Goal: Task Accomplishment & Management: Complete application form

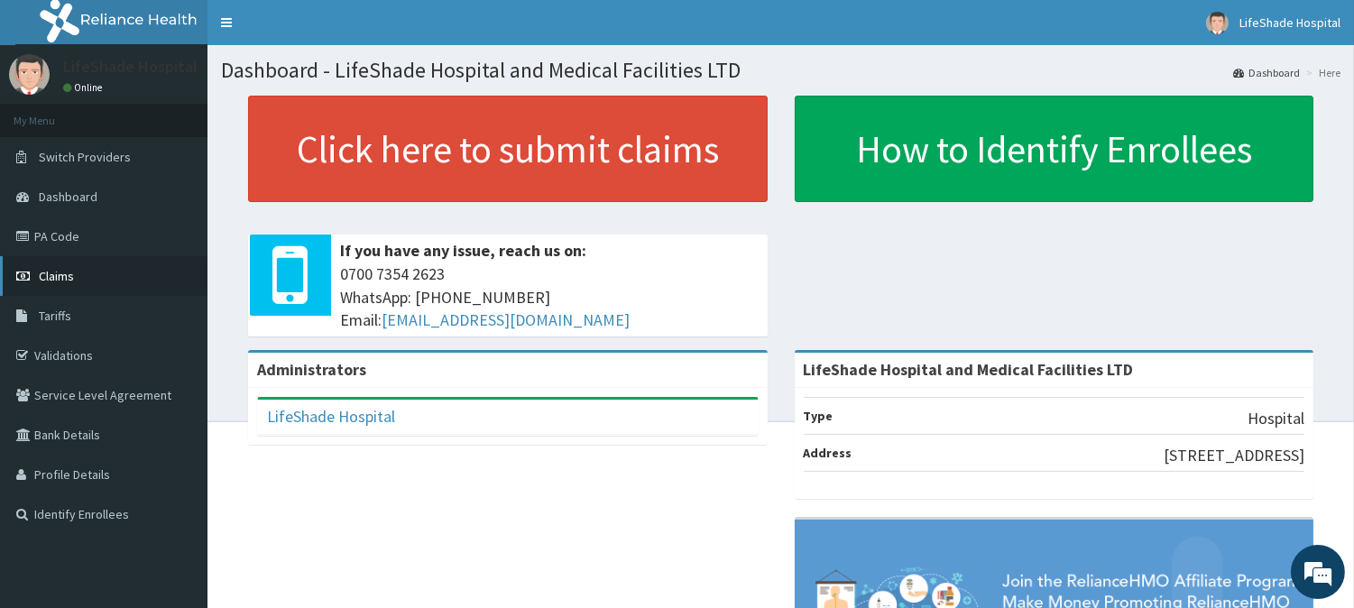
click at [48, 275] on span "Claims" at bounding box center [56, 276] width 35 height 16
click at [59, 237] on link "PA Code" at bounding box center [103, 236] width 207 height 40
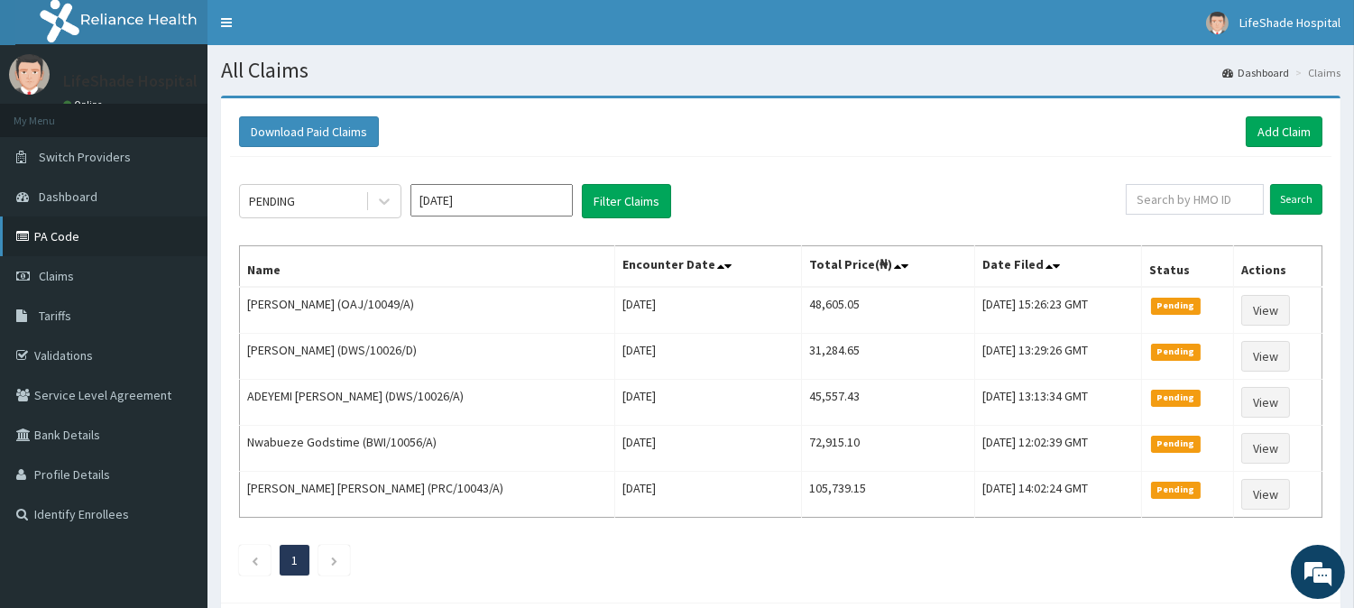
click at [36, 245] on link "PA Code" at bounding box center [103, 236] width 207 height 40
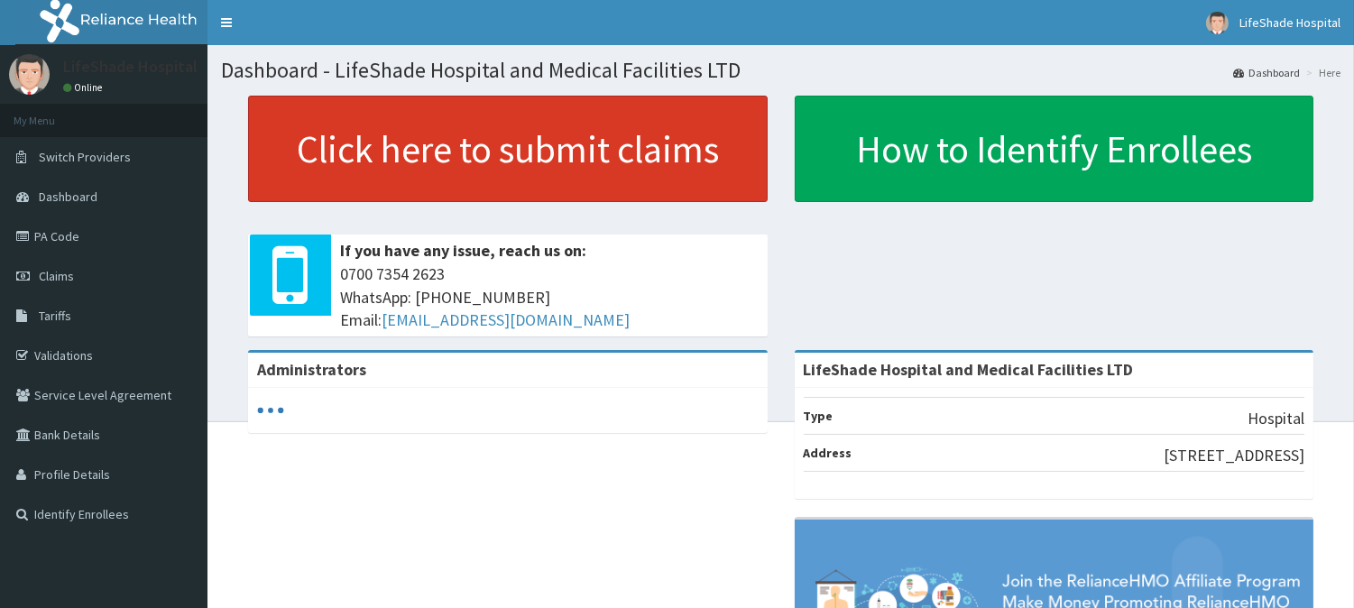
click at [446, 150] on link "Click here to submit claims" at bounding box center [507, 149] width 519 height 106
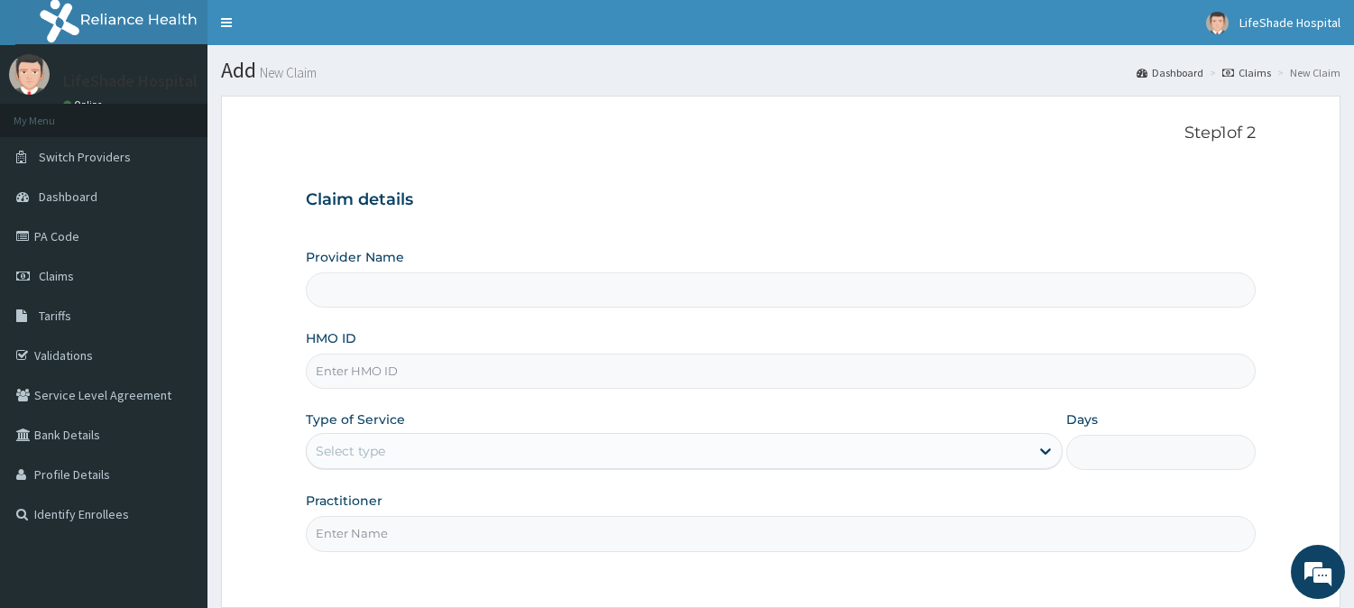
type input "LifeShade Hospital and Medical Facilities LTD"
click at [410, 370] on input "HMO ID" at bounding box center [781, 370] width 950 height 35
paste input "FIB/10013/C"
type input "FIB/10013/C"
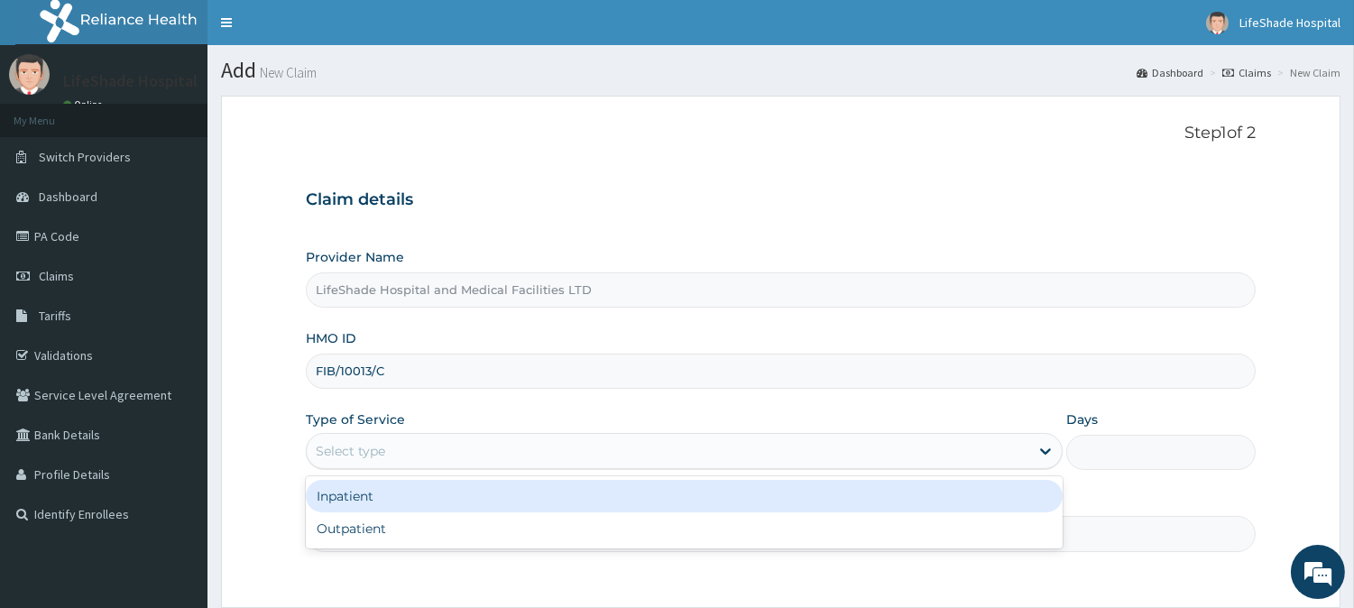
click at [417, 452] on div "Select type" at bounding box center [668, 450] width 722 height 29
click at [377, 503] on div "Inpatient" at bounding box center [684, 496] width 757 height 32
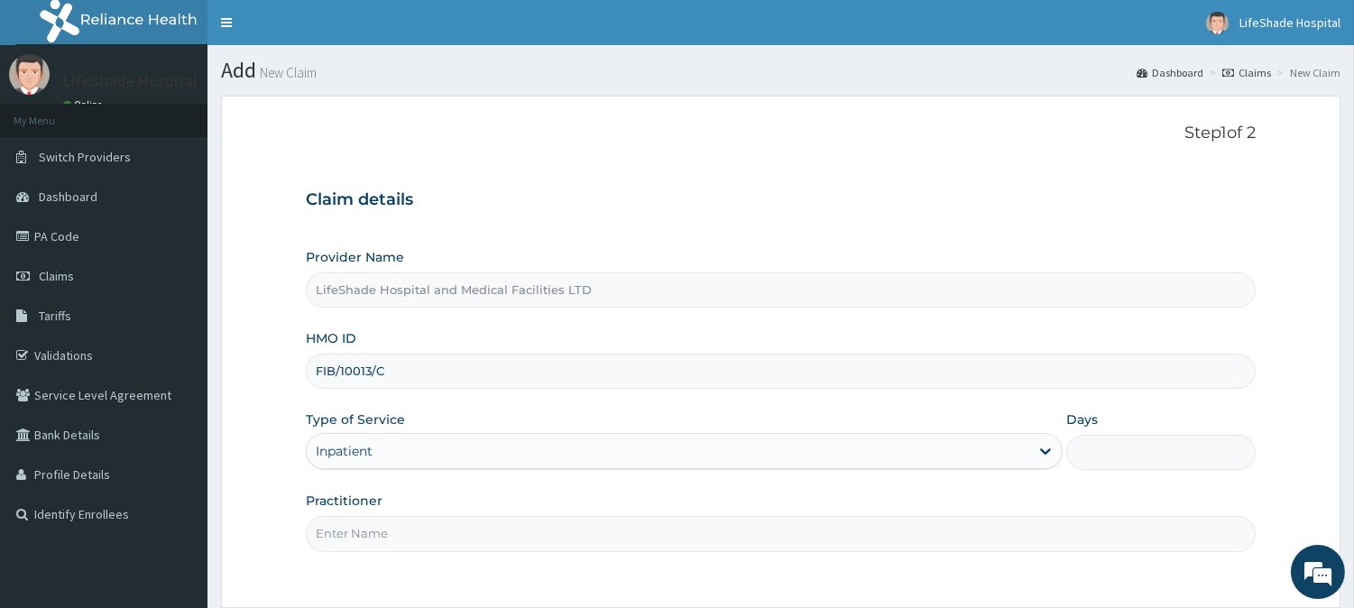
click at [1084, 458] on input "Days" at bounding box center [1160, 452] width 189 height 35
type input "2"
click at [902, 503] on div "Practitioner" at bounding box center [781, 521] width 950 height 60
click at [707, 524] on input "Practitioner" at bounding box center [781, 533] width 950 height 35
type input "Dr. Slyvester."
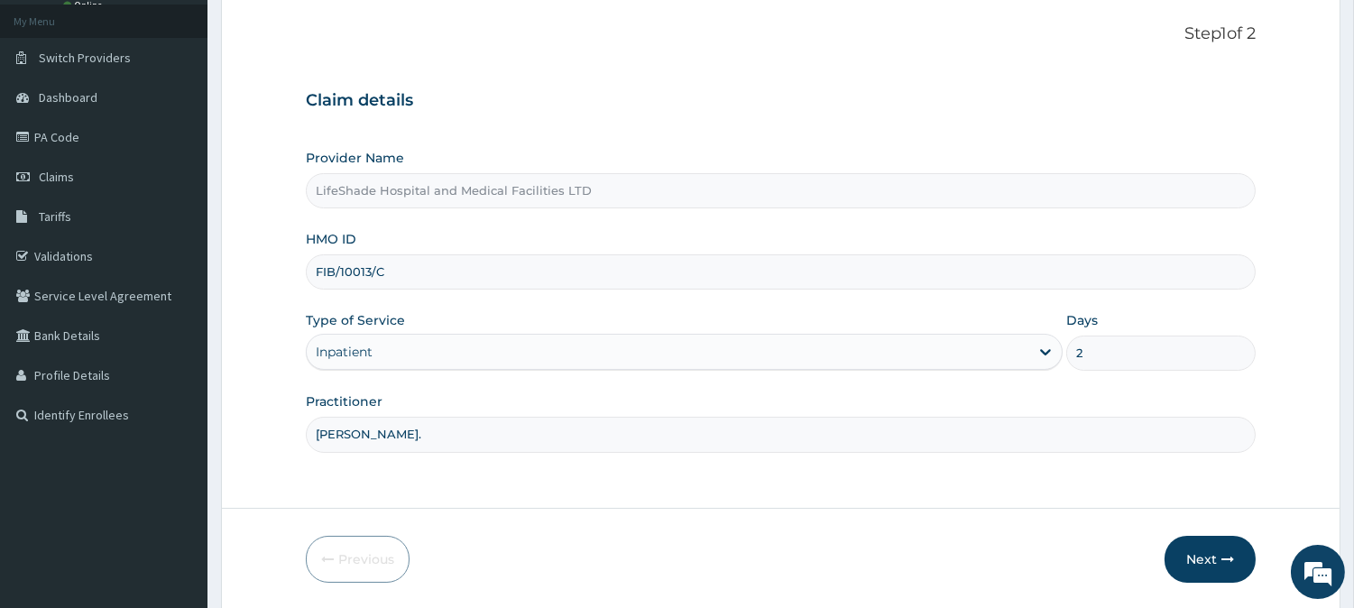
scroll to position [161, 0]
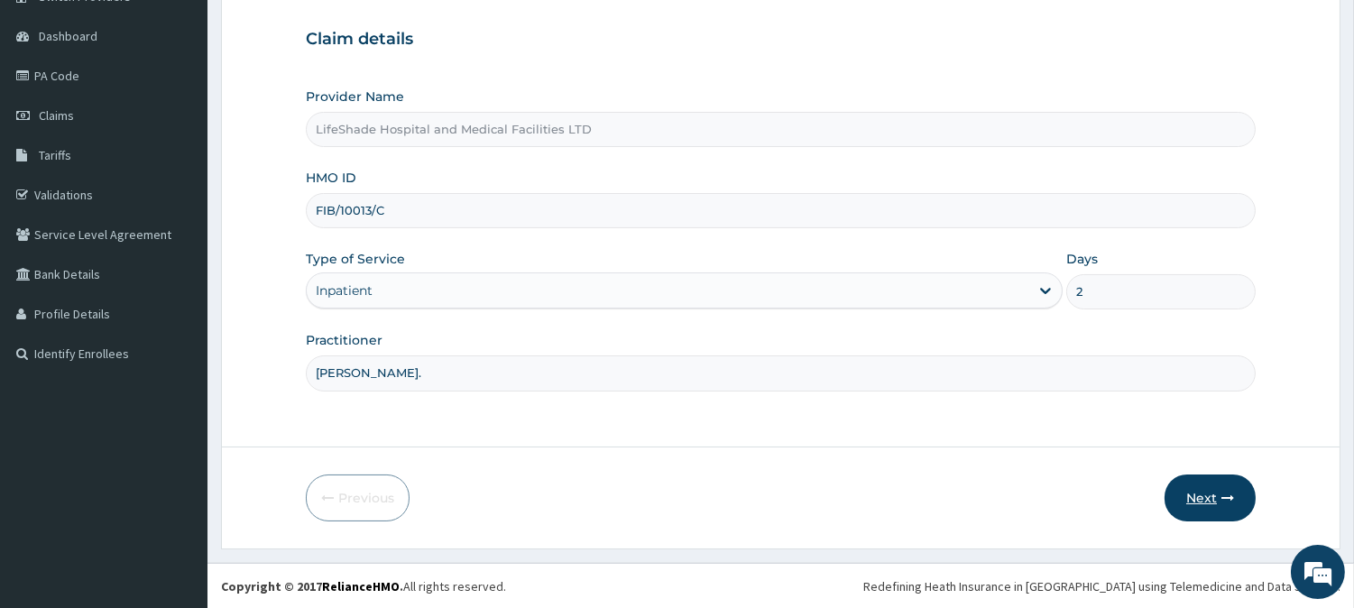
click at [1201, 494] on button "Next" at bounding box center [1209, 497] width 91 height 47
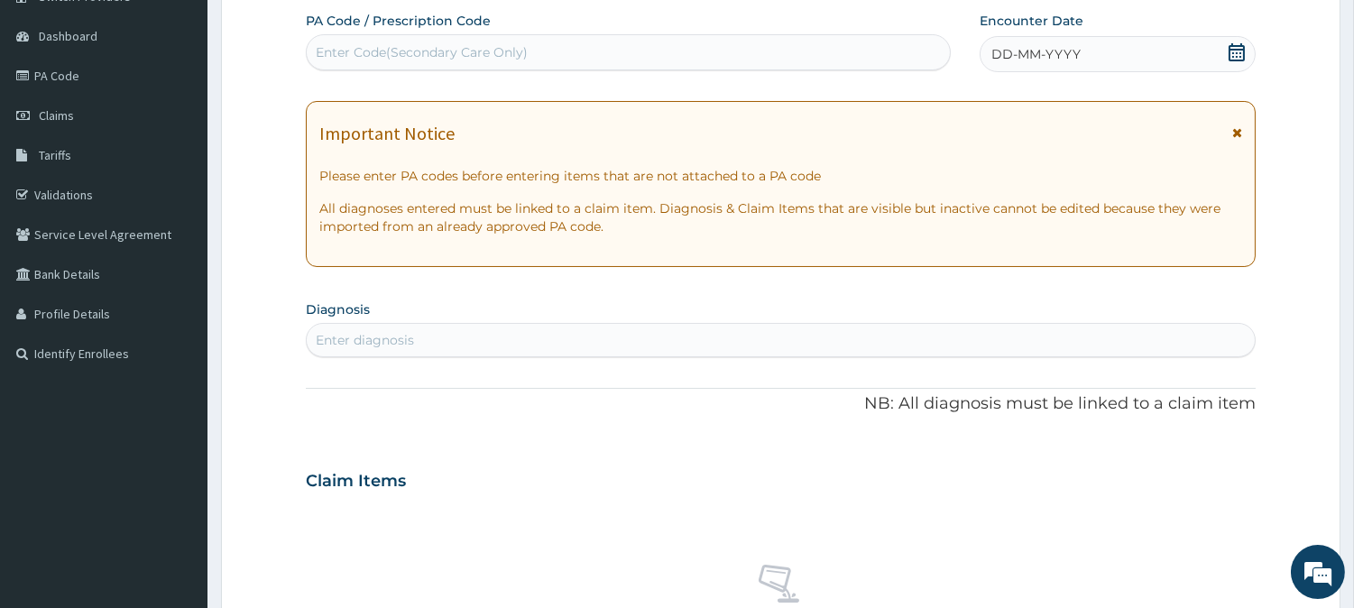
click at [481, 48] on div "Enter Code(Secondary Care Only)" at bounding box center [422, 52] width 212 height 18
paste input "PA/EDA686"
type input "PA/EDA686"
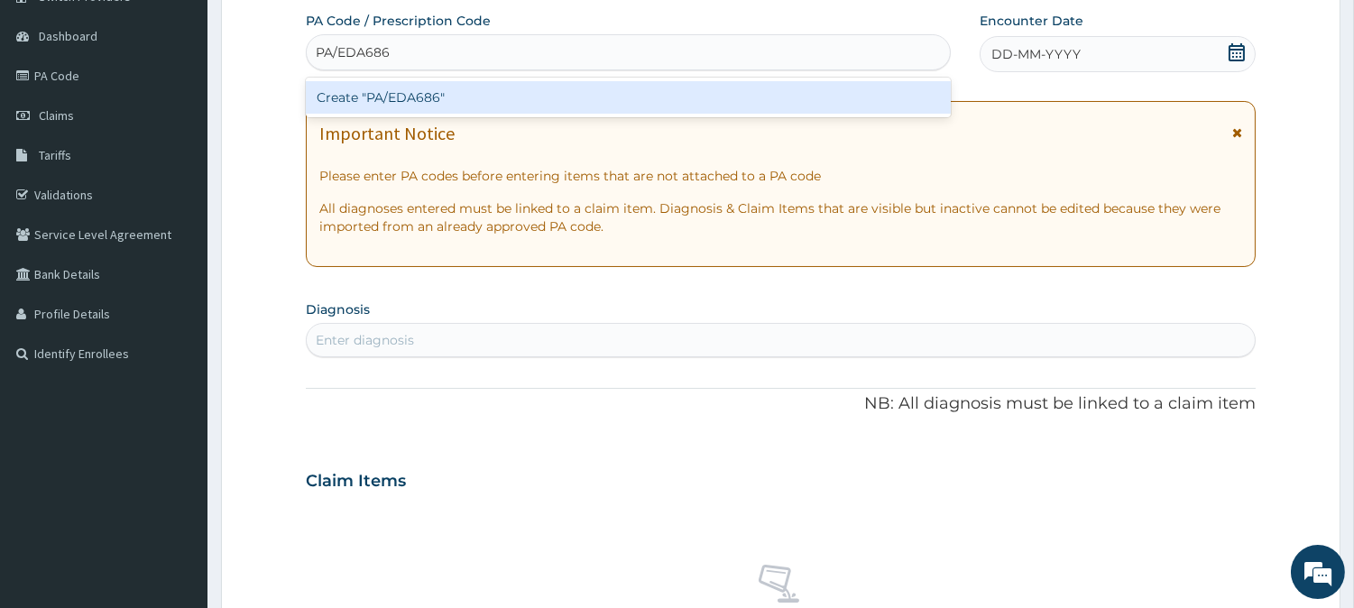
click at [473, 91] on div "Create "PA/EDA686"" at bounding box center [628, 97] width 645 height 32
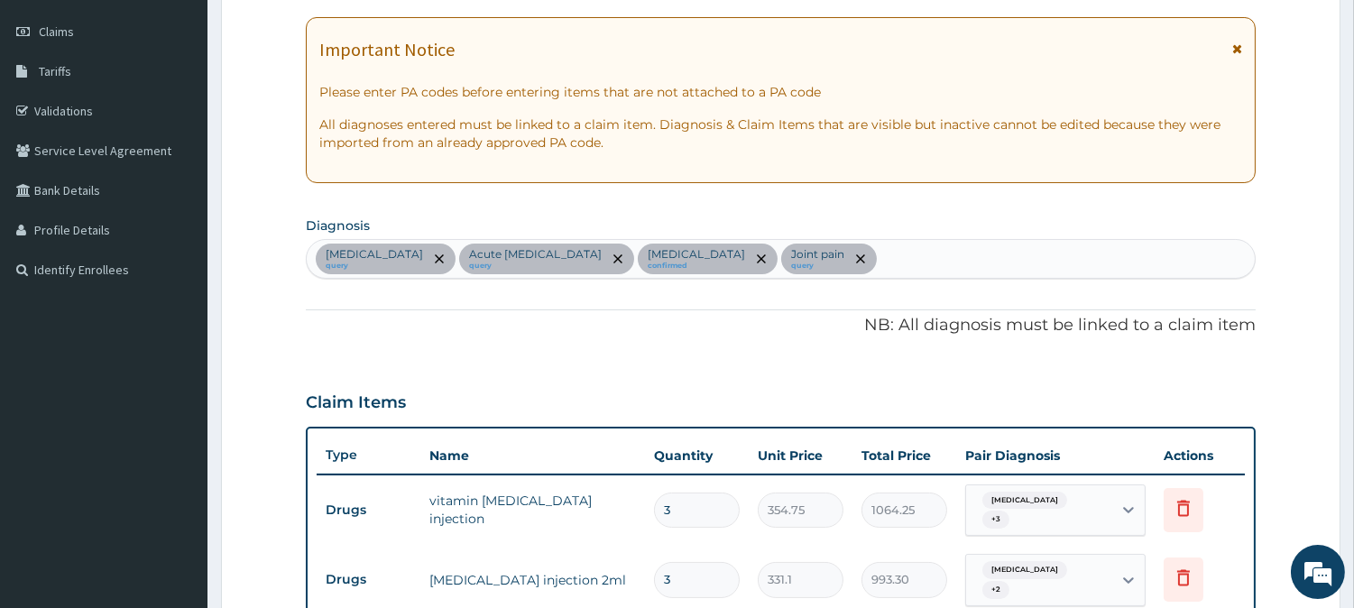
scroll to position [0, 0]
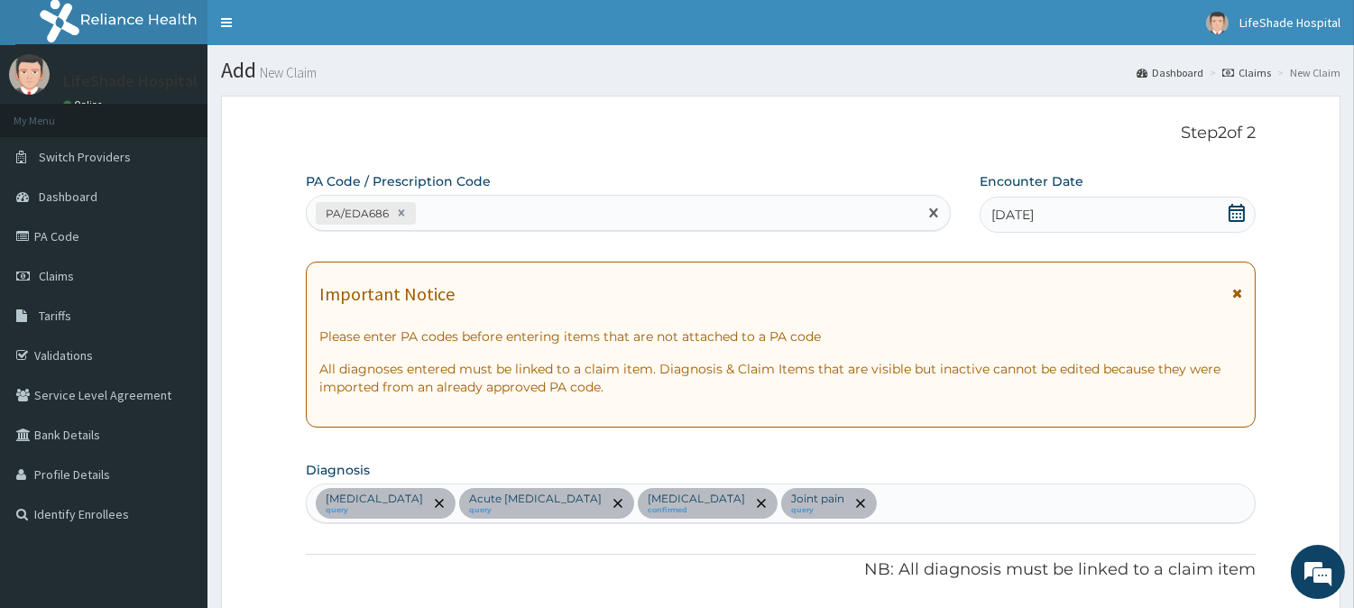
click at [518, 211] on div "PA/EDA686" at bounding box center [612, 213] width 610 height 30
paste input "PA/30342E"
type input "PA/30342E"
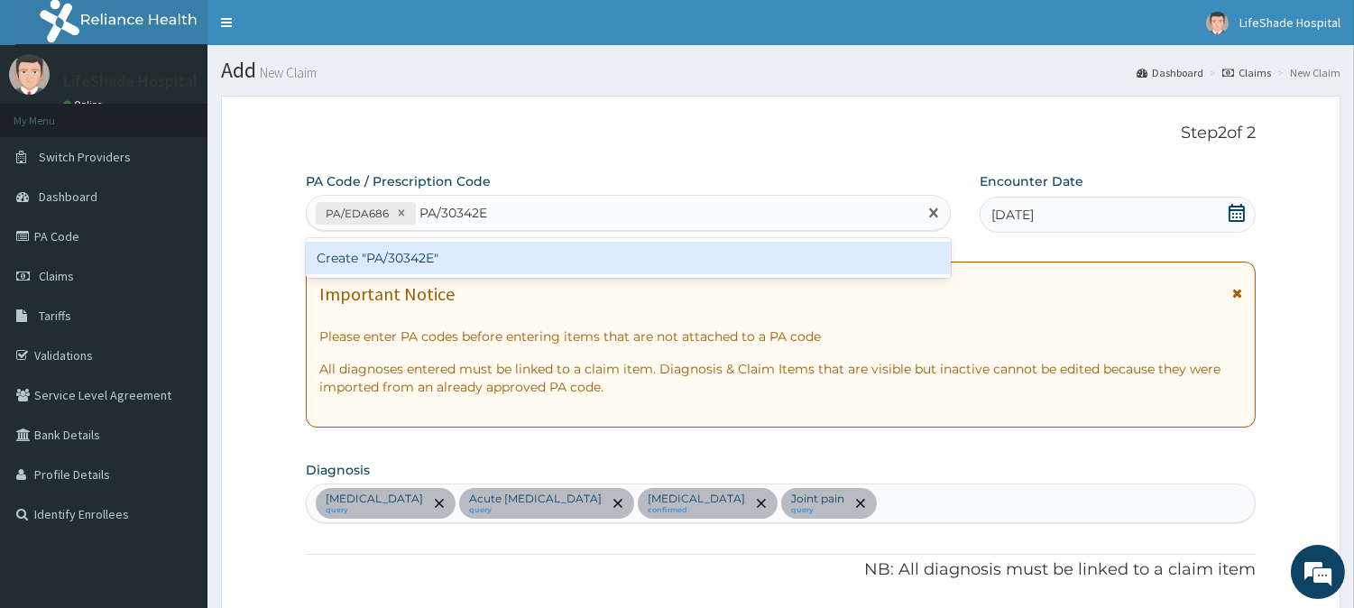
click at [400, 254] on div "Create "PA/30342E"" at bounding box center [628, 258] width 645 height 32
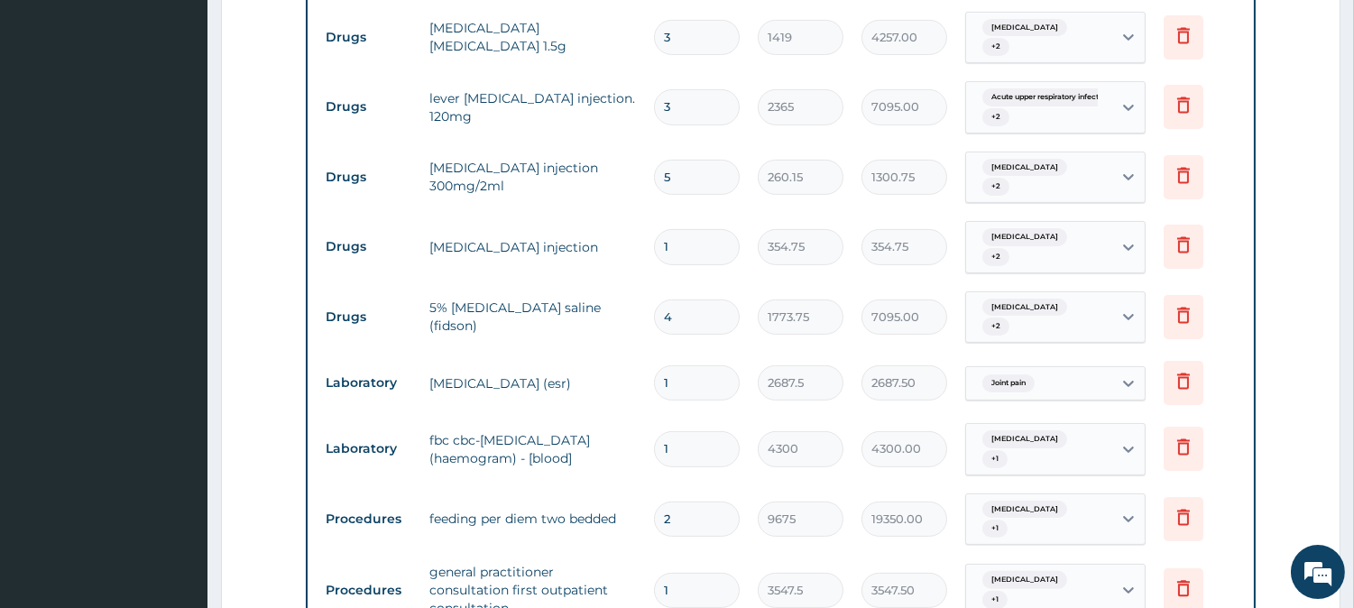
scroll to position [987, 0]
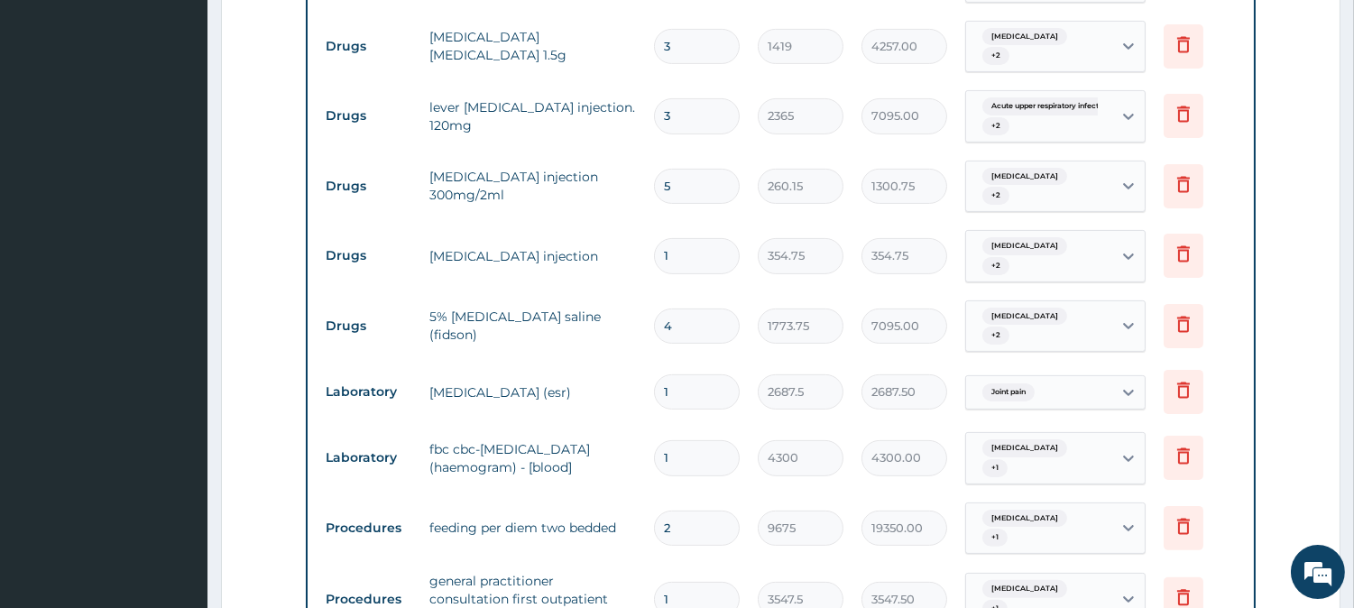
click at [709, 308] on input "4" at bounding box center [697, 325] width 86 height 35
click at [687, 98] on input "3" at bounding box center [697, 115] width 86 height 35
type input "0.00"
type input "4"
type input "9460.00"
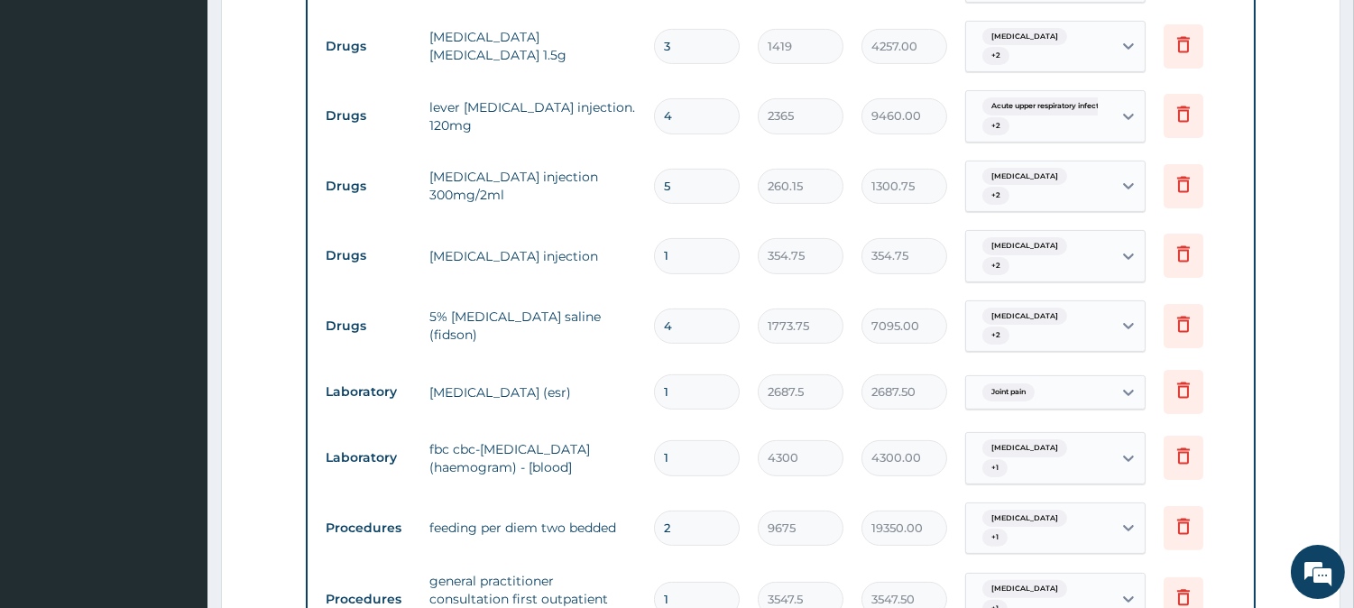
type input "4"
click at [684, 169] on input "5" at bounding box center [697, 186] width 86 height 35
type input "0.00"
type input "6"
type input "1560.90"
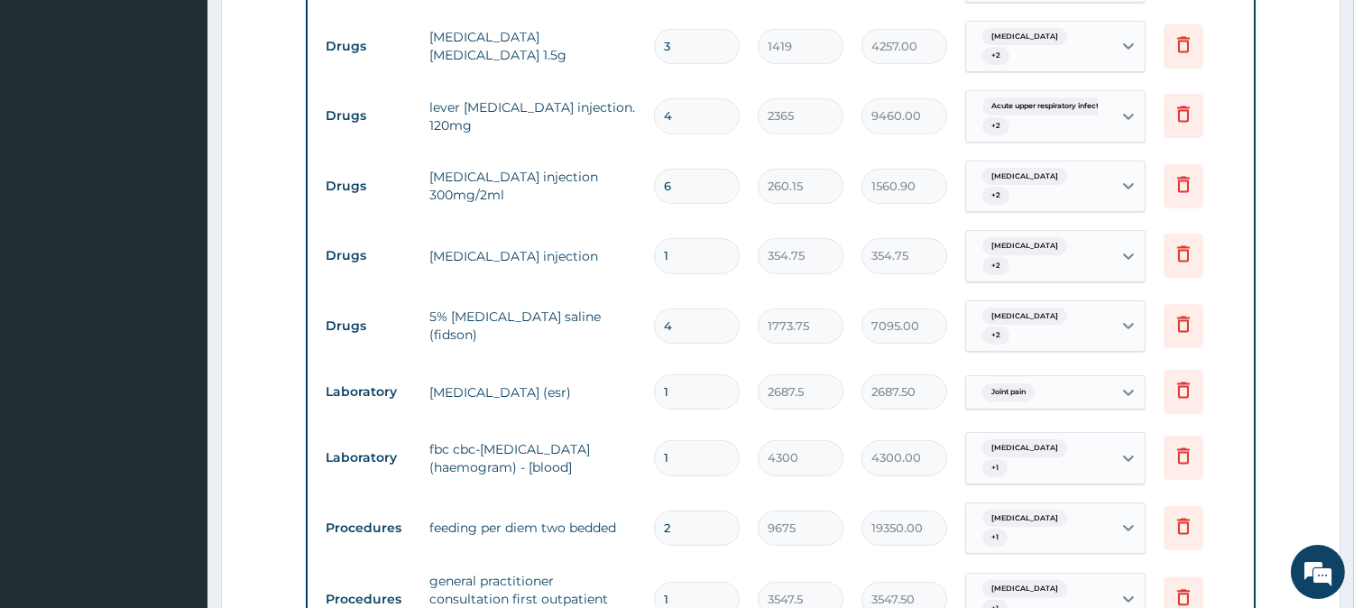
type input "6"
click at [690, 308] on input "4" at bounding box center [697, 325] width 86 height 35
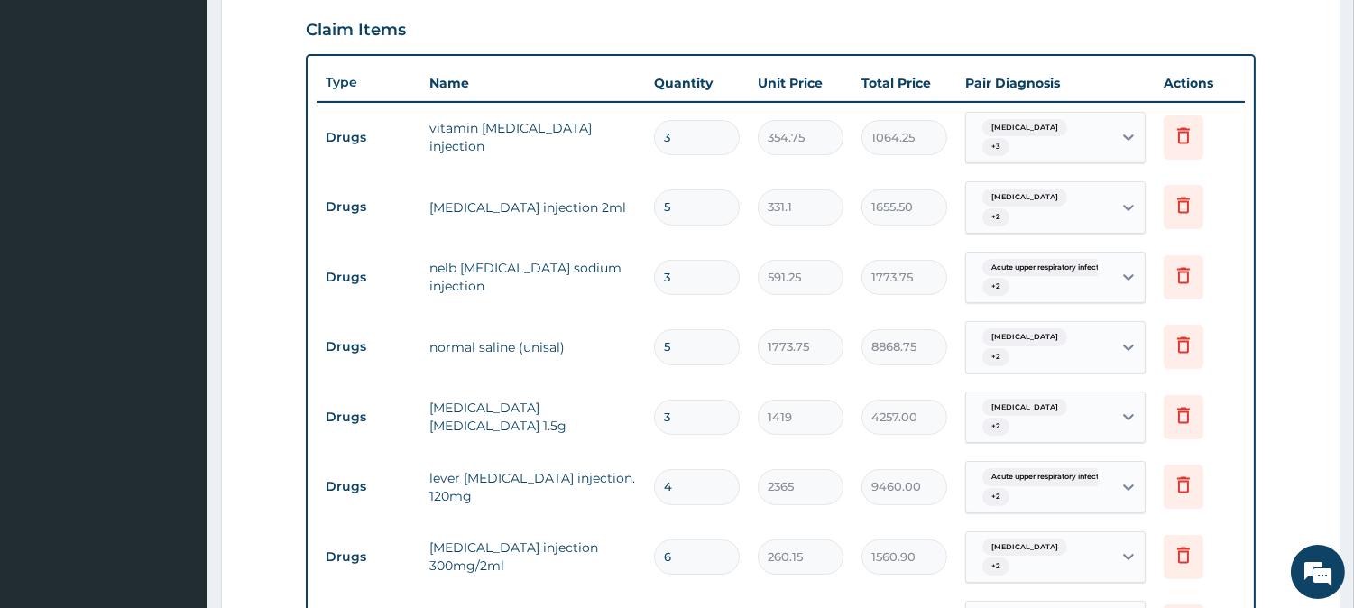
scroll to position [620, 0]
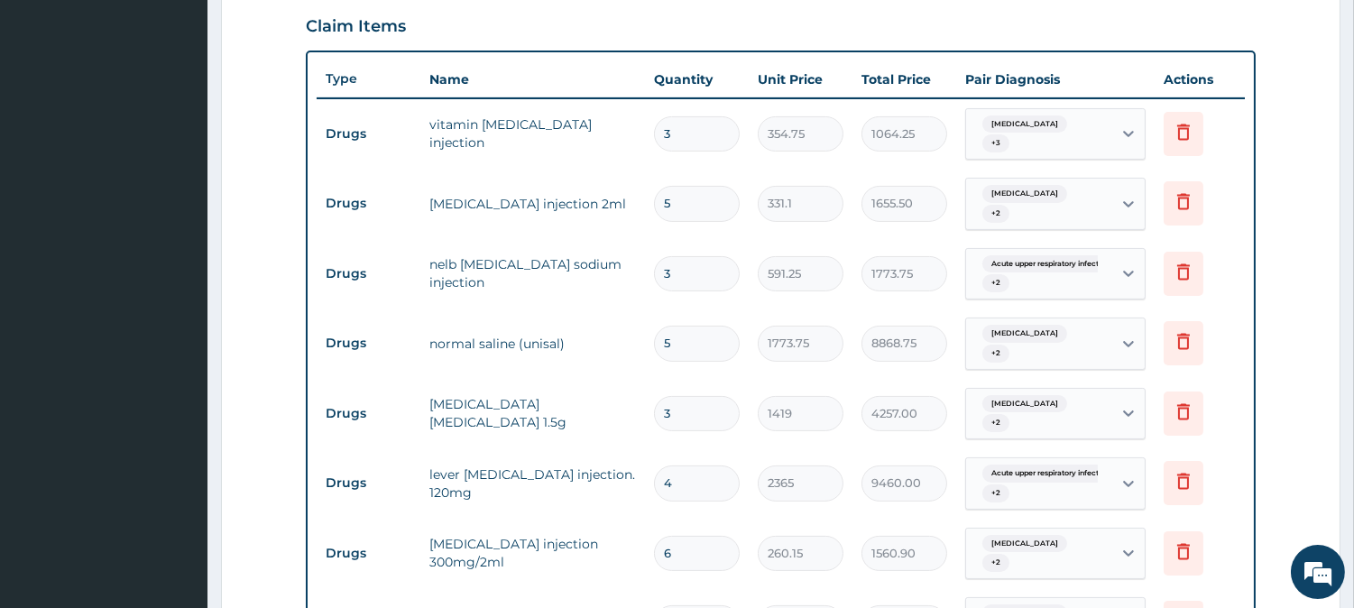
click at [701, 256] on input "3" at bounding box center [697, 273] width 86 height 35
type input "0.00"
type input "4"
type input "2365.00"
type input "4"
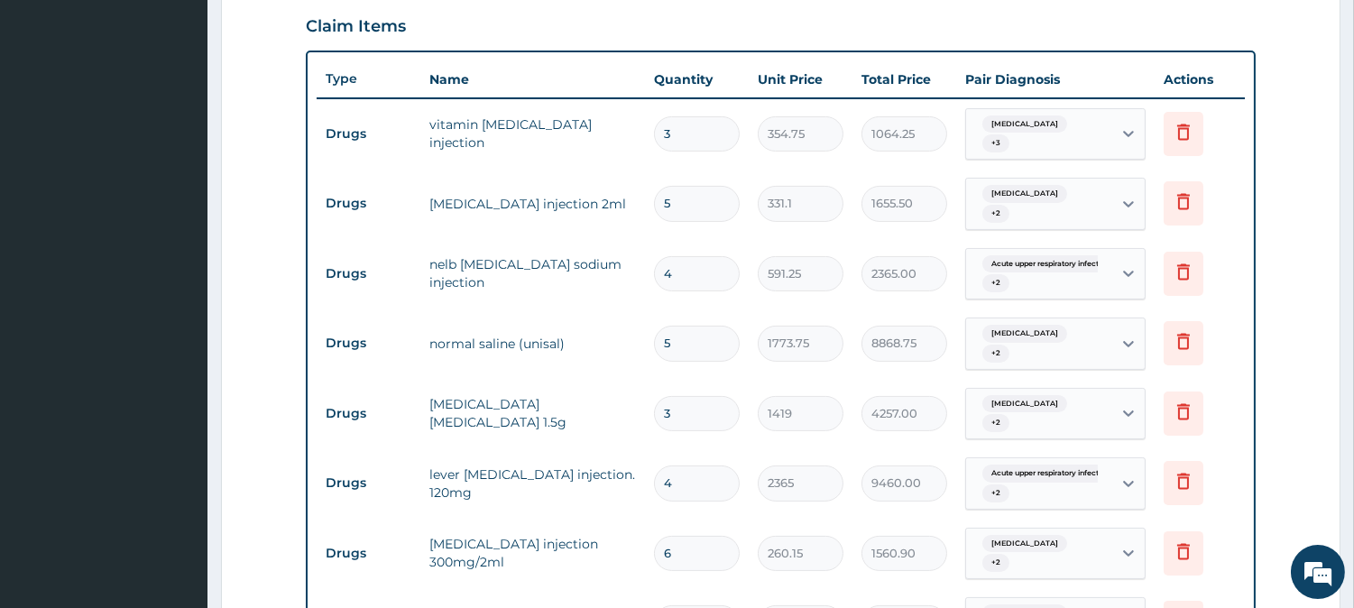
click at [690, 326] on input "5" at bounding box center [697, 343] width 86 height 35
type input "0.00"
type input "6"
type input "10642.50"
type input "6"
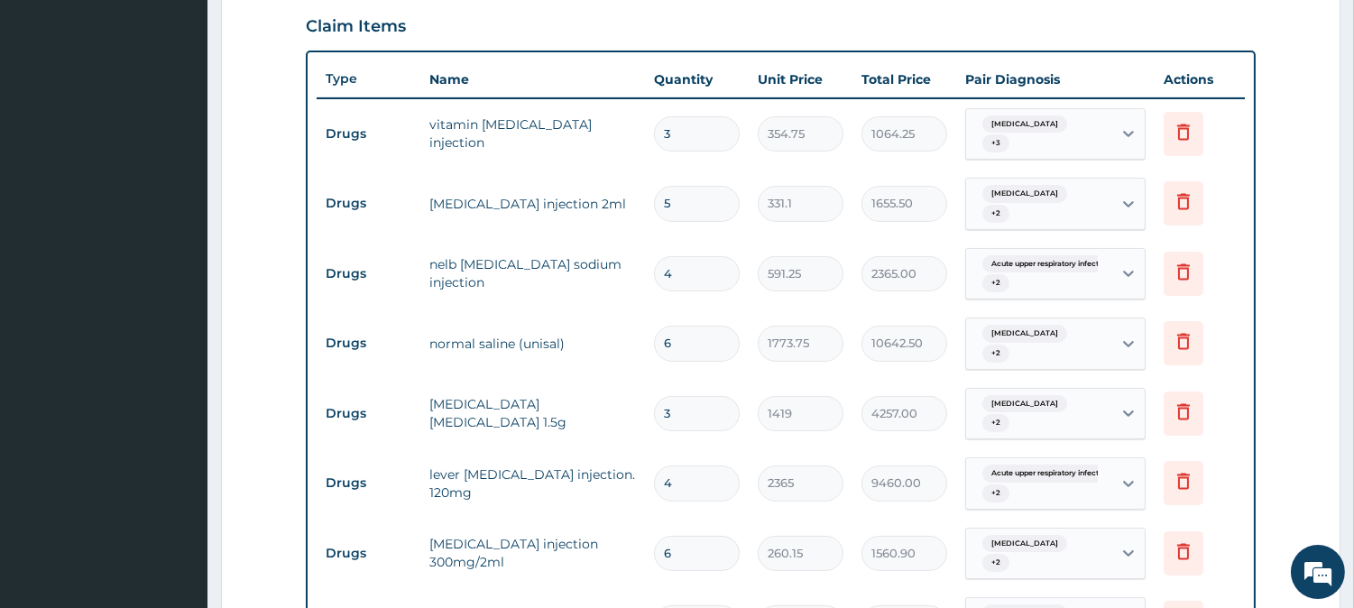
click at [692, 396] on input "3" at bounding box center [697, 413] width 86 height 35
type input "0.00"
type input "54"
type input "76626.00"
type input "5"
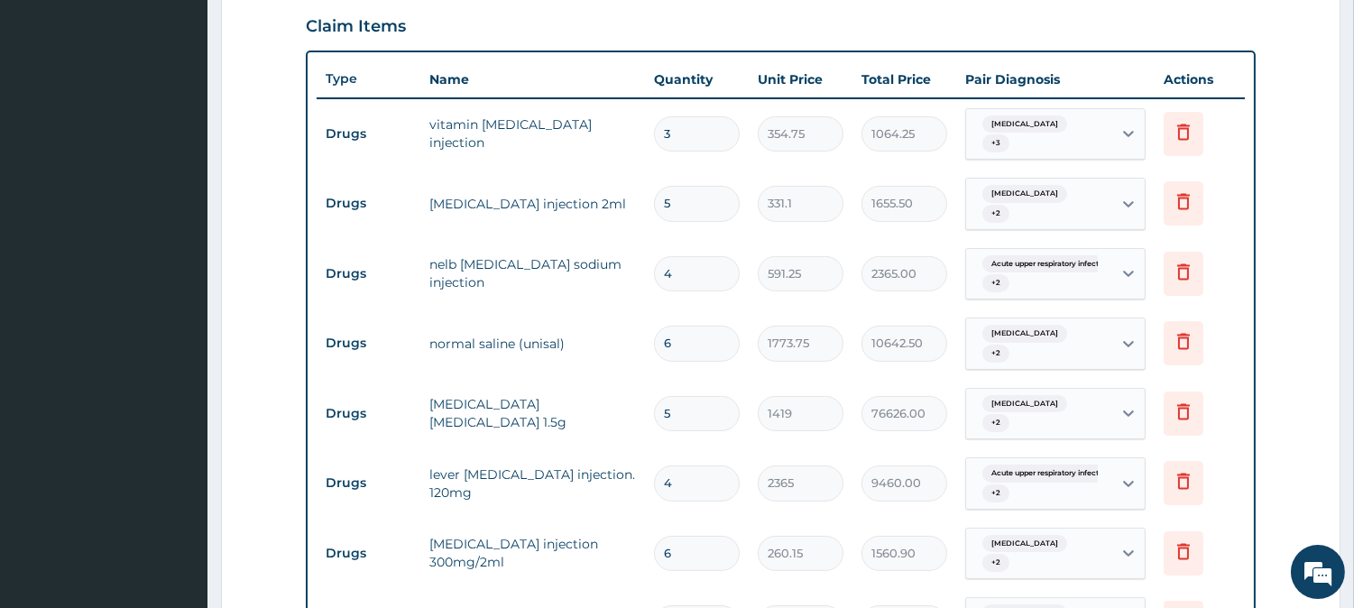
type input "7095.00"
type input "0.00"
type input "4"
type input "5676.00"
type input "4"
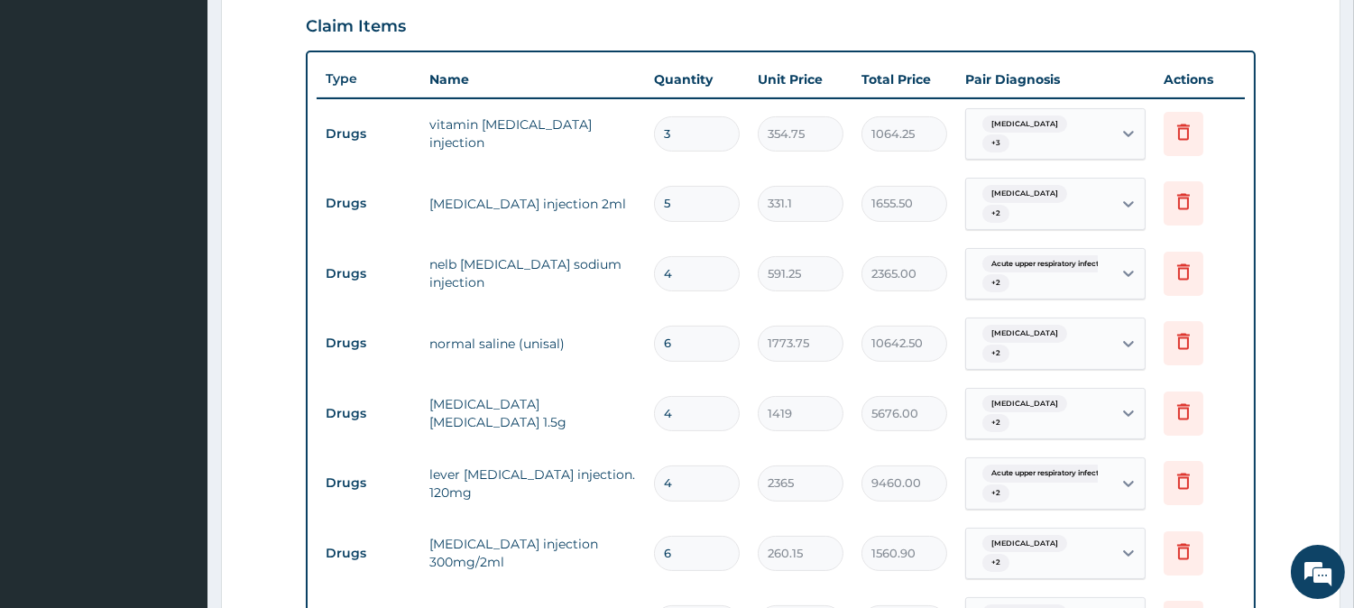
click at [695, 465] on input "4" at bounding box center [697, 482] width 86 height 35
type input "0.00"
type input "3"
type input "7095.00"
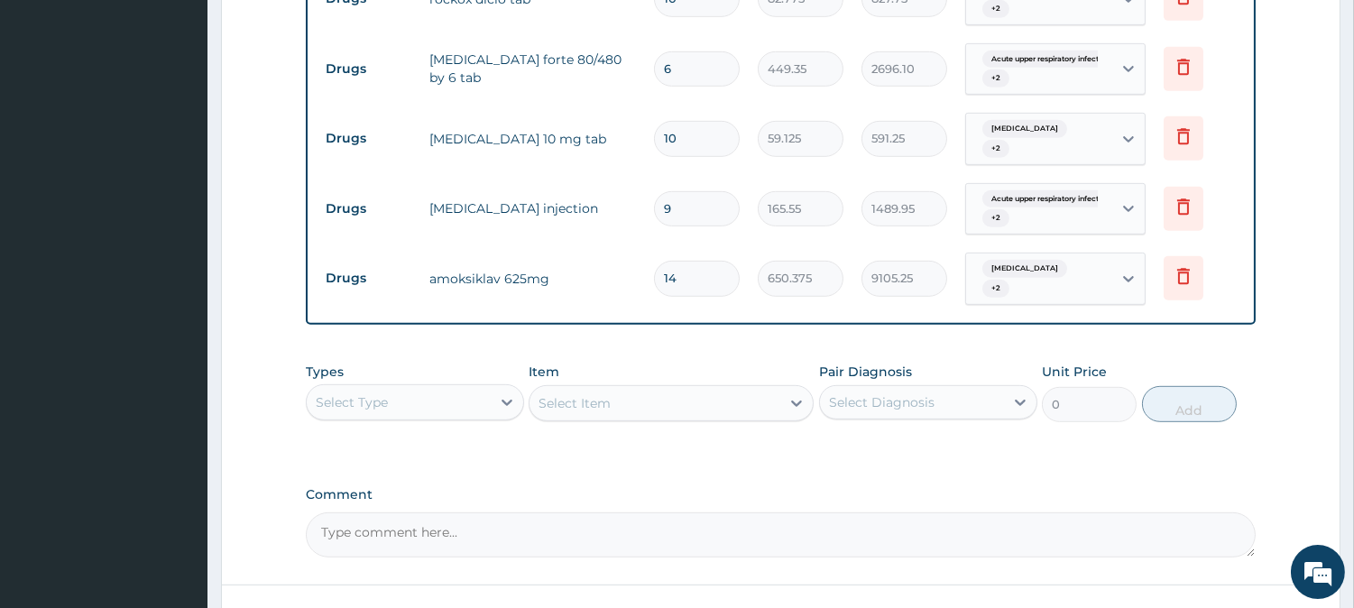
scroll to position [1825, 0]
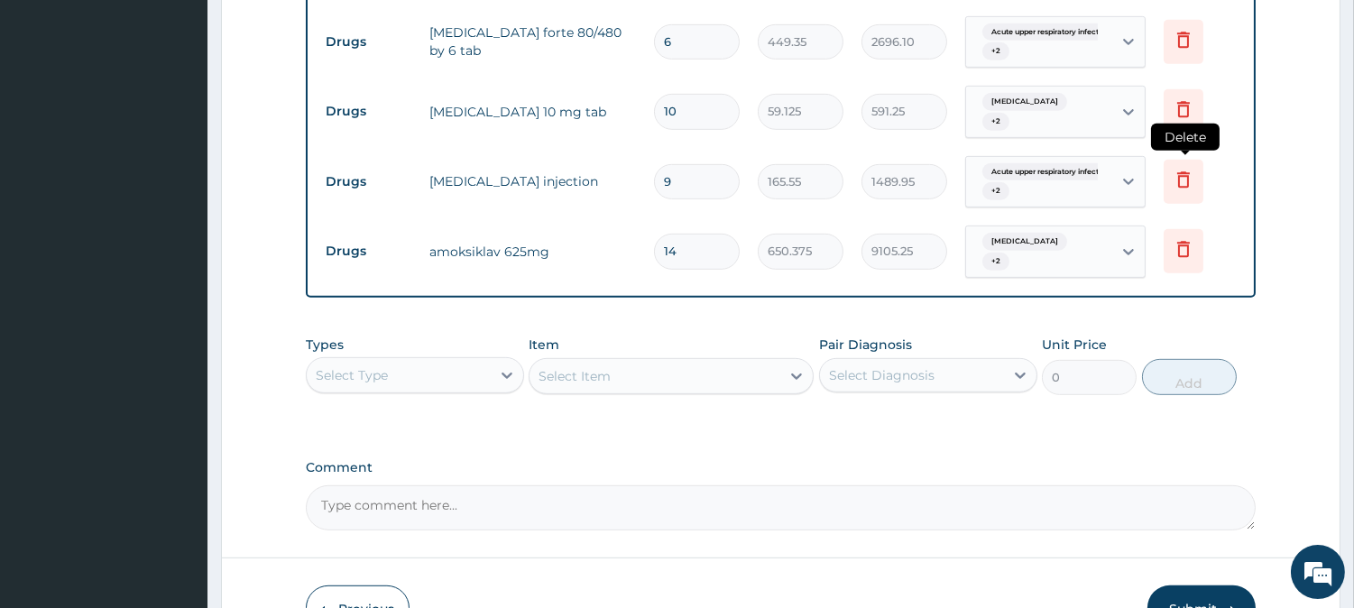
type input "3"
click at [1178, 169] on icon at bounding box center [1183, 180] width 22 height 22
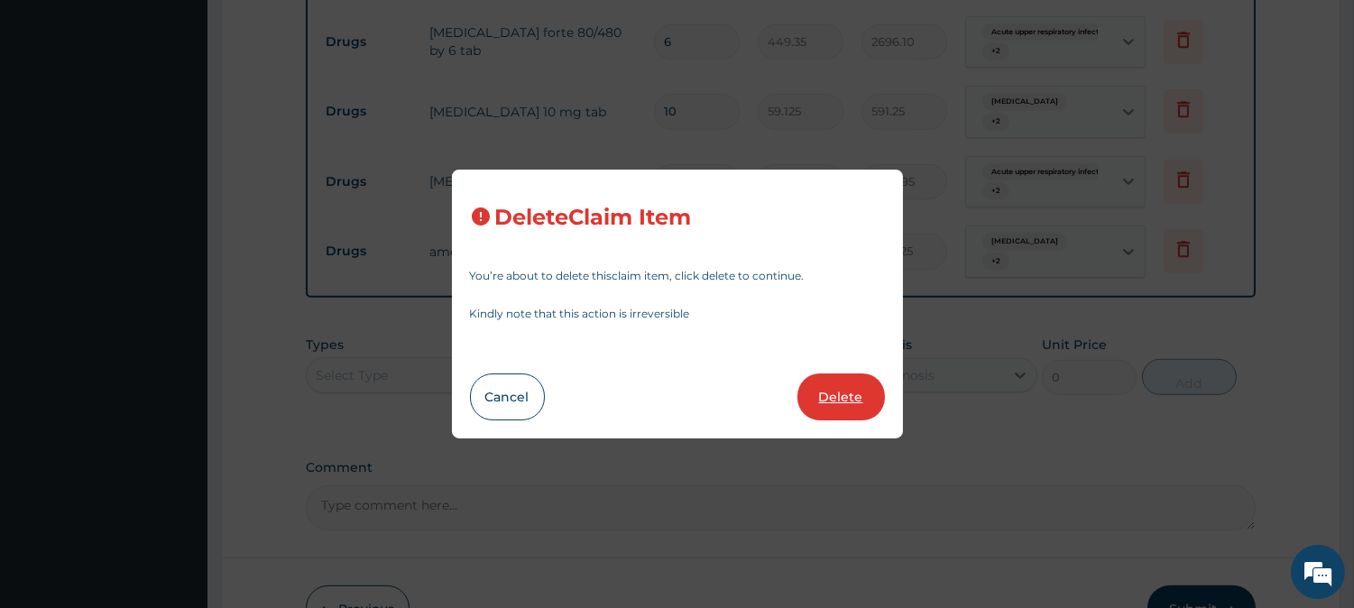
click at [827, 399] on button "Delete" at bounding box center [840, 396] width 87 height 47
type input "14"
type input "650.375"
type input "9105.25"
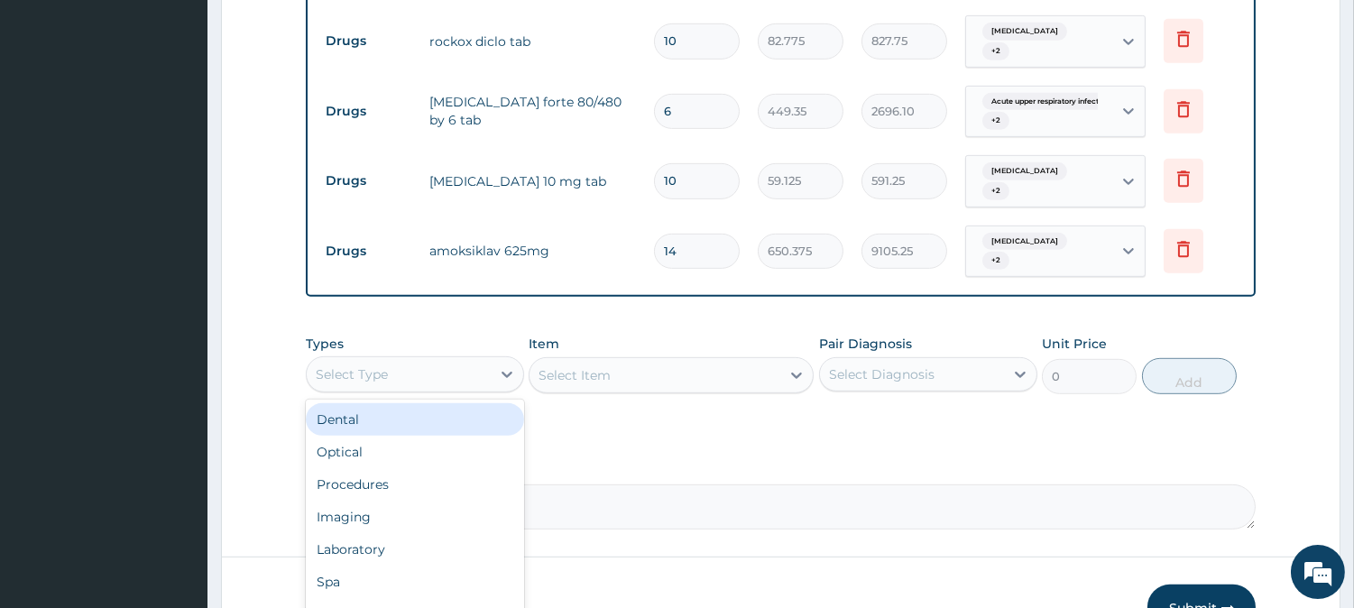
click at [407, 360] on div "Select Type" at bounding box center [399, 374] width 184 height 29
click at [361, 598] on div "Drugs" at bounding box center [415, 614] width 218 height 32
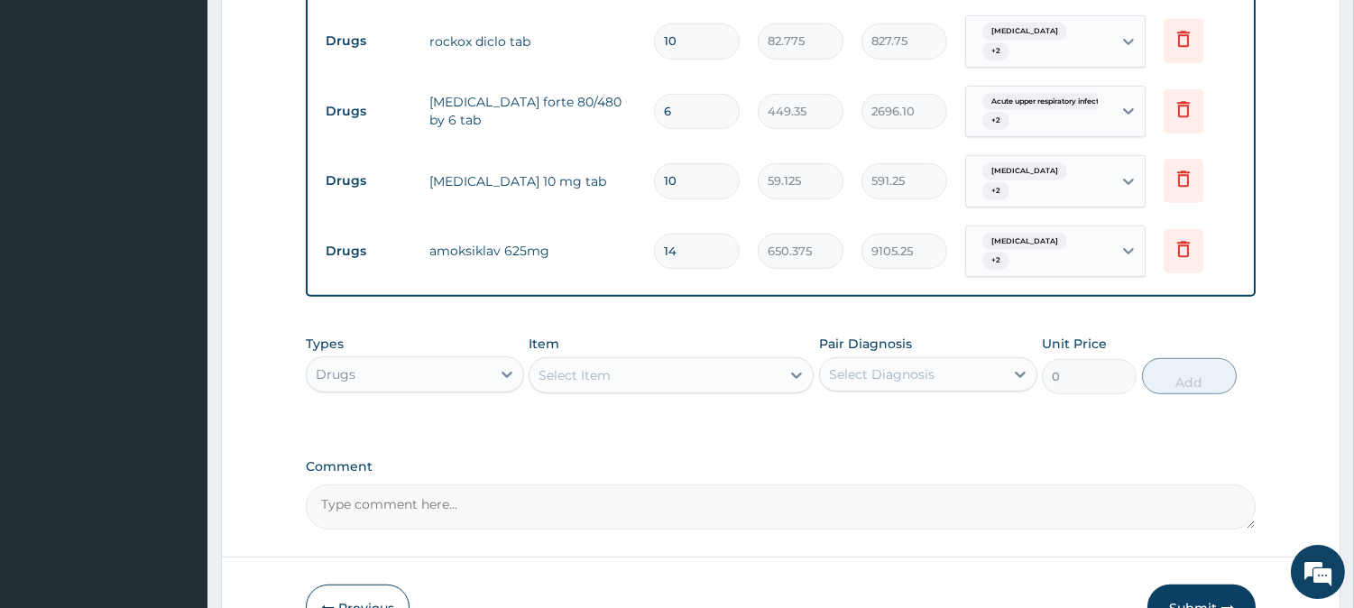
click at [565, 366] on div "Select Item" at bounding box center [574, 375] width 72 height 18
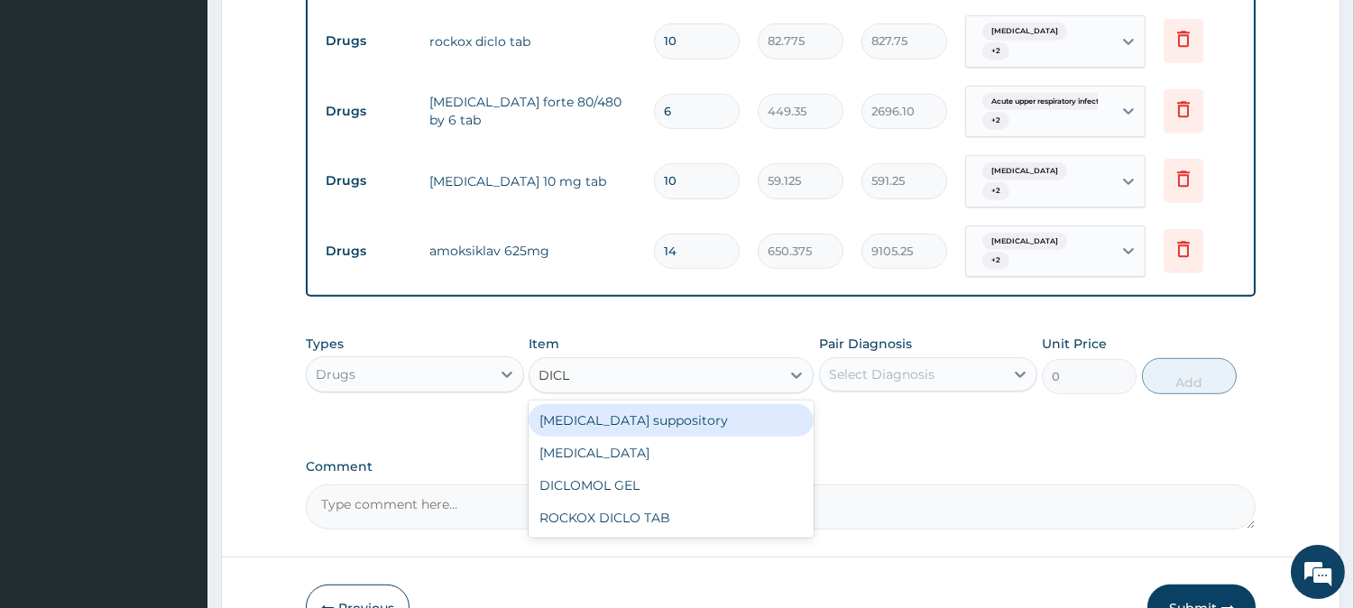
type input "DICLO"
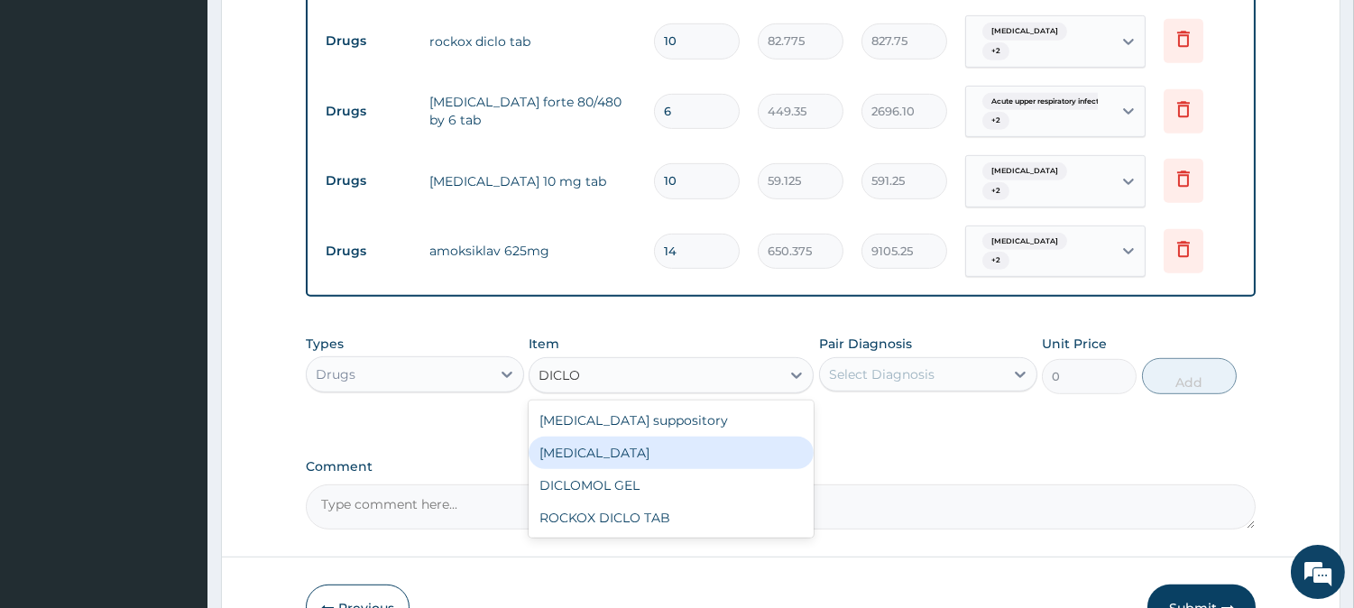
click at [592, 436] on div "[MEDICAL_DATA]" at bounding box center [670, 452] width 285 height 32
type input "591.25"
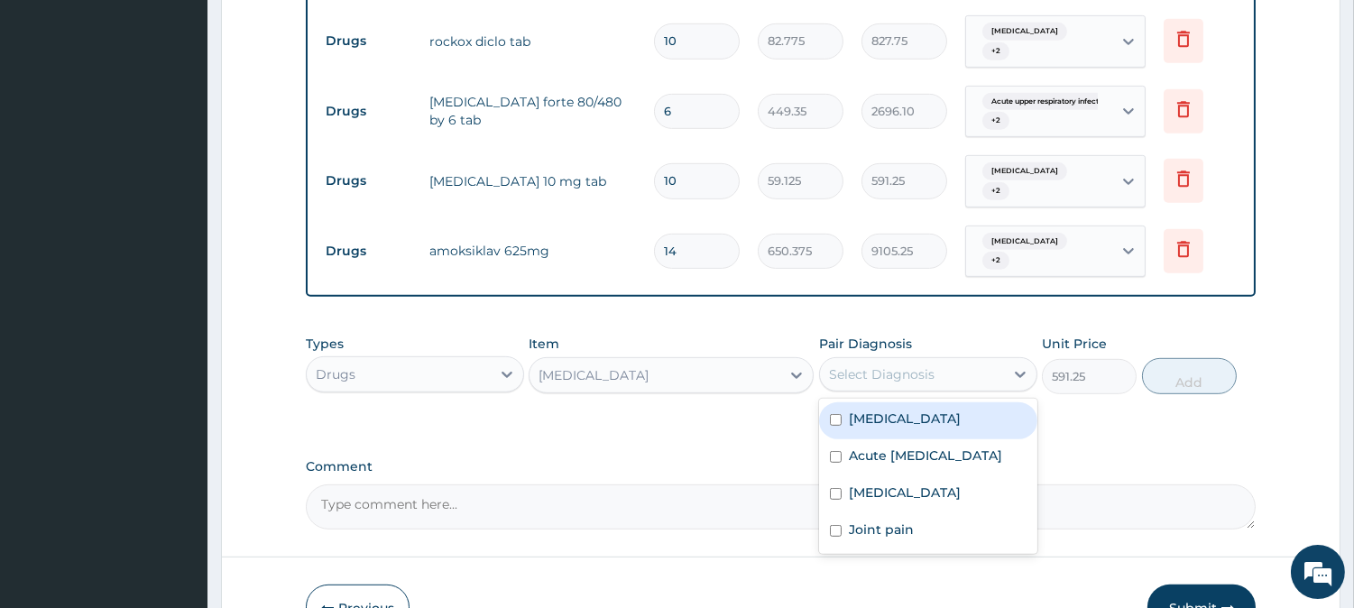
click at [886, 365] on div "Select Diagnosis" at bounding box center [882, 374] width 106 height 18
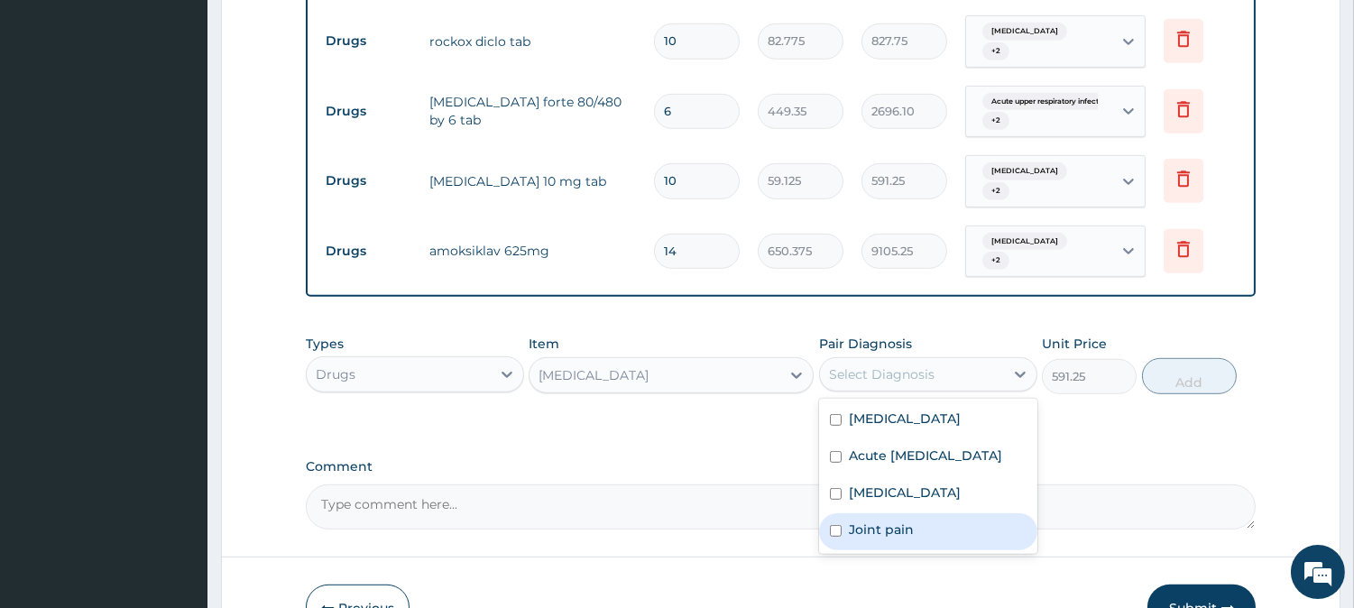
click at [830, 525] on input "checkbox" at bounding box center [836, 531] width 12 height 12
checkbox input "true"
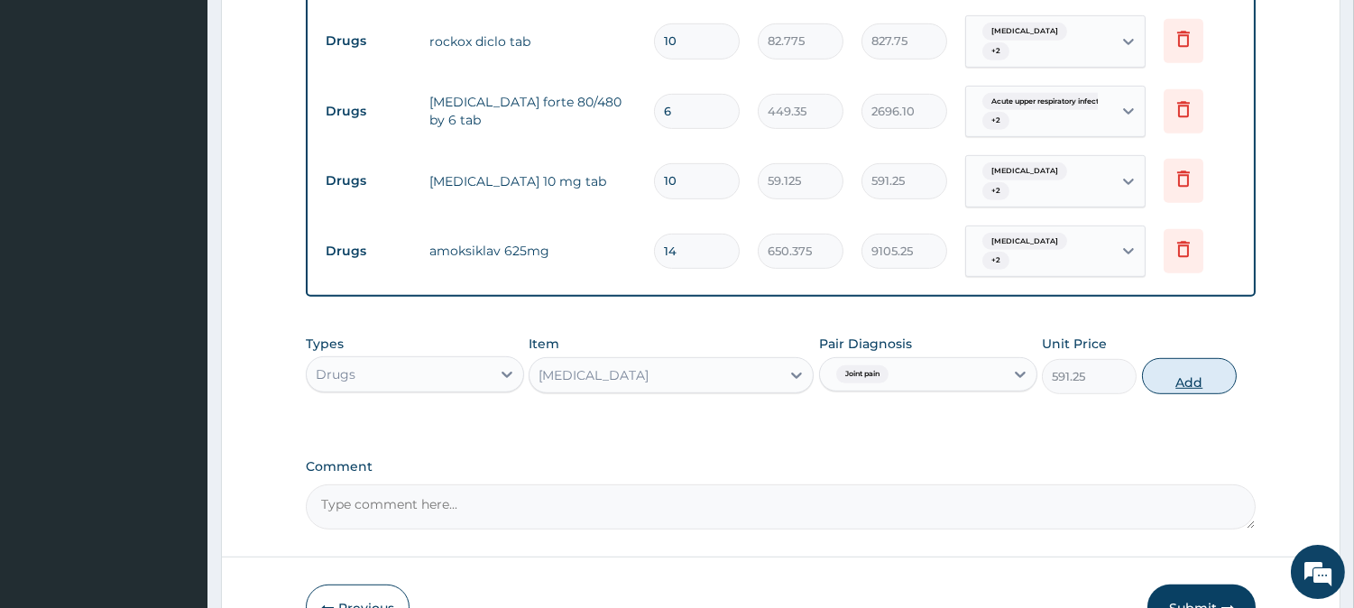
click at [1190, 358] on button "Add" at bounding box center [1189, 376] width 95 height 36
type input "0"
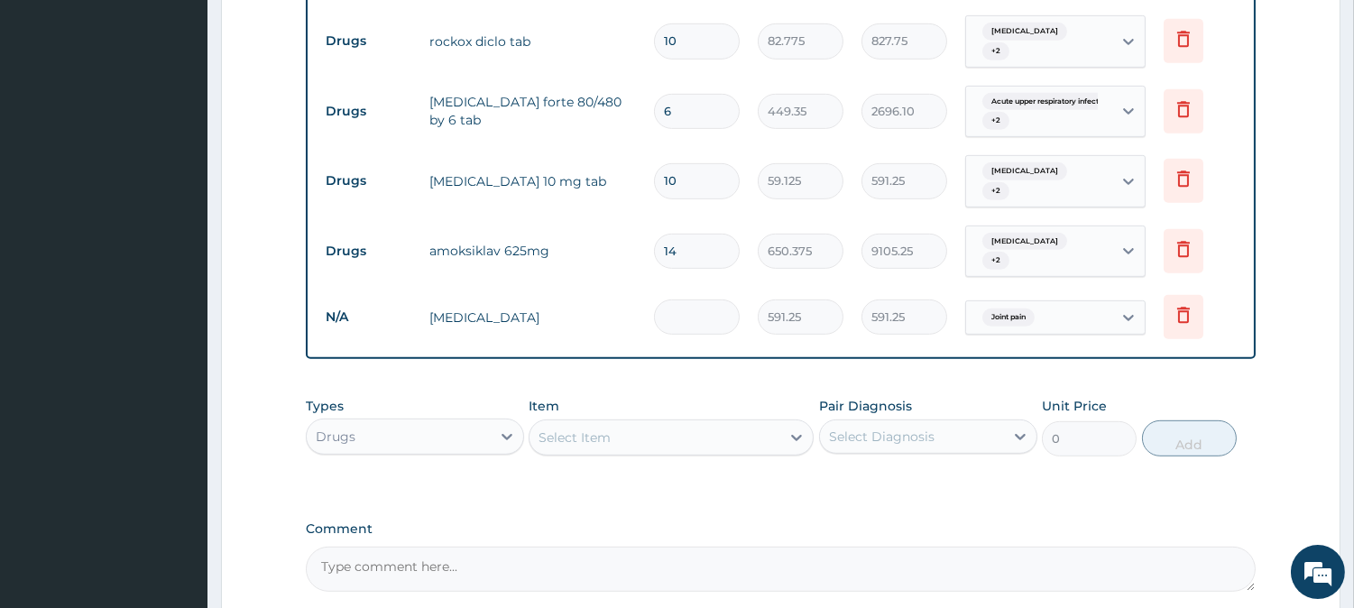
type input "0.00"
type input "2"
type input "1182.50"
type input "2"
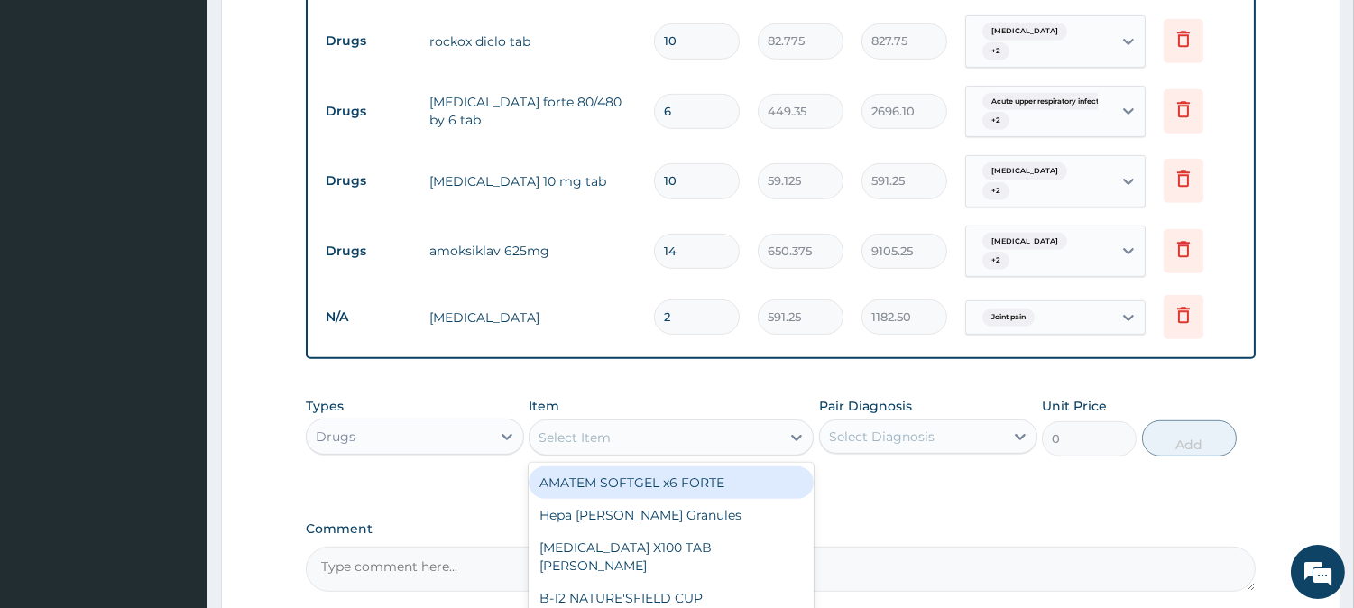
click at [598, 428] on div "Select Item" at bounding box center [574, 437] width 72 height 18
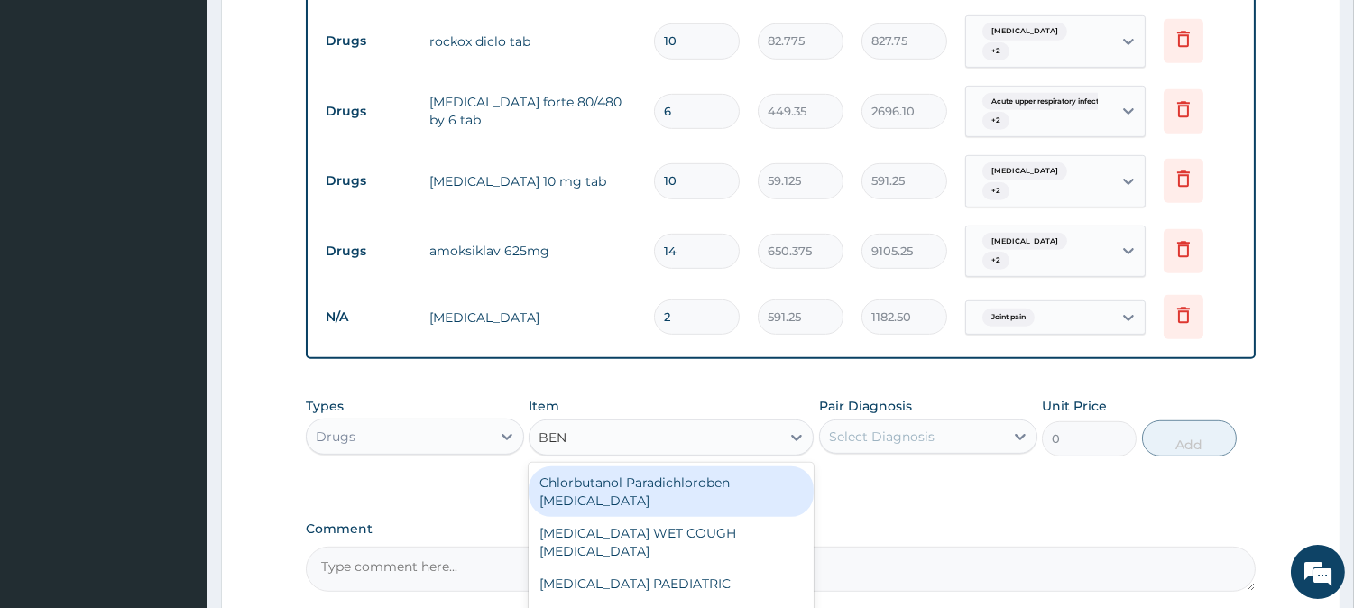
scroll to position [0, 0]
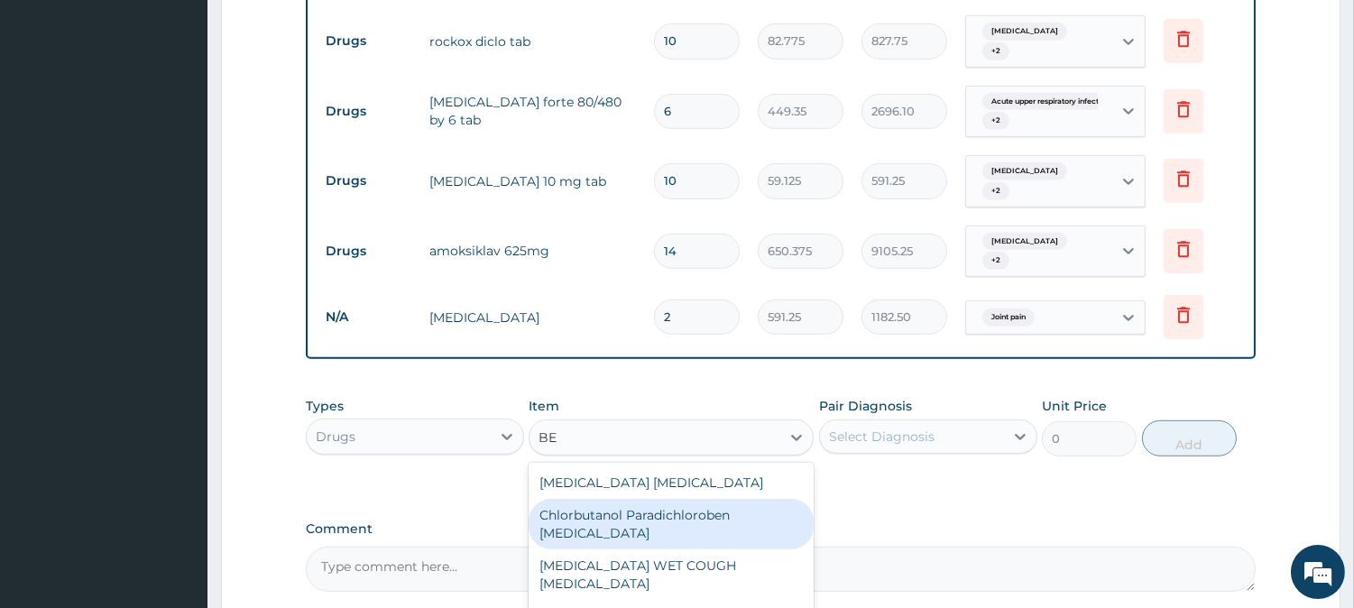
type input "B"
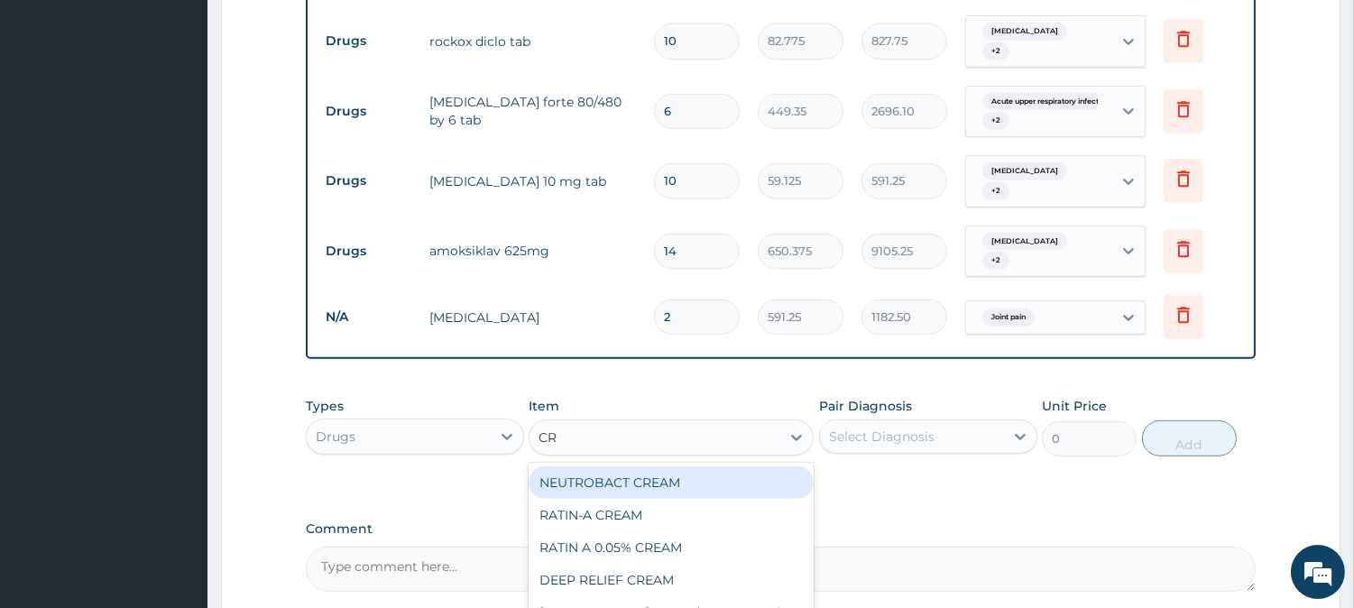
type input "C"
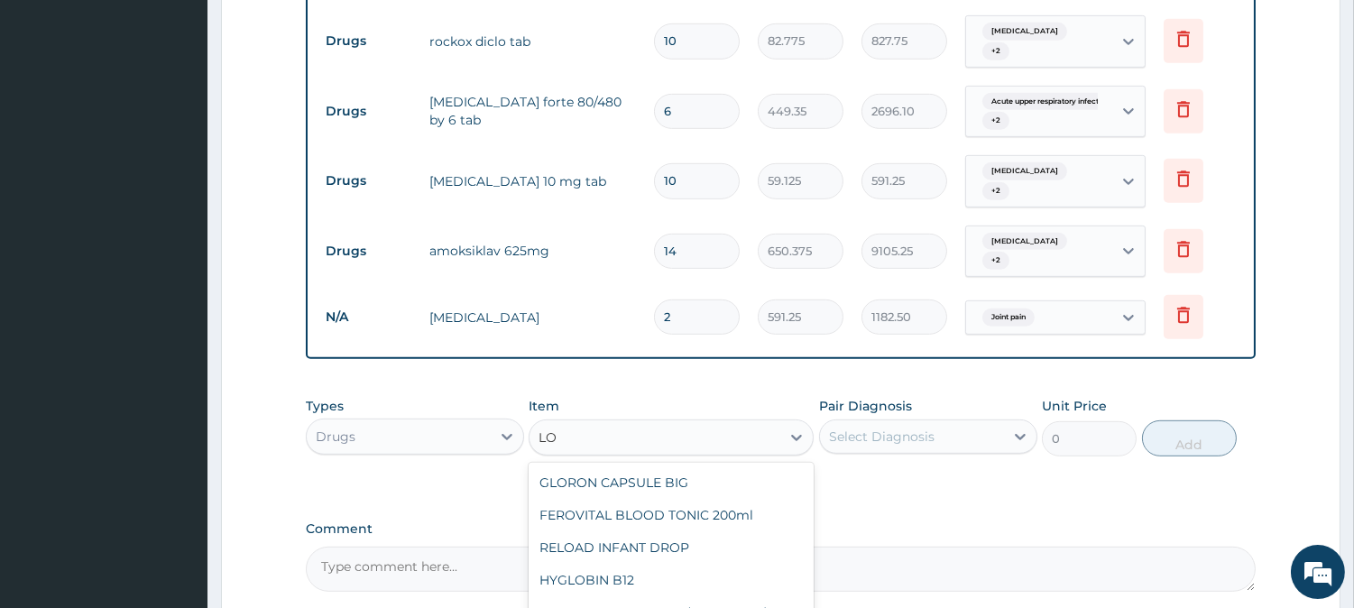
type input "L"
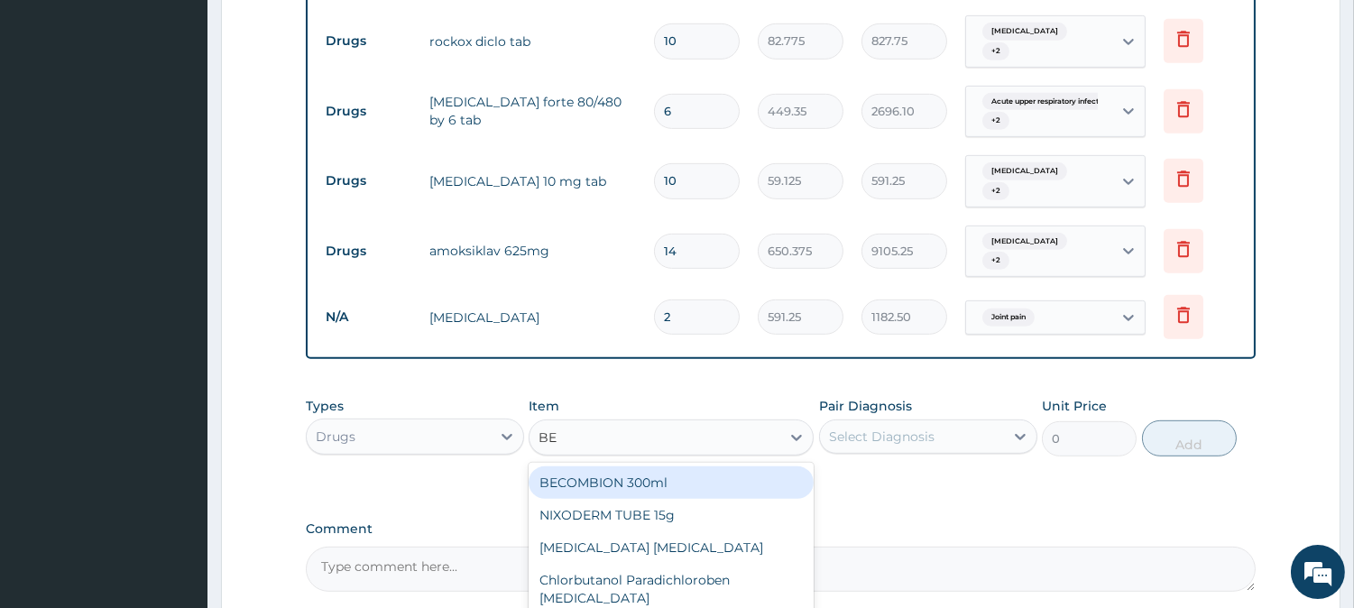
type input "B"
type input "CREAM"
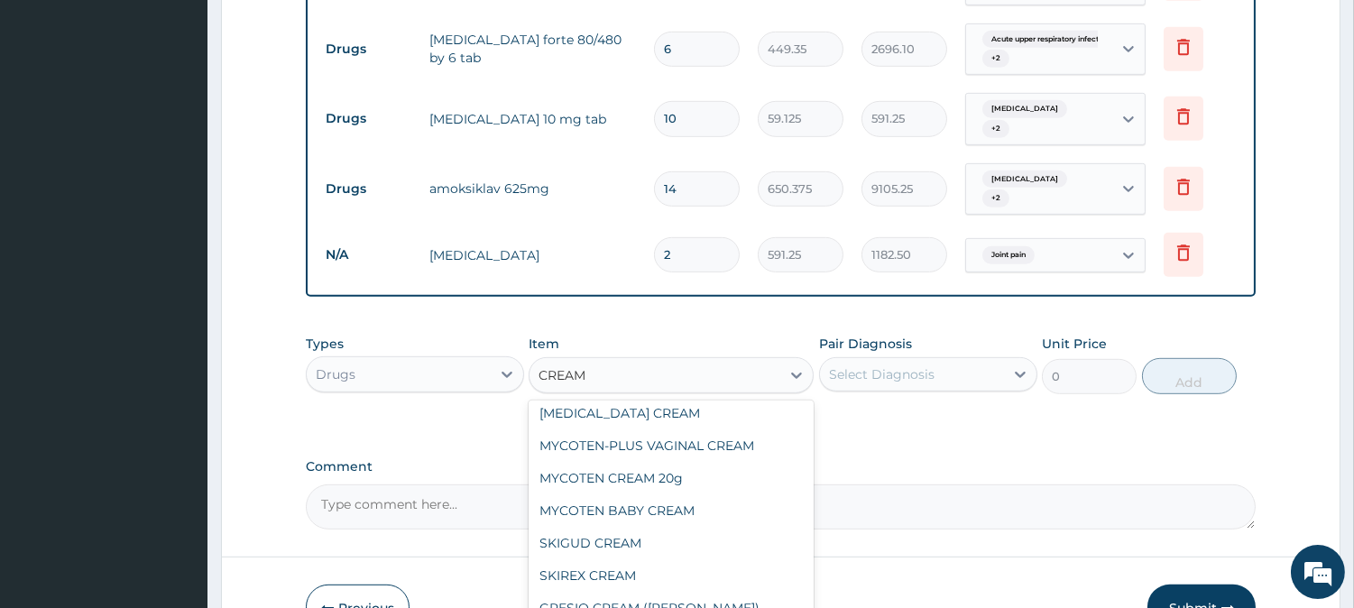
scroll to position [374, 0]
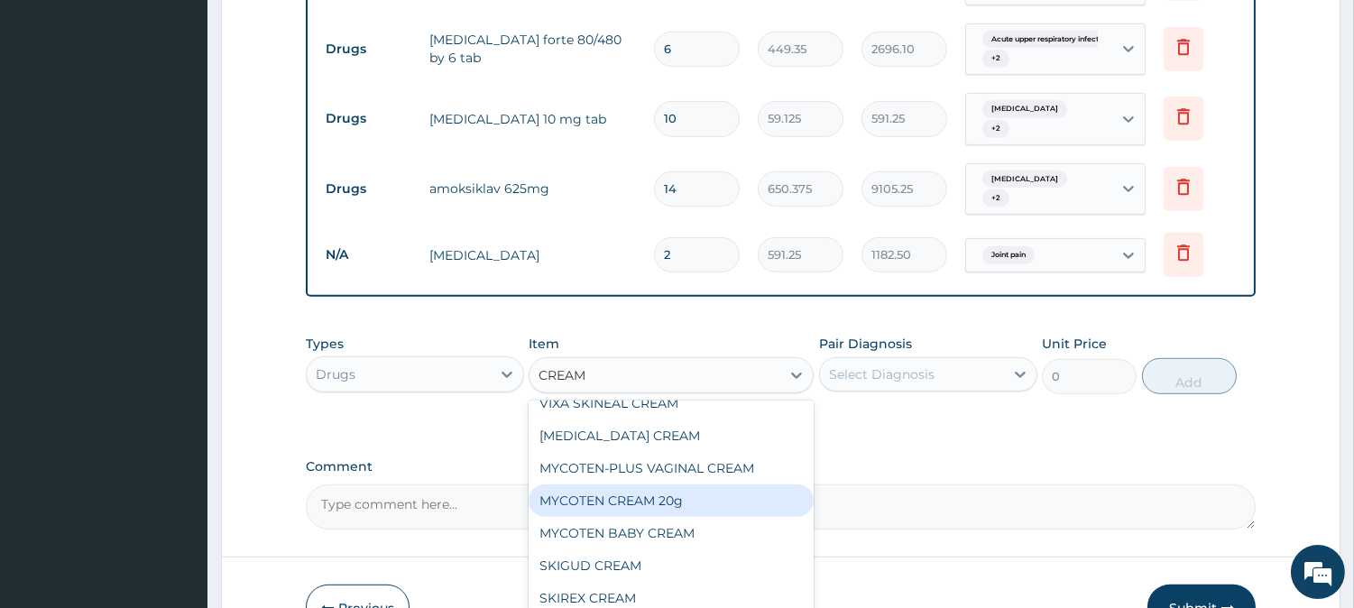
click at [759, 484] on div "MYCOTEN CREAM 20g" at bounding box center [670, 500] width 285 height 32
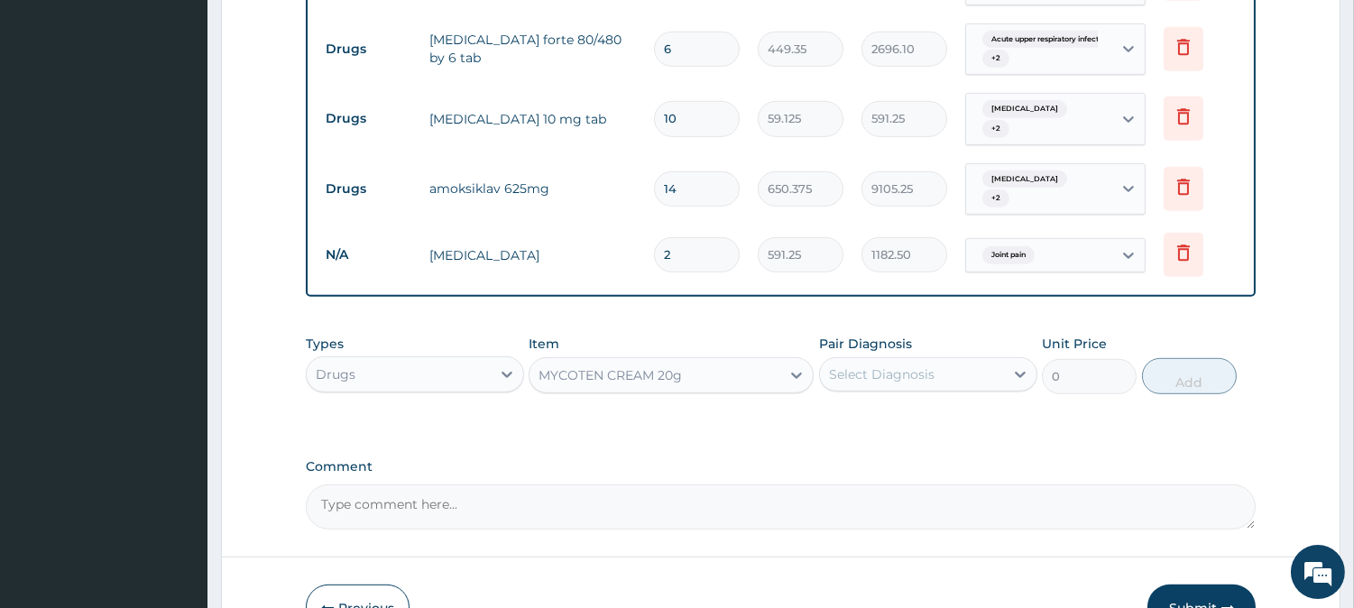
type input "1182.5"
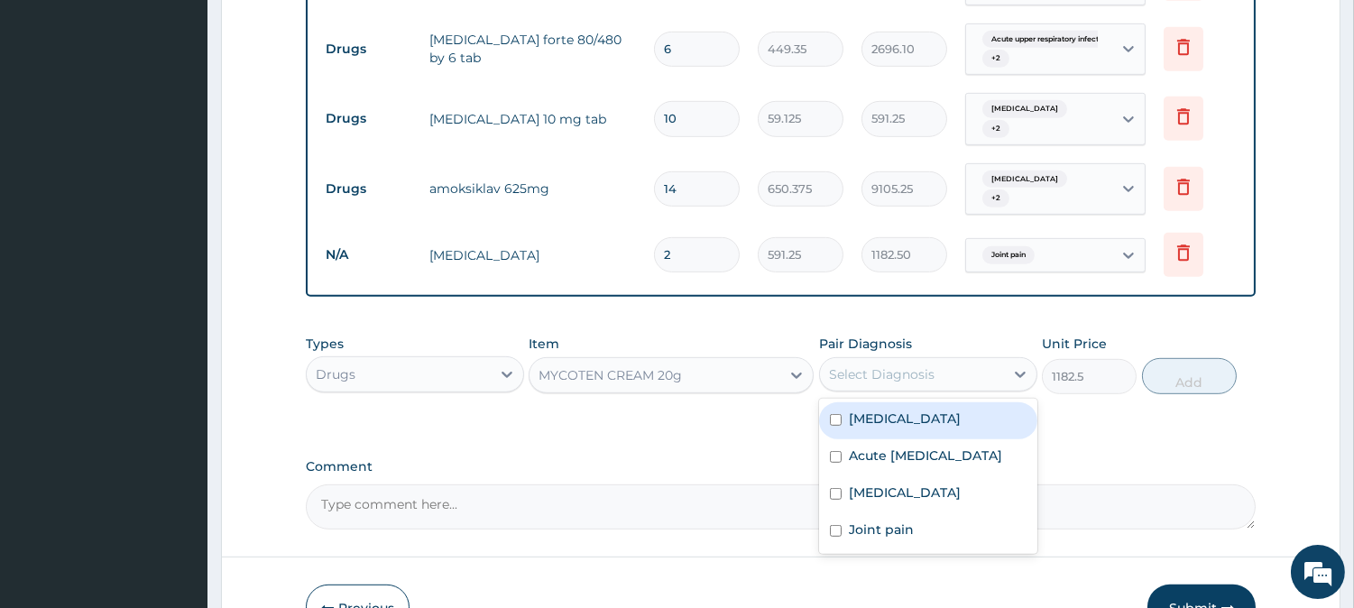
click at [898, 365] on div "Select Diagnosis" at bounding box center [882, 374] width 106 height 18
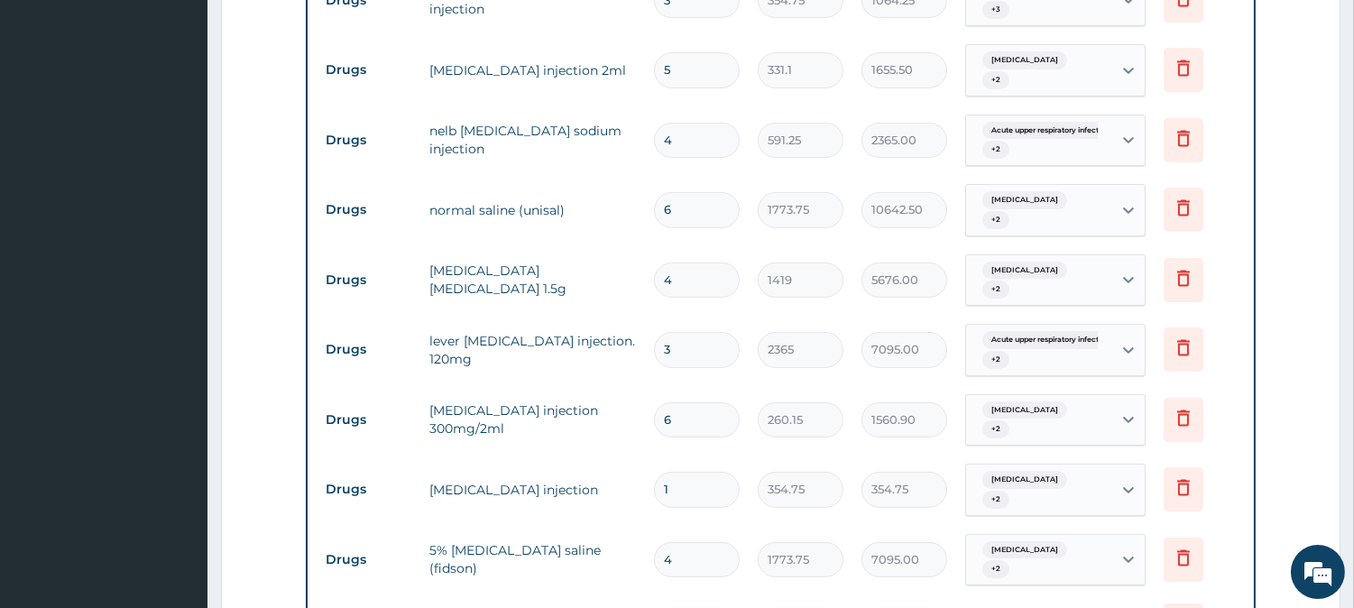
scroll to position [222, 0]
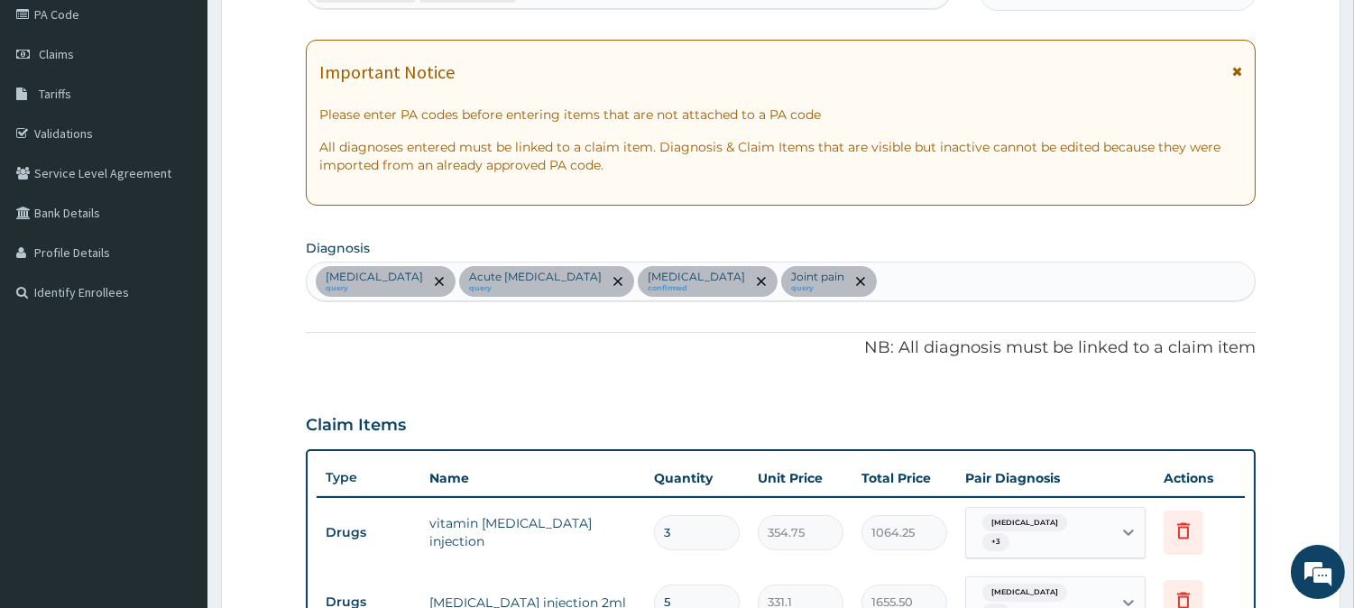
click at [866, 280] on div "Sepsis query Acute upper respiratory infection query Malaria confirmed Joint pa…" at bounding box center [781, 281] width 948 height 38
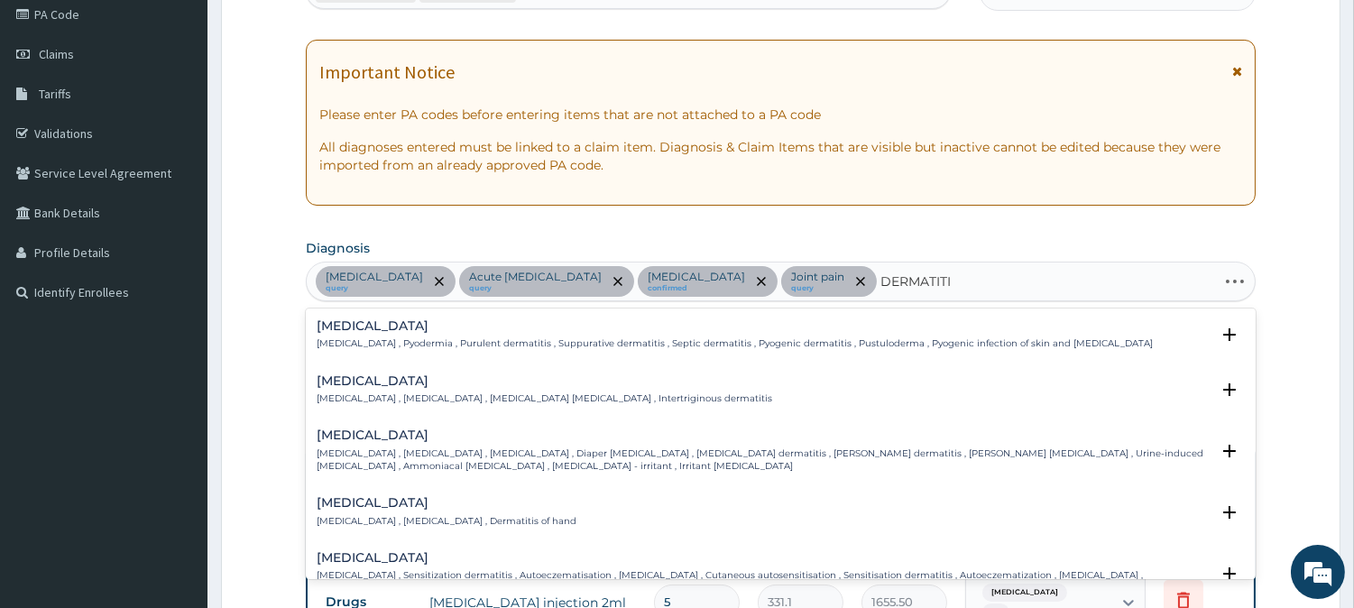
type input "DERMATITIS"
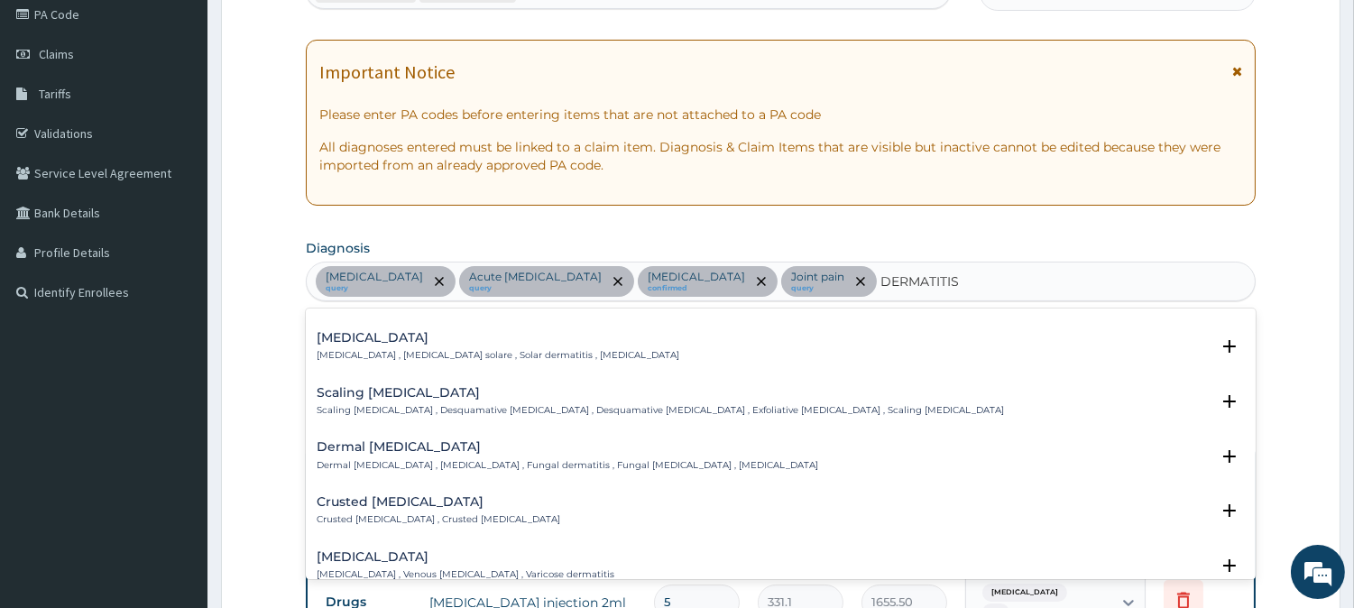
scroll to position [475, 0]
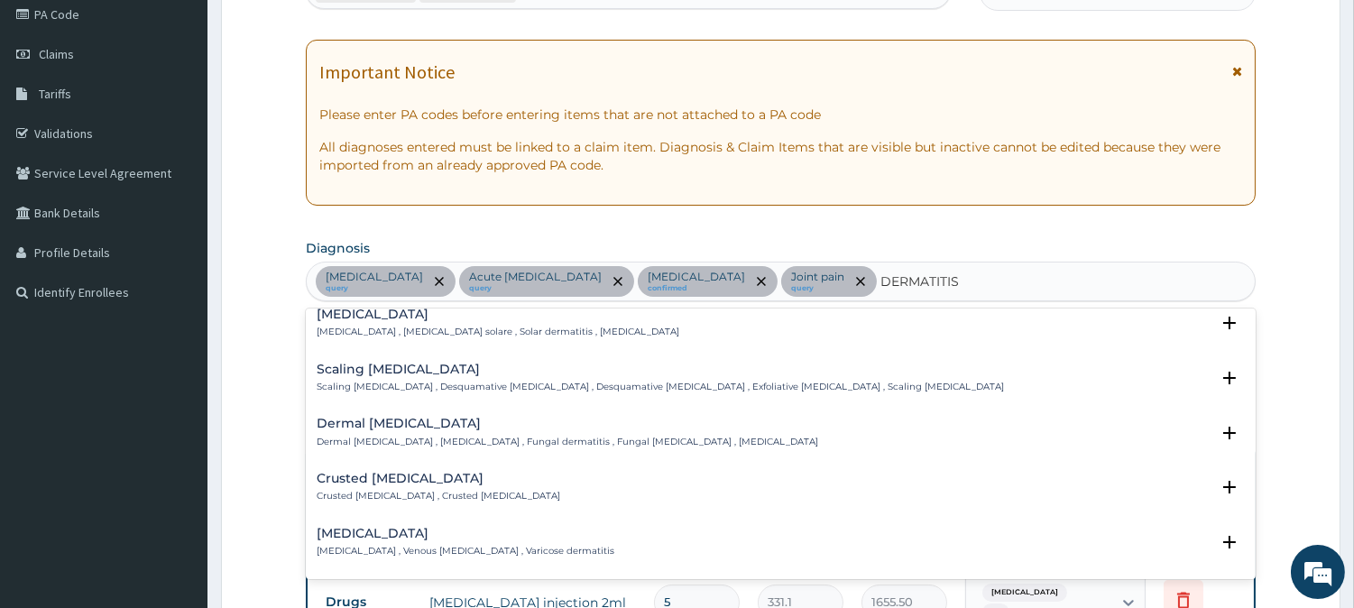
click at [375, 445] on p "Dermal mycosis , Cutaneous mycosis , Fungal dermatitis , Fungal dermatosis , De…" at bounding box center [567, 442] width 501 height 13
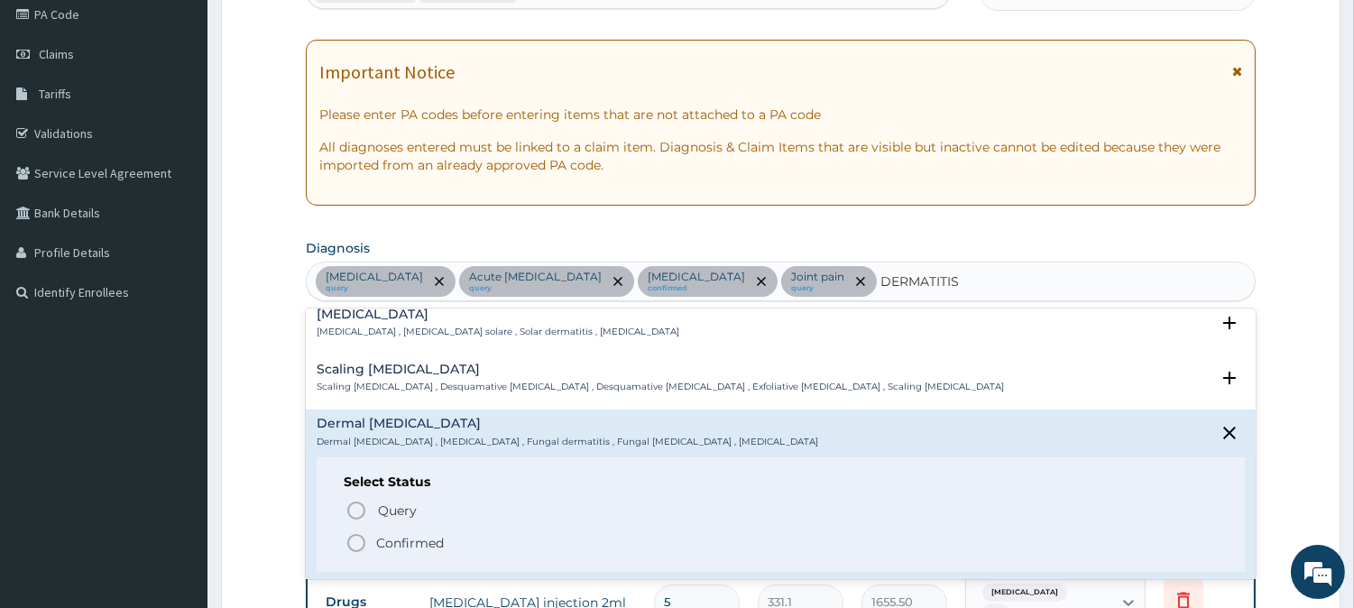
click at [355, 534] on icon "status option filled" at bounding box center [356, 543] width 22 height 22
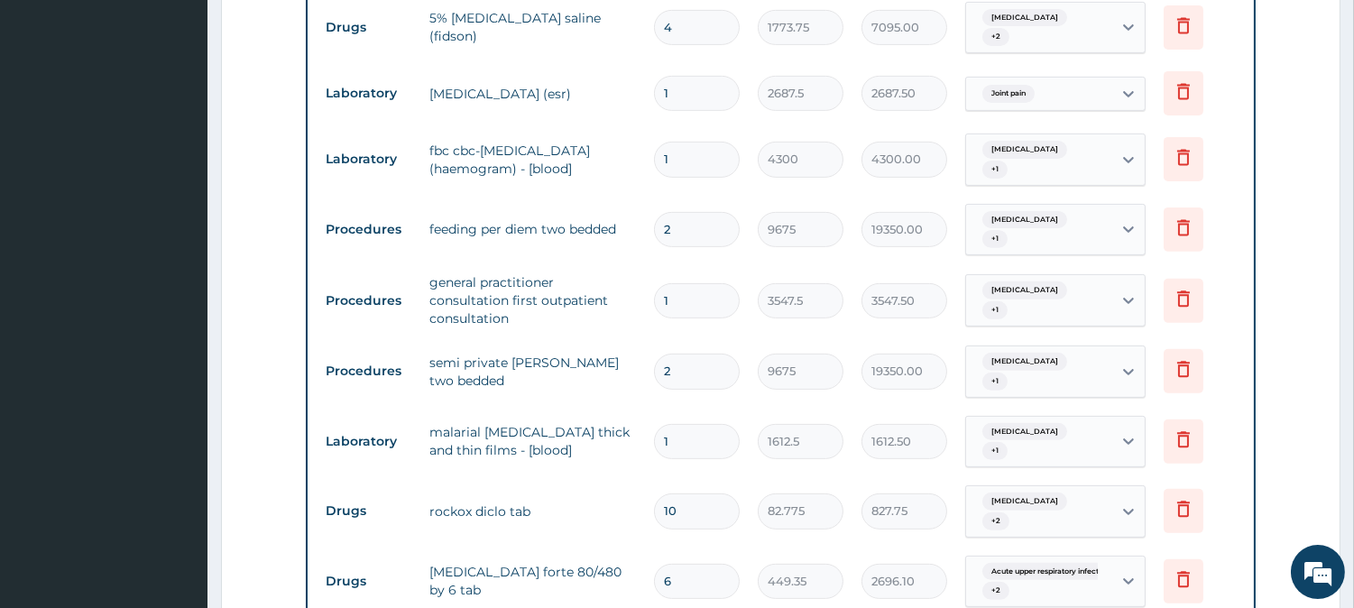
scroll to position [1818, 0]
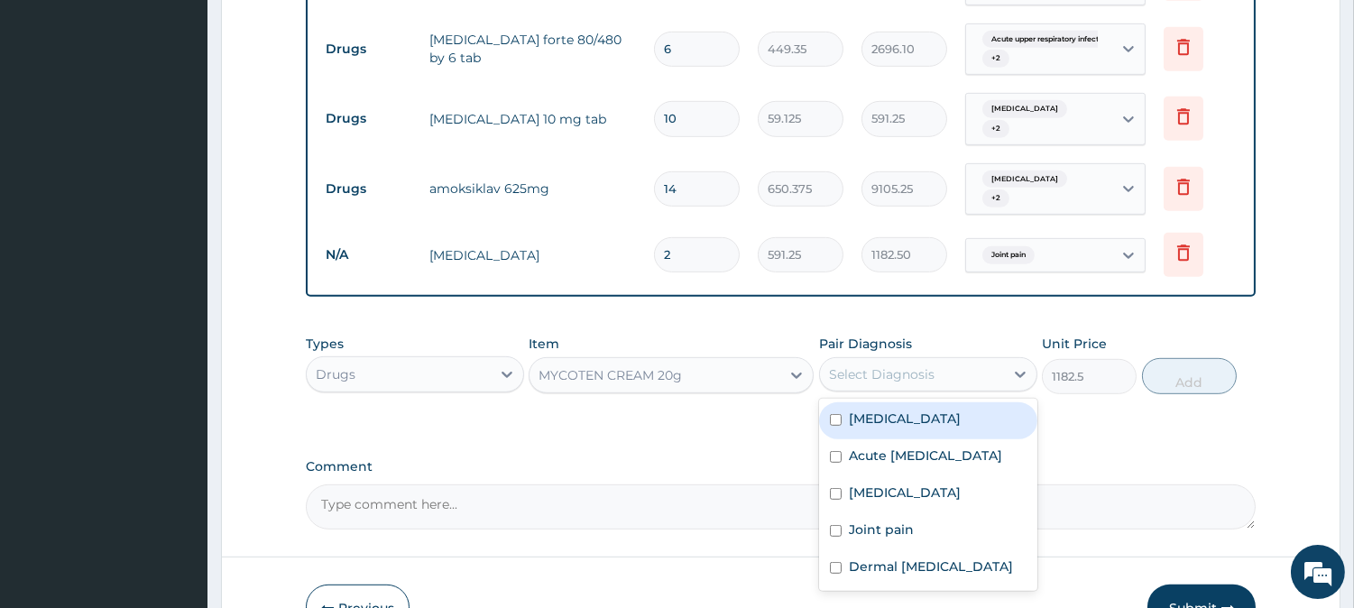
click at [927, 365] on div "Select Diagnosis" at bounding box center [882, 374] width 106 height 18
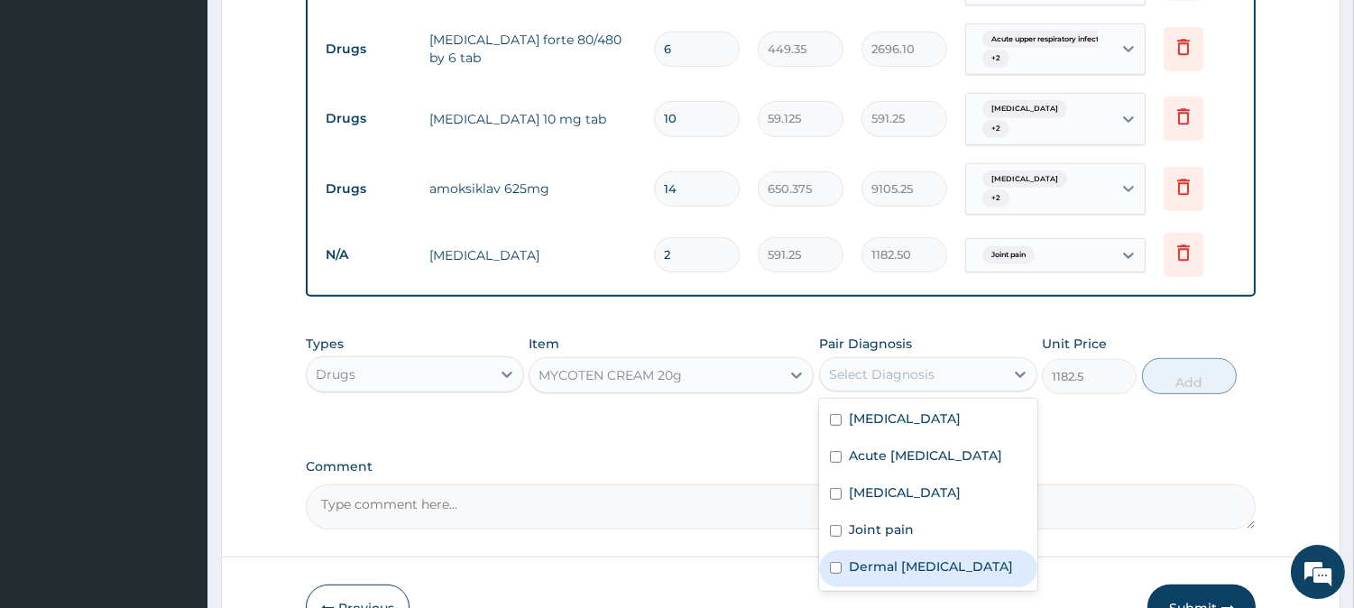
click at [839, 562] on input "checkbox" at bounding box center [836, 568] width 12 height 12
checkbox input "true"
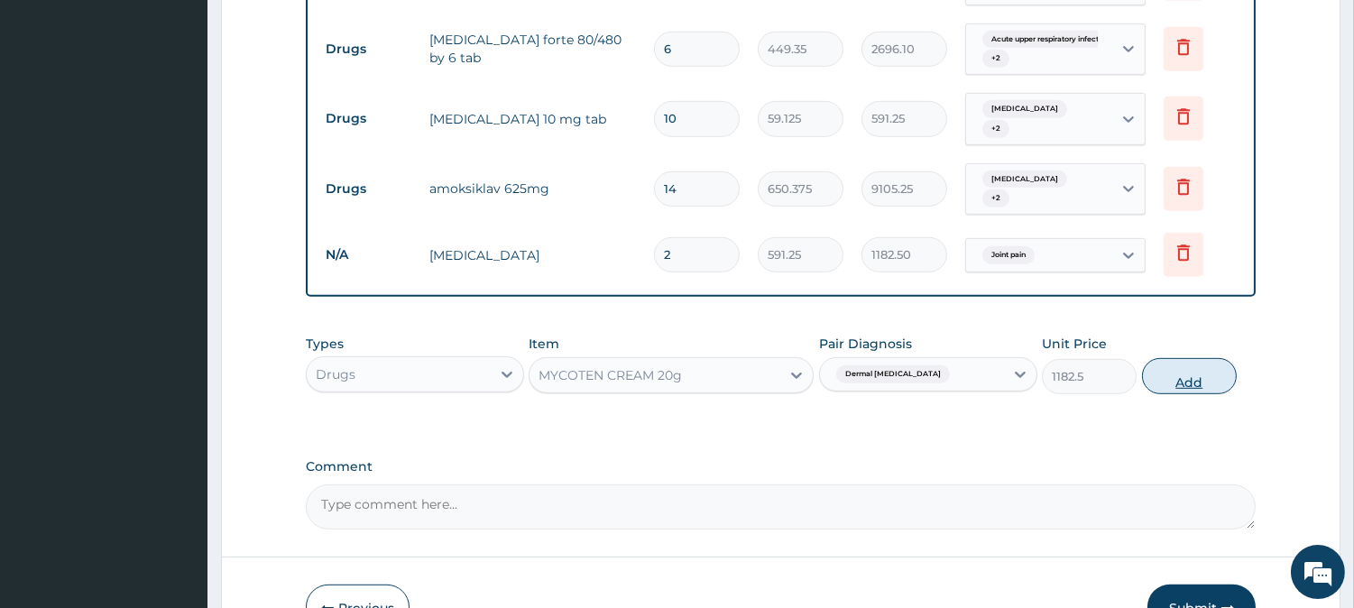
click at [1188, 358] on button "Add" at bounding box center [1189, 376] width 95 height 36
type input "0"
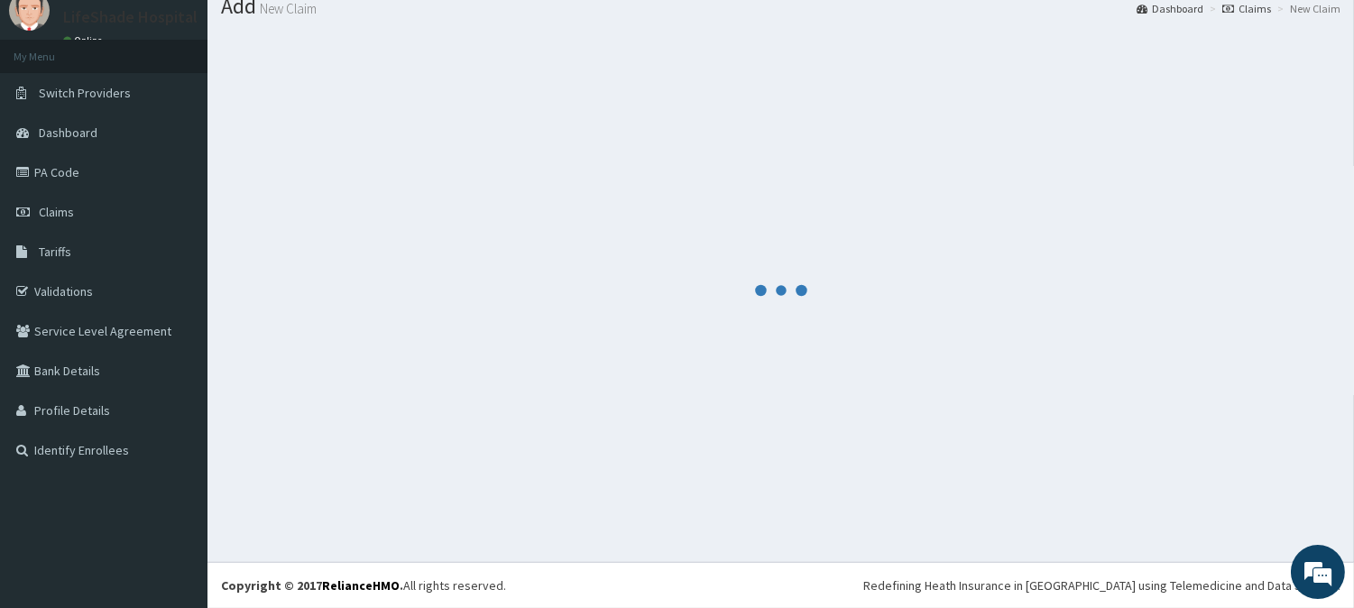
scroll to position [64, 0]
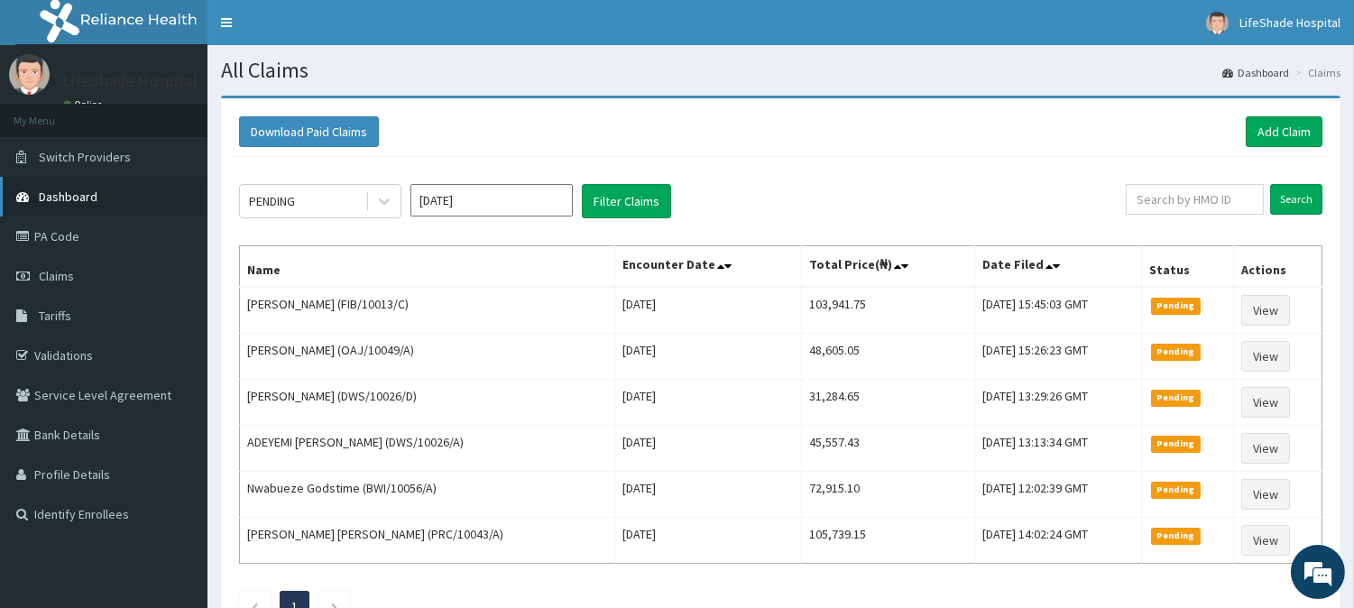
click at [68, 190] on span "Dashboard" at bounding box center [68, 196] width 59 height 16
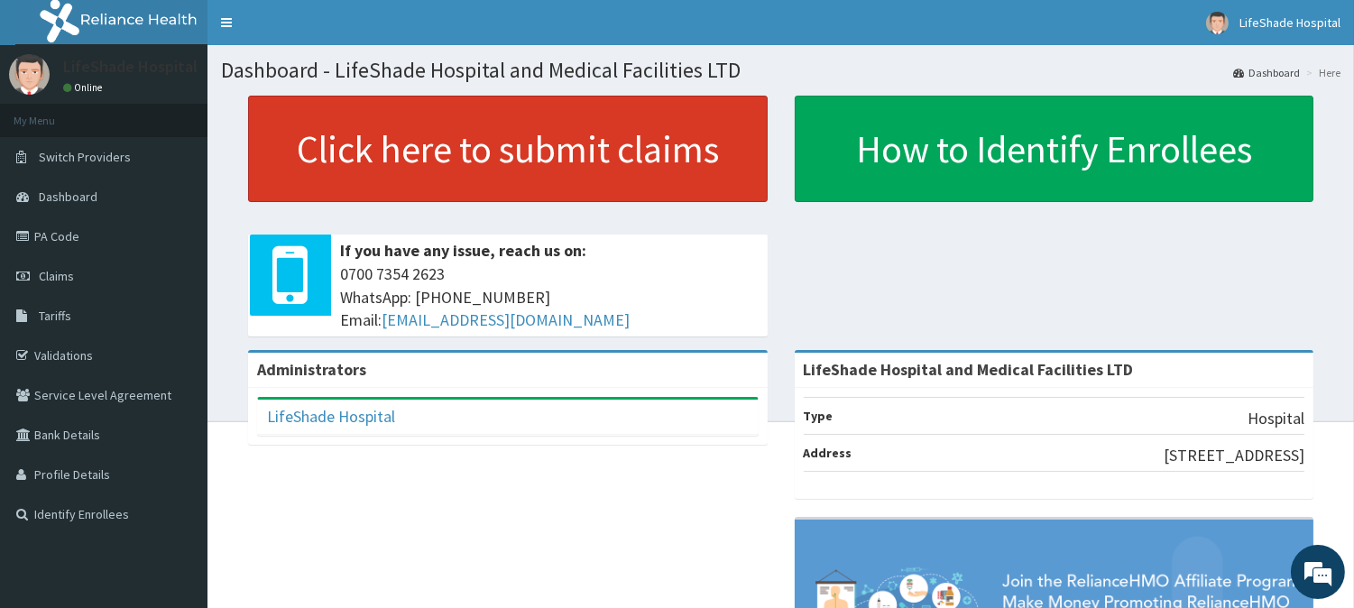
click at [476, 150] on link "Click here to submit claims" at bounding box center [507, 149] width 519 height 106
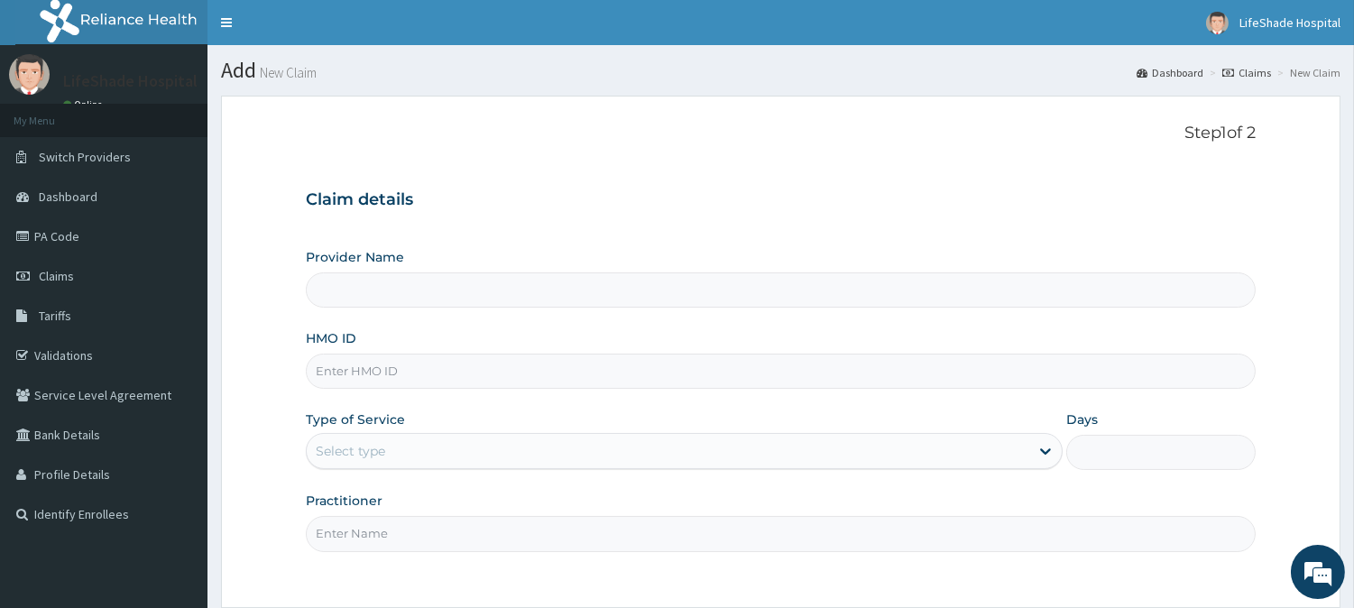
click at [374, 376] on input "HMO ID" at bounding box center [781, 370] width 950 height 35
type input "LifeShade Hospital and Medical Facilities LTD"
paste input "PGA/10035/B"
type input "PGA/10035/B"
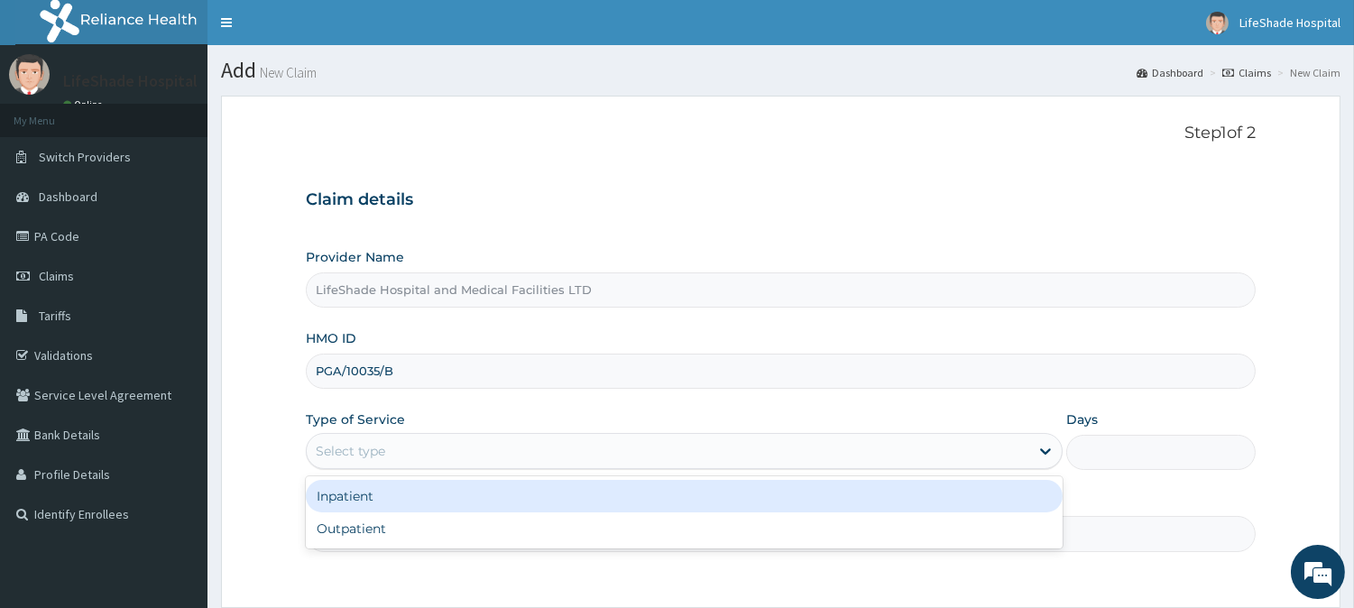
click at [372, 456] on div "Select type" at bounding box center [350, 451] width 69 height 18
click at [366, 496] on div "Inpatient" at bounding box center [684, 496] width 757 height 32
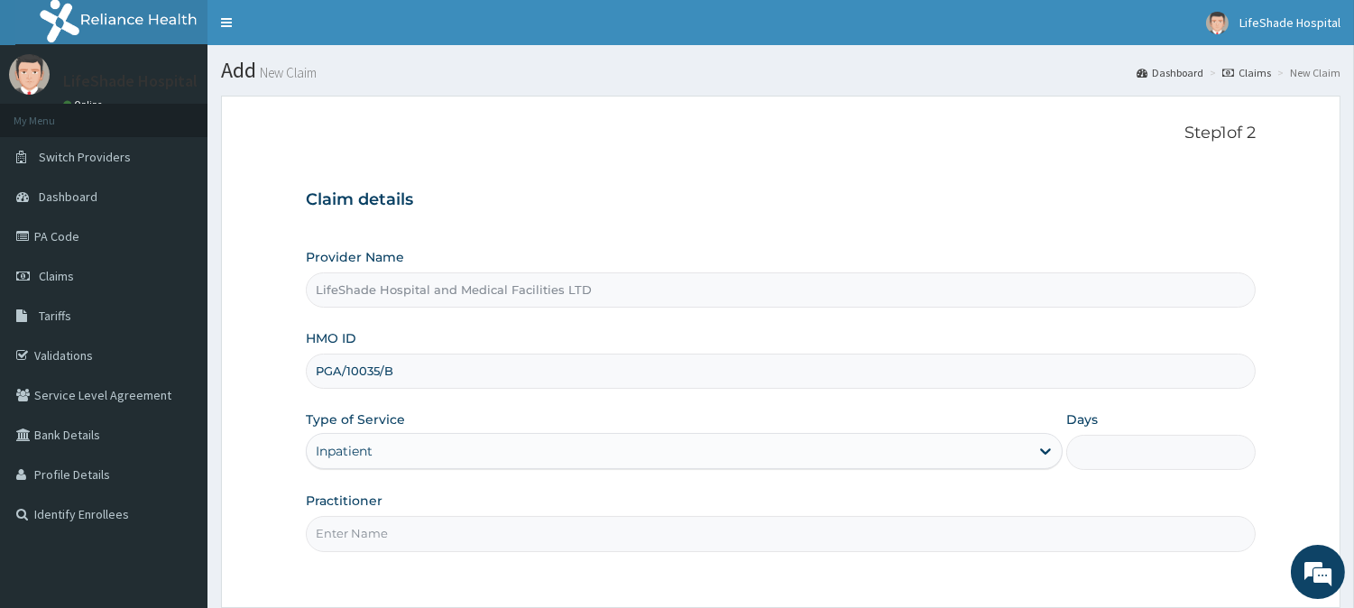
click at [397, 526] on input "Practitioner" at bounding box center [781, 533] width 950 height 35
type input "[PERSON_NAME]"
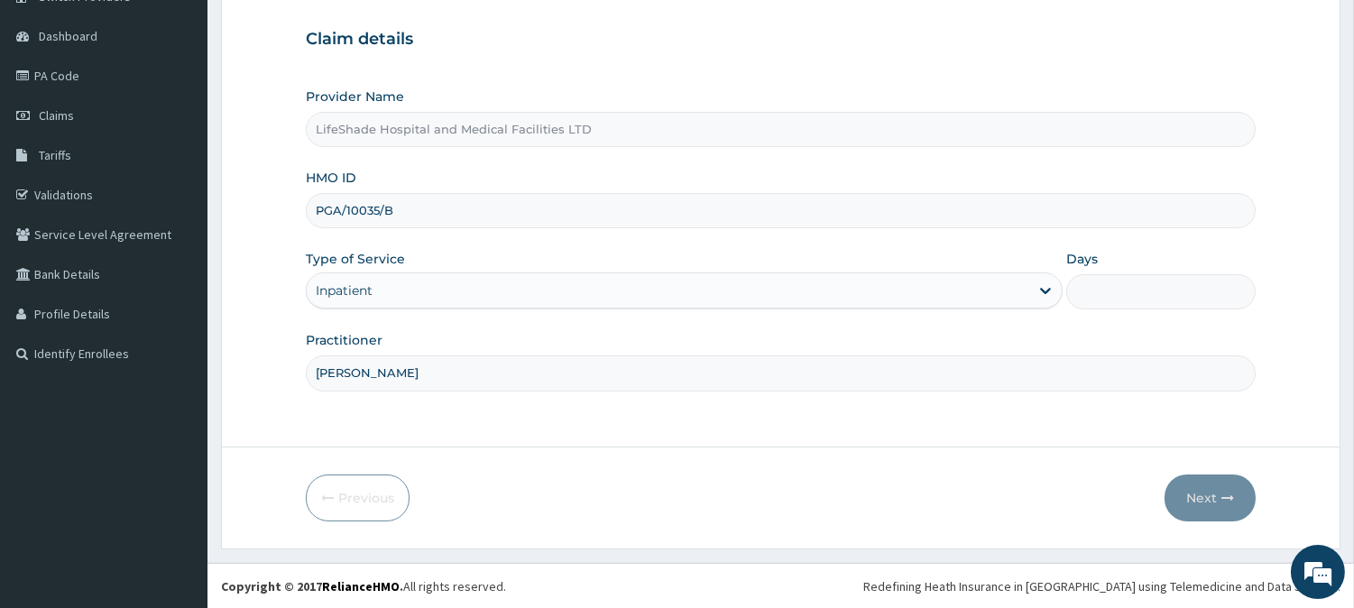
click at [1105, 283] on input "Days" at bounding box center [1160, 291] width 189 height 35
type input "2"
click at [1193, 497] on button "Next" at bounding box center [1209, 497] width 91 height 47
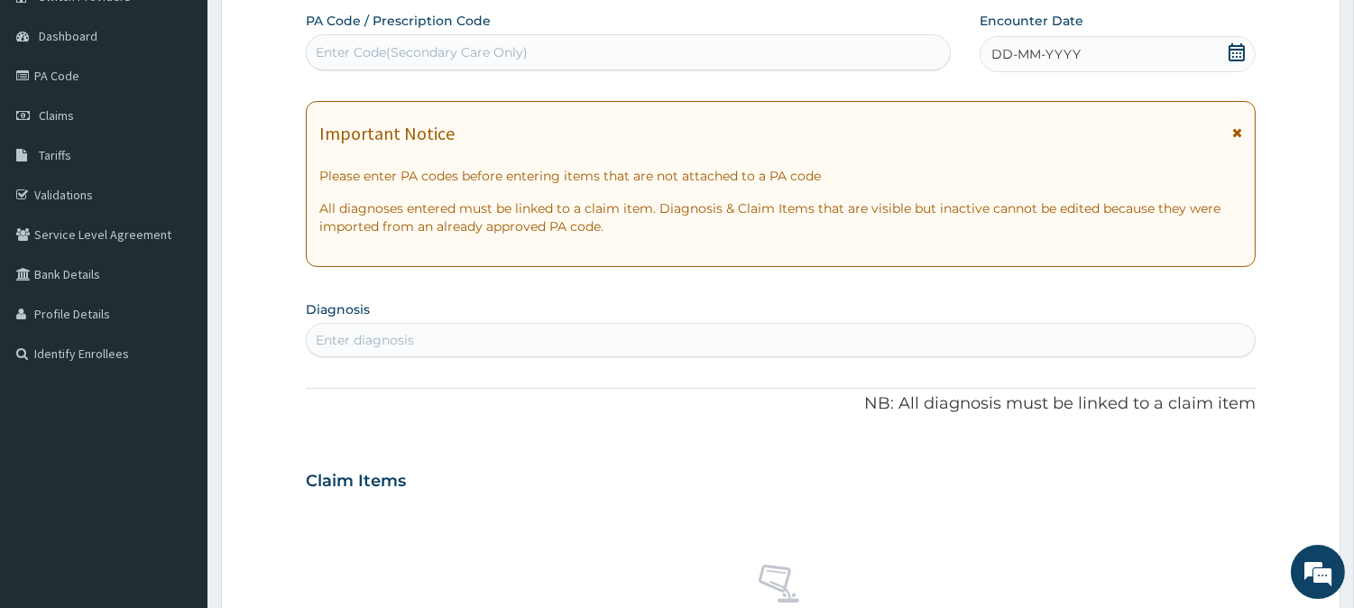
click at [397, 55] on div "Enter Code(Secondary Care Only)" at bounding box center [422, 52] width 212 height 18
paste input "PA/F04896"
type input "PA/F04896"
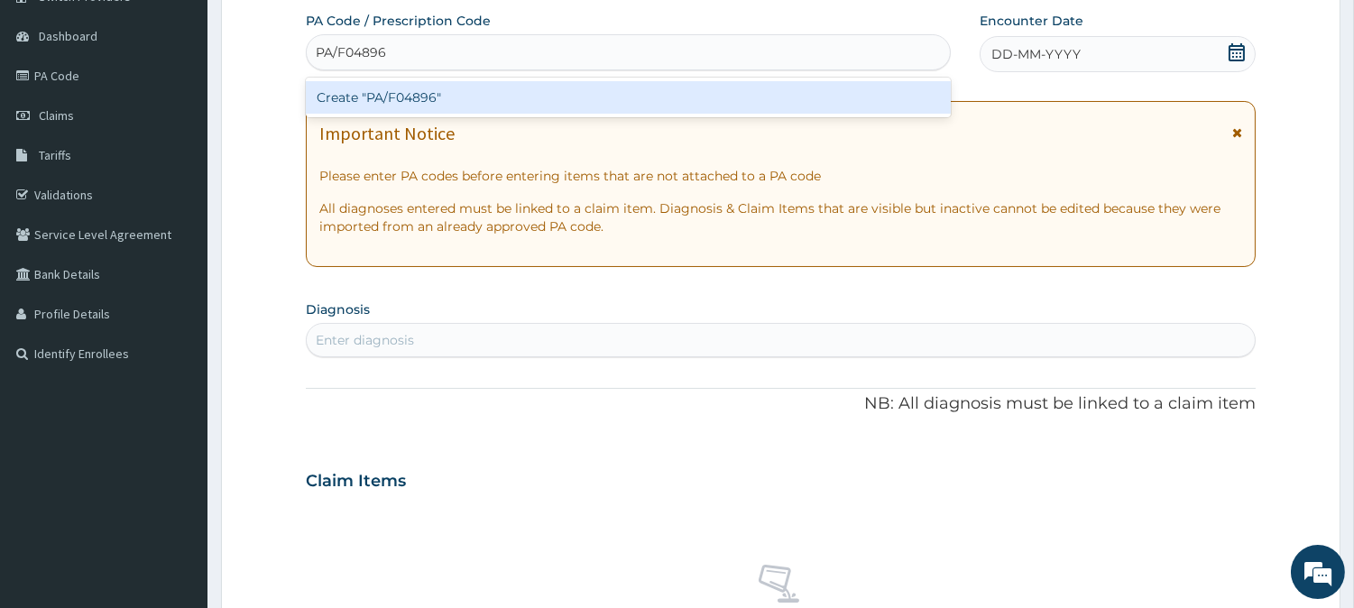
click at [406, 100] on div "Create "PA/F04896"" at bounding box center [628, 97] width 645 height 32
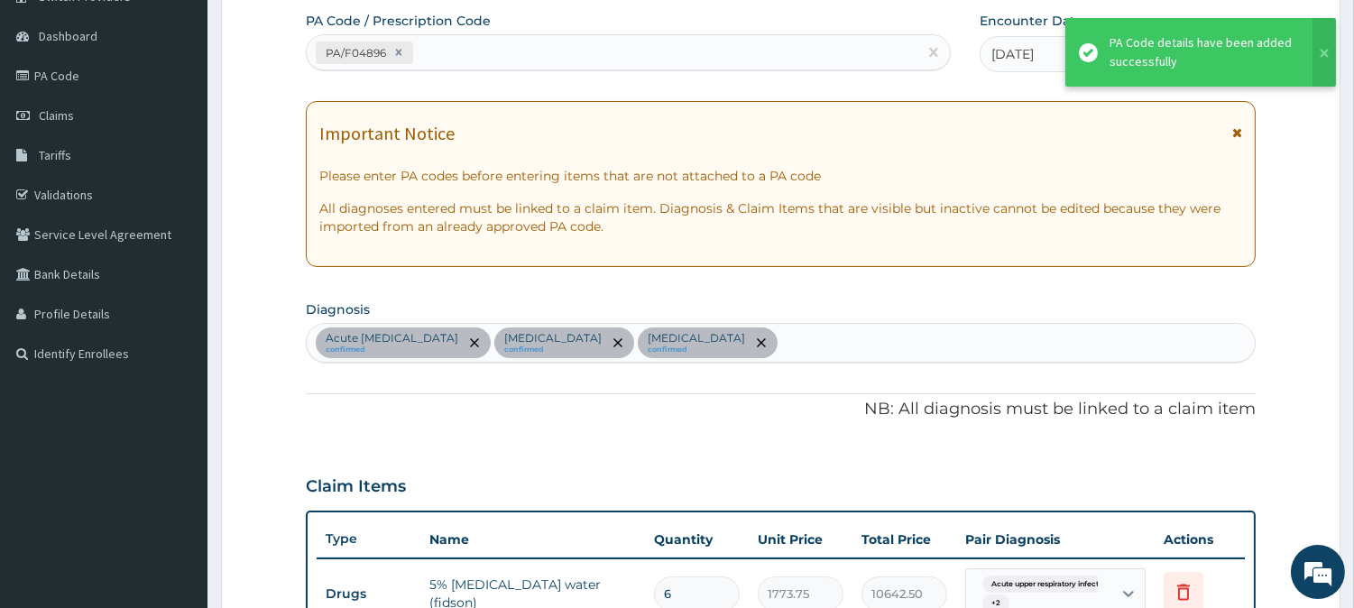
scroll to position [1105, 0]
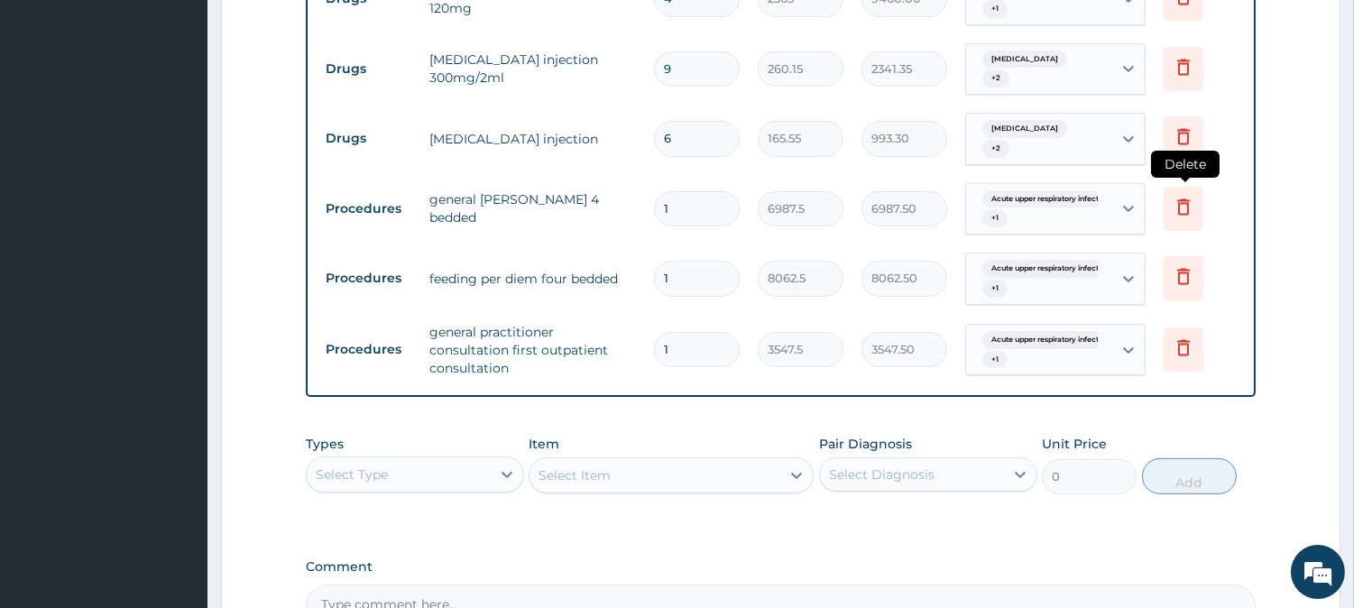
click at [1182, 198] on icon at bounding box center [1183, 206] width 13 height 16
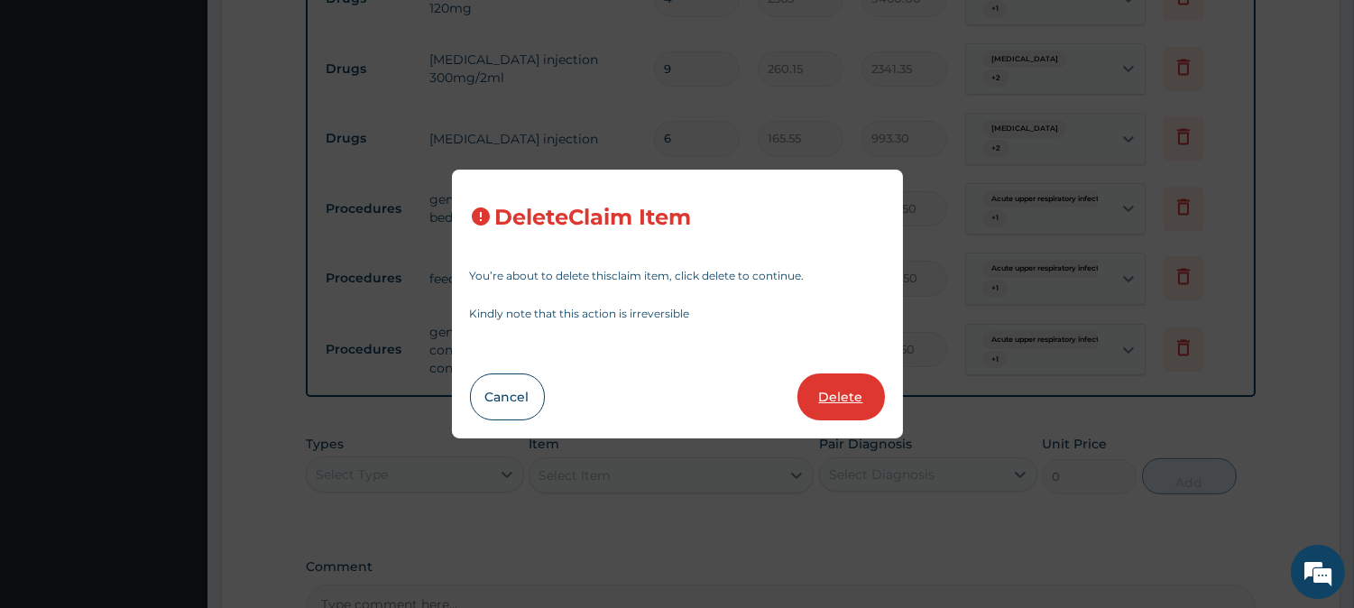
click at [836, 385] on button "Delete" at bounding box center [840, 396] width 87 height 47
type input "8062.5"
type input "8062.50"
type input "3547.5"
type input "3547.50"
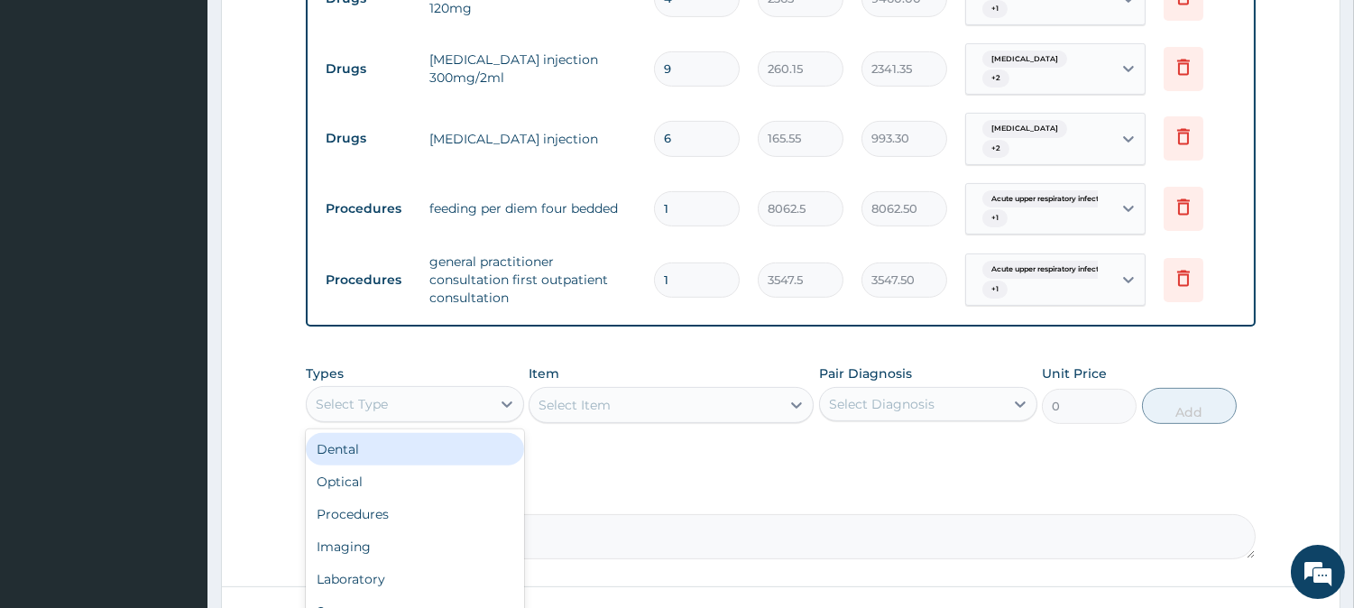
click at [430, 390] on div "Select Type" at bounding box center [399, 404] width 184 height 29
type input "PR"
click at [384, 433] on div "Procedures" at bounding box center [415, 449] width 218 height 32
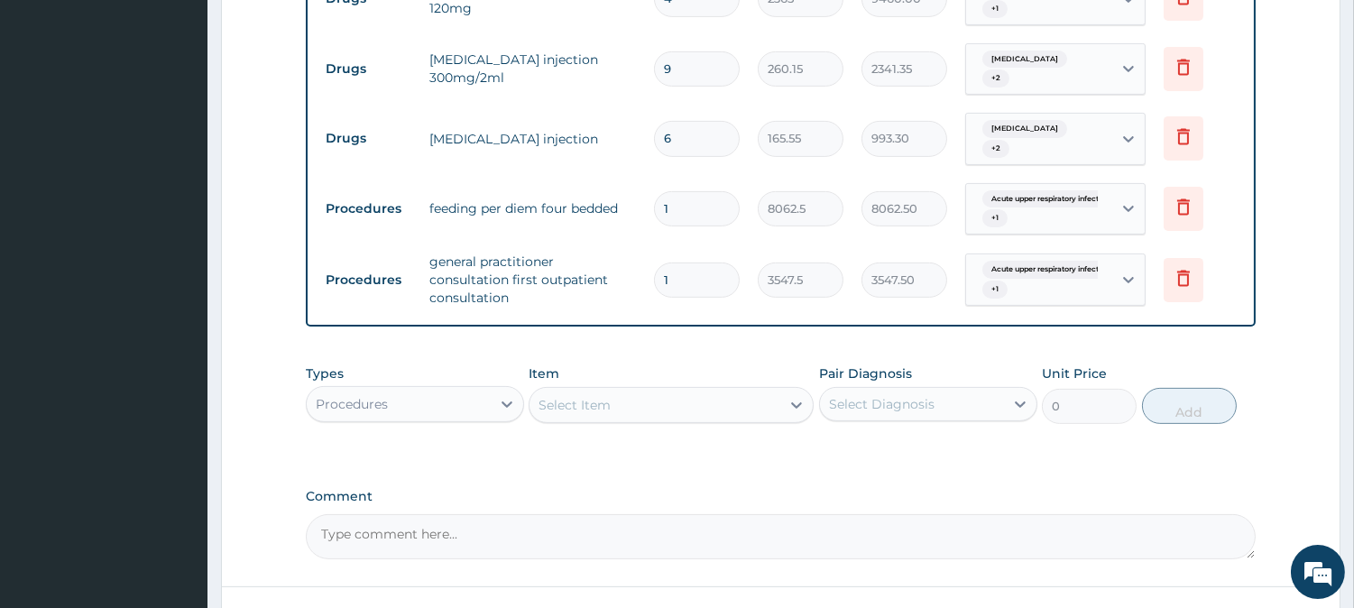
click at [644, 390] on div "Select Item" at bounding box center [654, 404] width 251 height 29
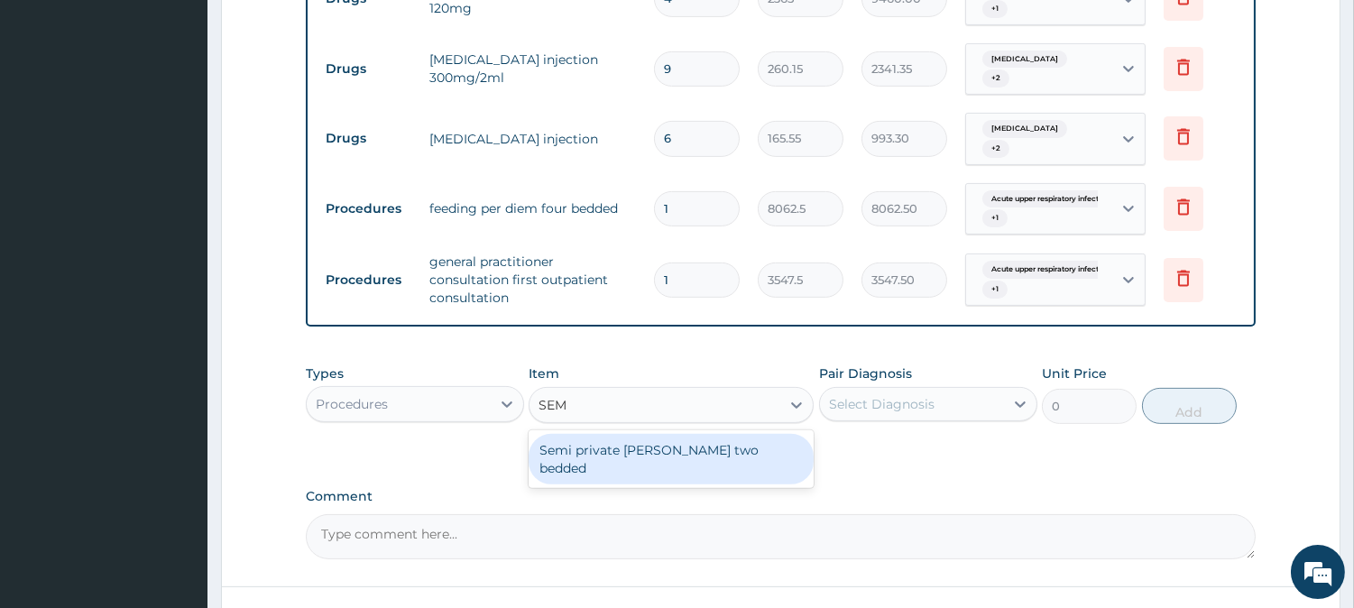
type input "SEMI"
click at [658, 434] on div "Semi private [PERSON_NAME] two bedded" at bounding box center [670, 459] width 285 height 50
type input "9675"
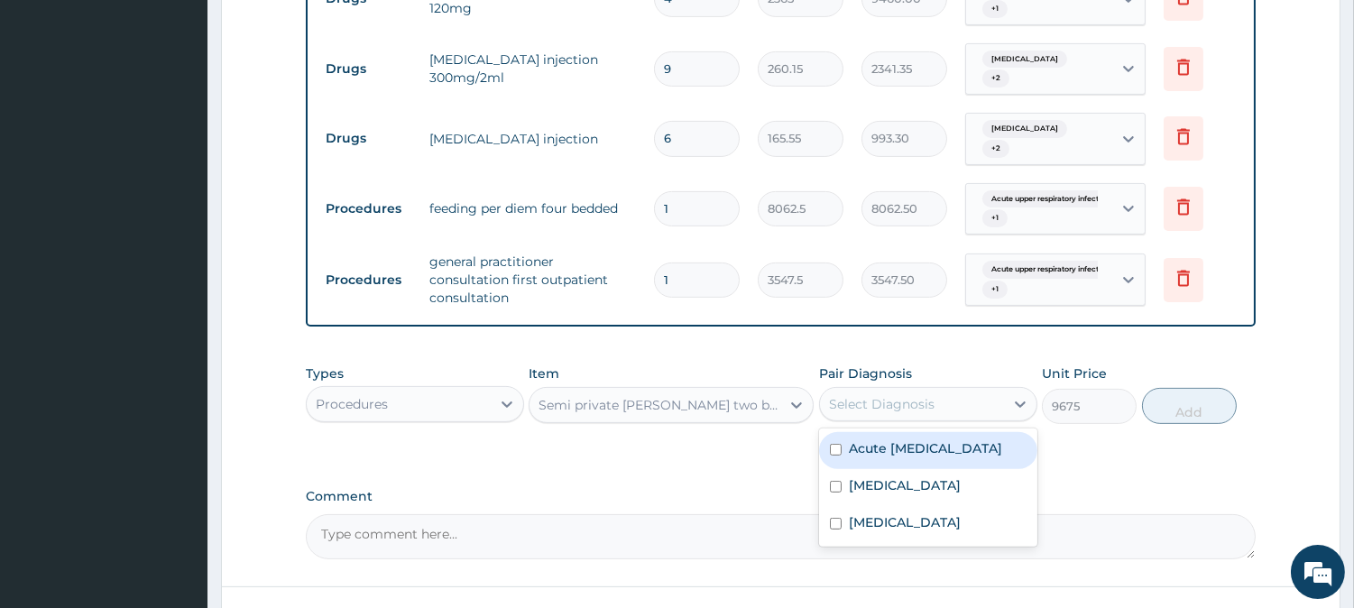
click at [849, 395] on div "Select Diagnosis" at bounding box center [882, 404] width 106 height 18
click at [832, 444] on input "checkbox" at bounding box center [836, 450] width 12 height 12
checkbox input "true"
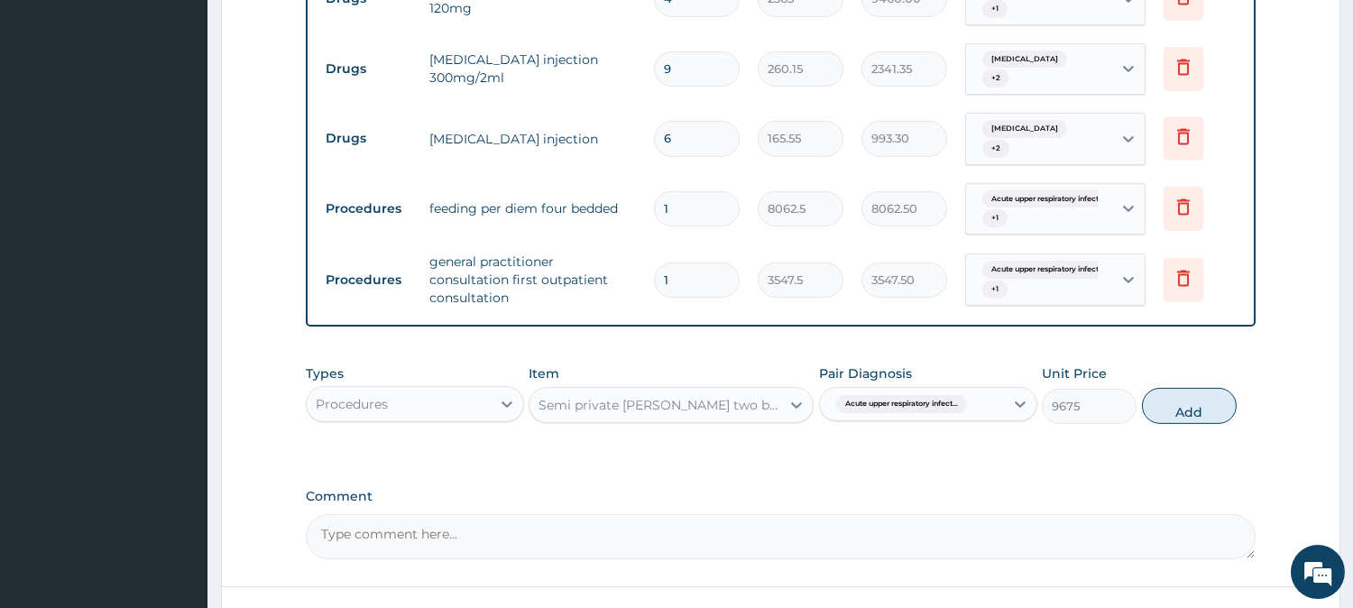
click at [898, 395] on span "Acute upper respiratory infect..." at bounding box center [901, 404] width 131 height 18
click at [986, 389] on div "Acute upper respiratory infect..." at bounding box center [912, 404] width 184 height 31
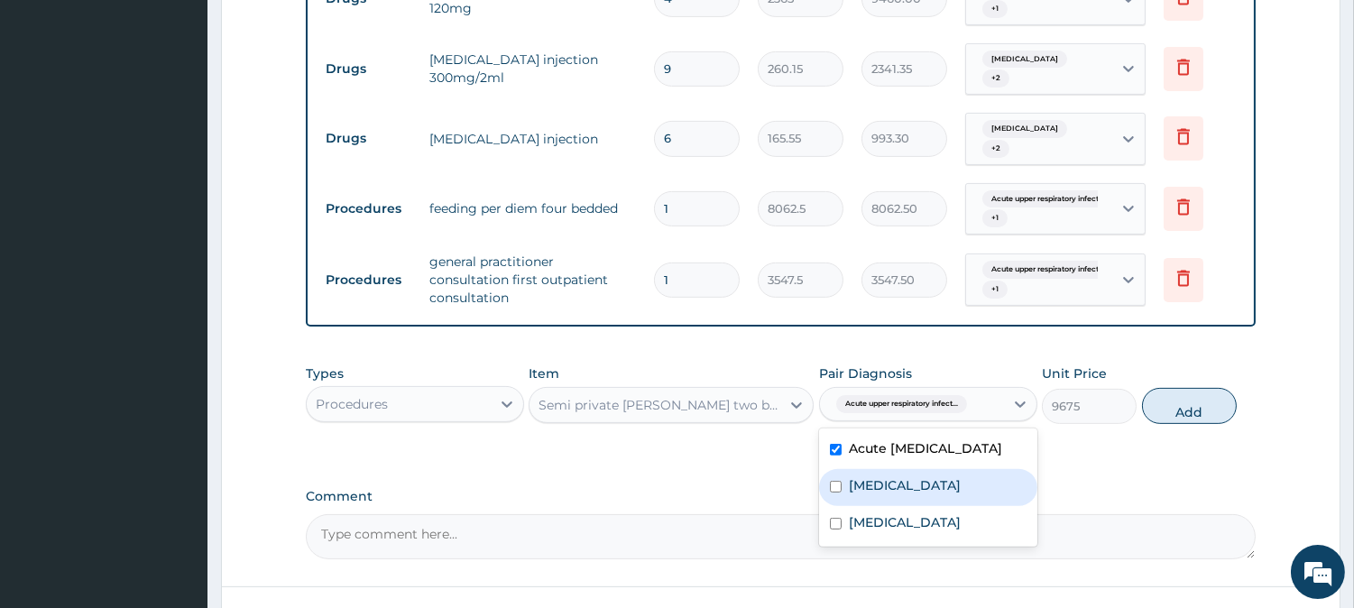
click at [832, 481] on input "checkbox" at bounding box center [836, 487] width 12 height 12
checkbox input "true"
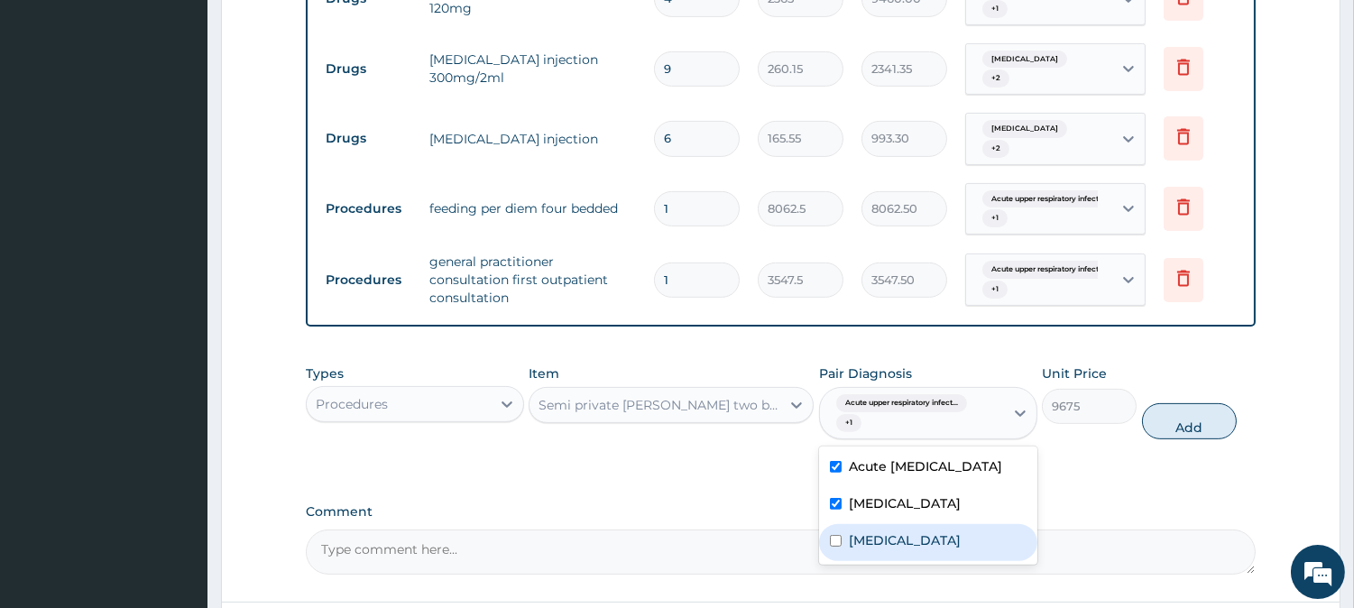
click at [833, 535] on input "checkbox" at bounding box center [836, 541] width 12 height 12
checkbox input "true"
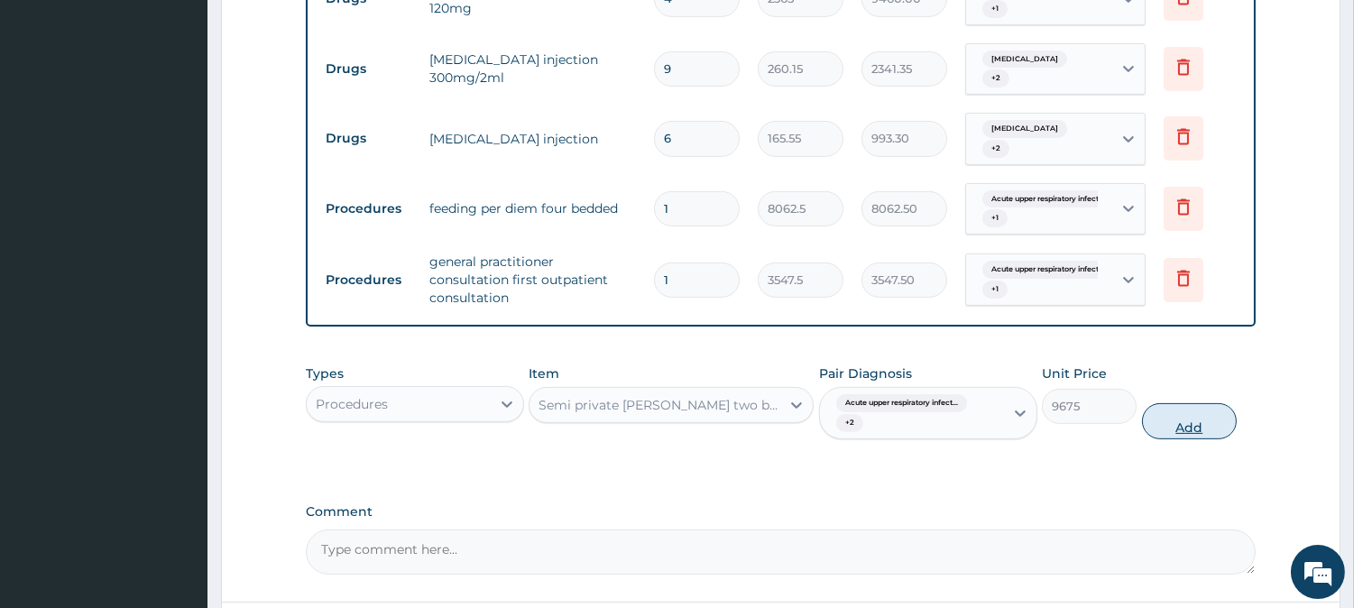
click at [1176, 403] on button "Add" at bounding box center [1189, 421] width 95 height 36
type input "0"
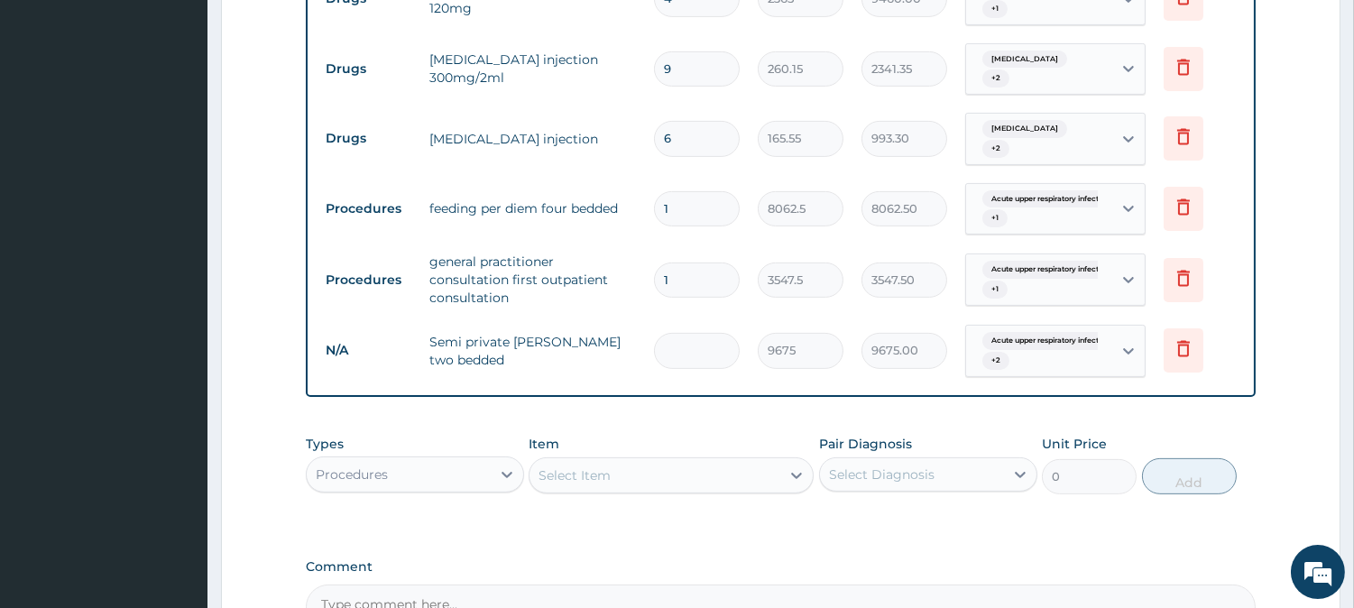
type input "0.00"
type input "2"
type input "19350.00"
type input "2"
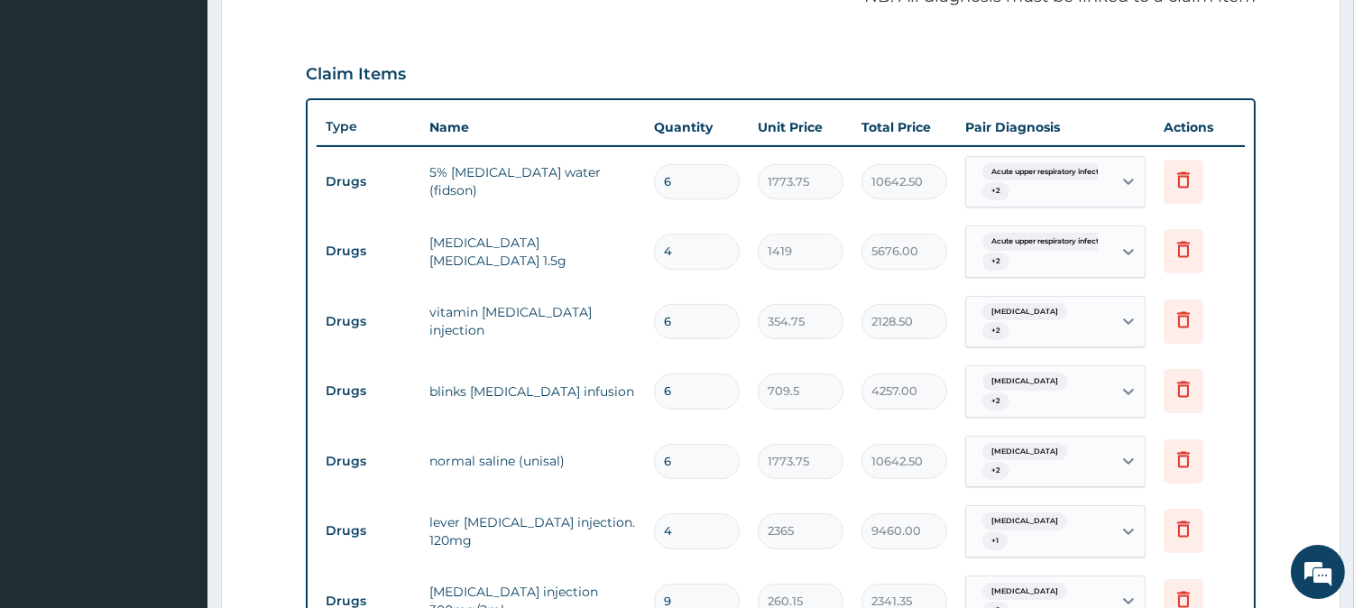
scroll to position [41, 0]
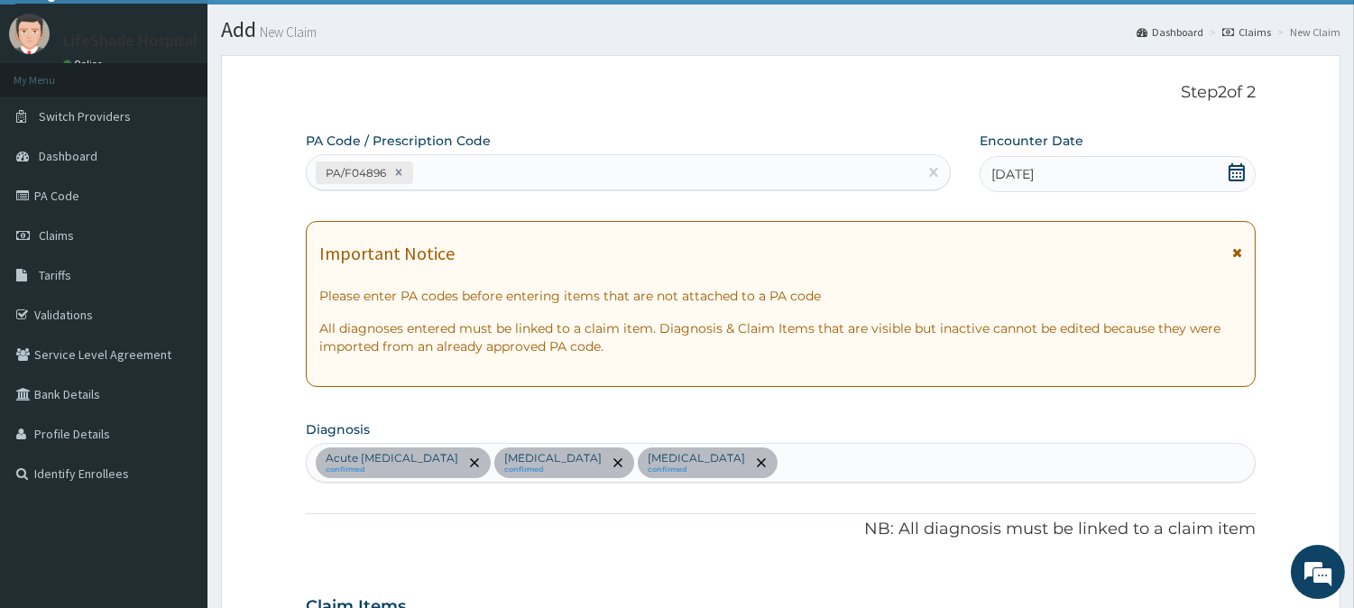
click at [473, 173] on div "PA/F04896" at bounding box center [612, 173] width 610 height 30
paste input "PA/EB2074"
type input "PA/EB2074"
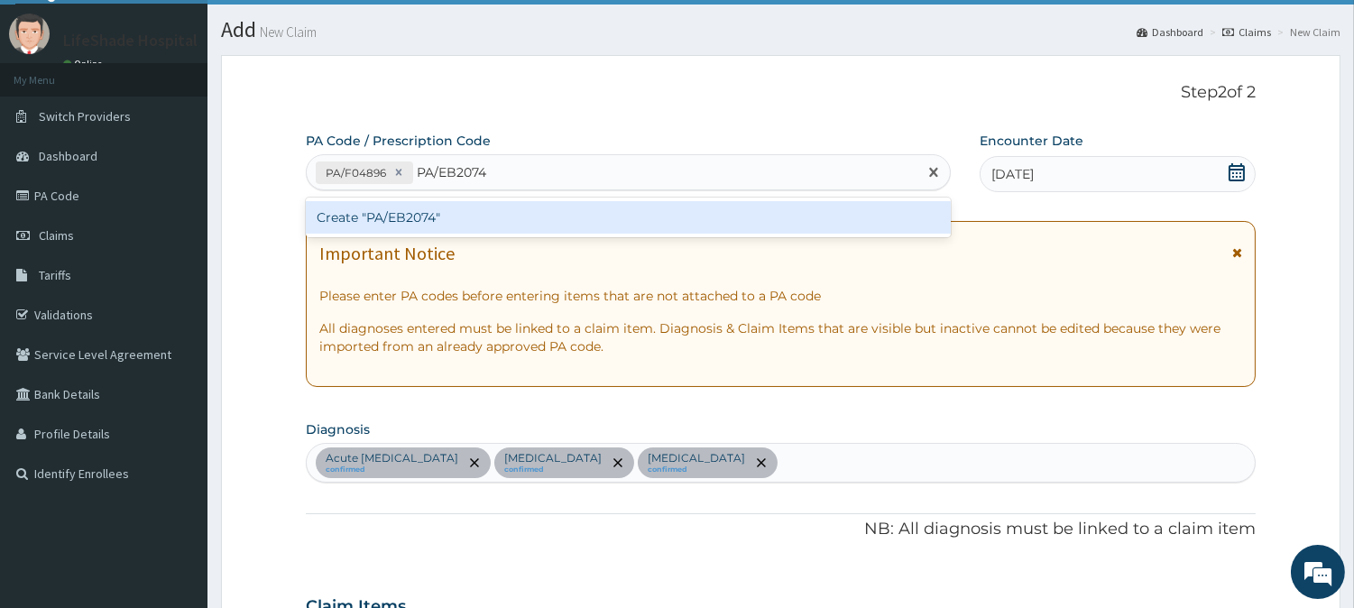
click at [422, 213] on div "Create "PA/EB2074"" at bounding box center [628, 217] width 645 height 32
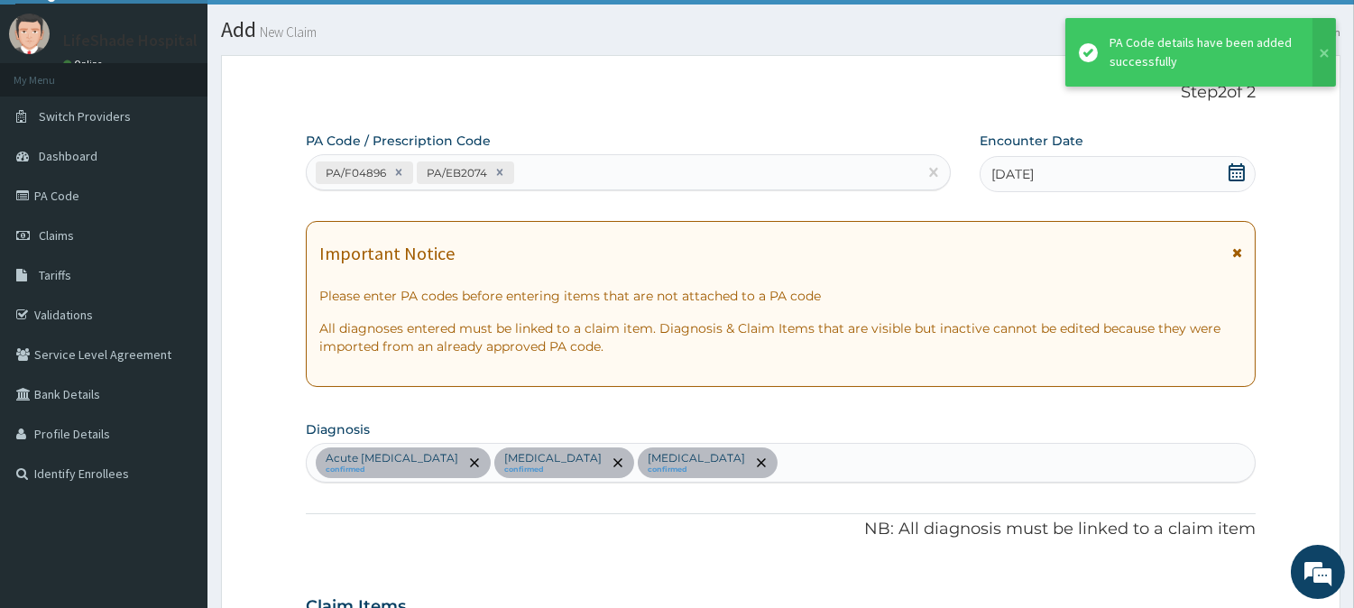
scroll to position [1172, 0]
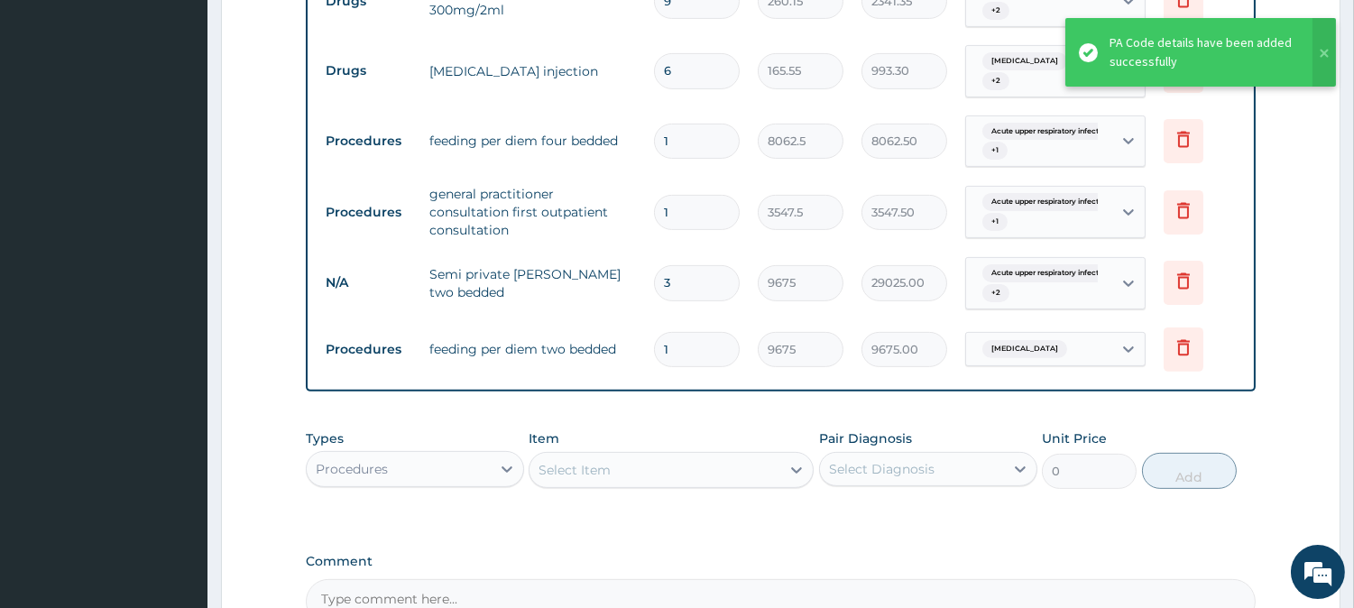
click at [693, 265] on input "3" at bounding box center [697, 282] width 86 height 35
type input "0.00"
type input "2"
type input "19350.00"
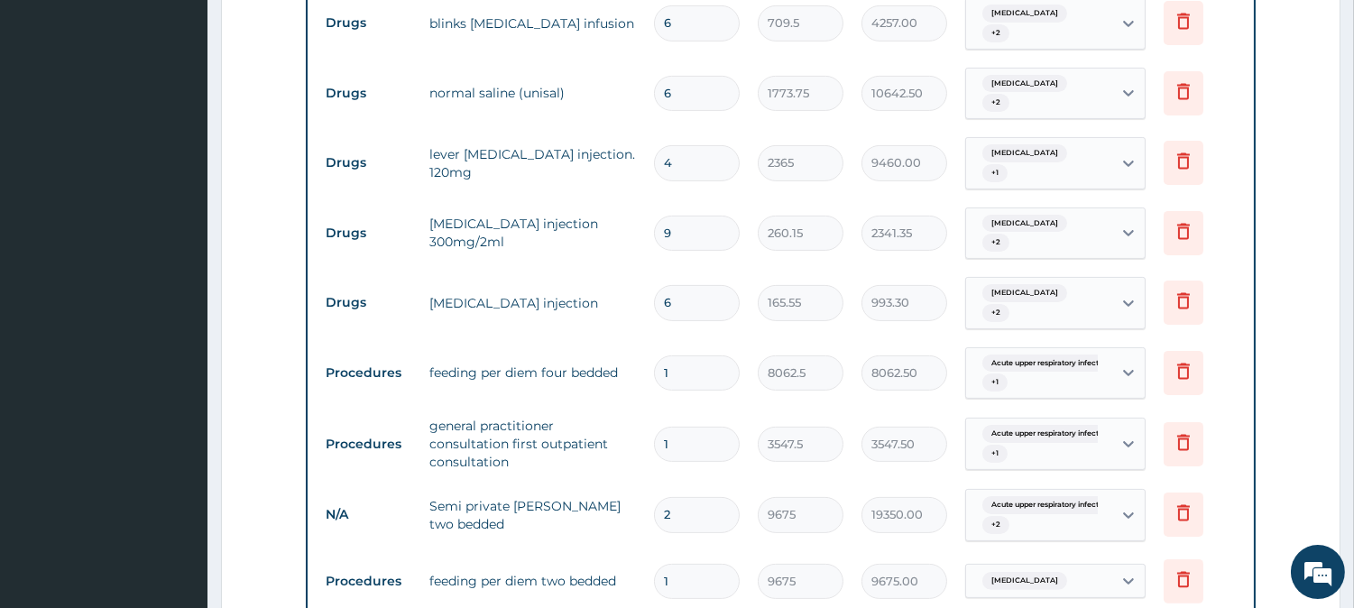
scroll to position [944, 0]
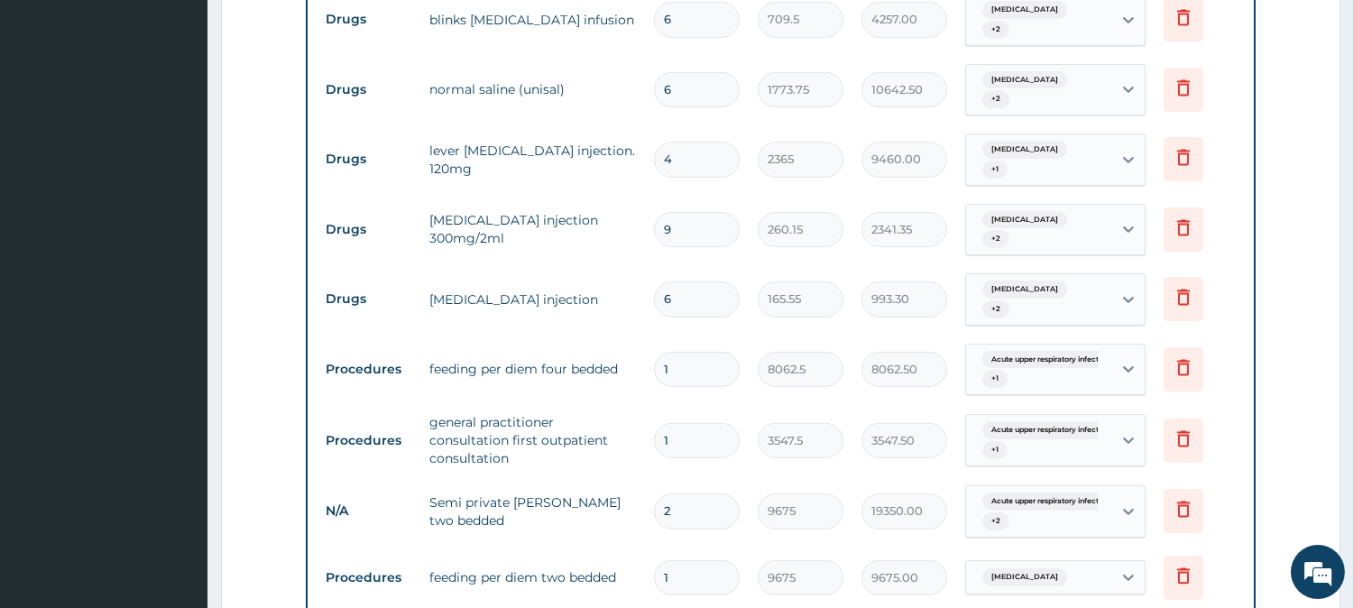
type input "2"
click at [708, 142] on input "4" at bounding box center [697, 159] width 86 height 35
type input "0.00"
type input "3"
type input "7095.00"
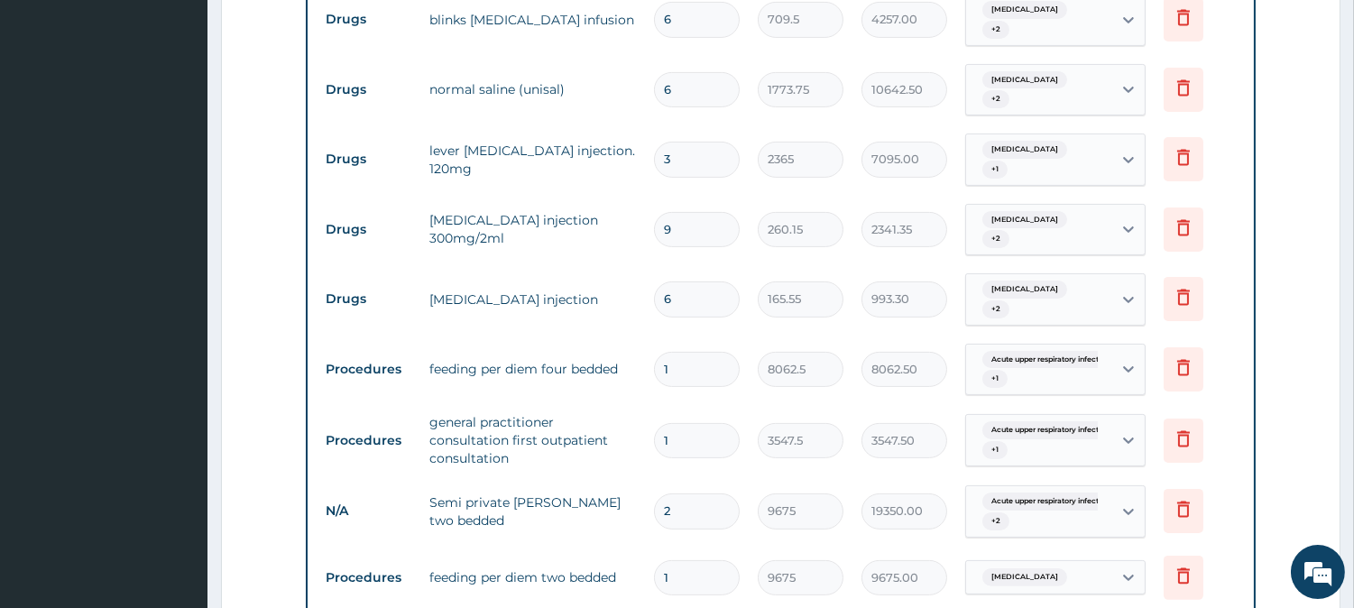
type input "3"
click at [708, 212] on input "9" at bounding box center [697, 229] width 86 height 35
type input "0.00"
type input "6"
type input "1560.90"
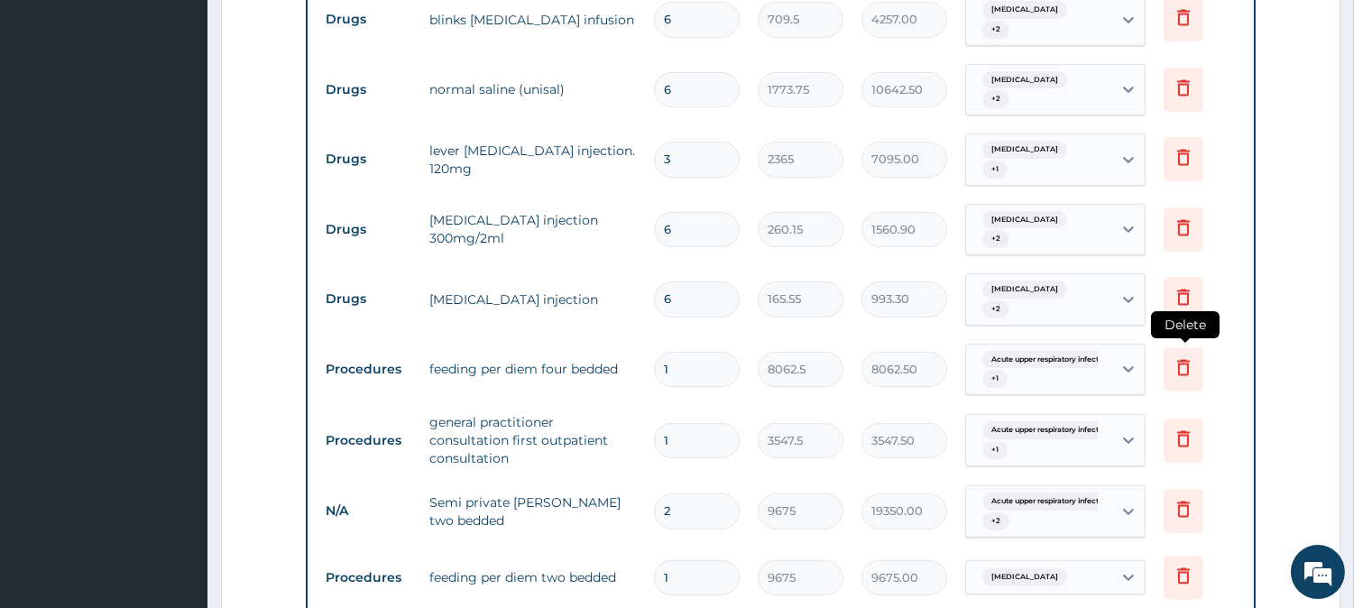
type input "6"
click at [1183, 359] on icon at bounding box center [1183, 367] width 13 height 16
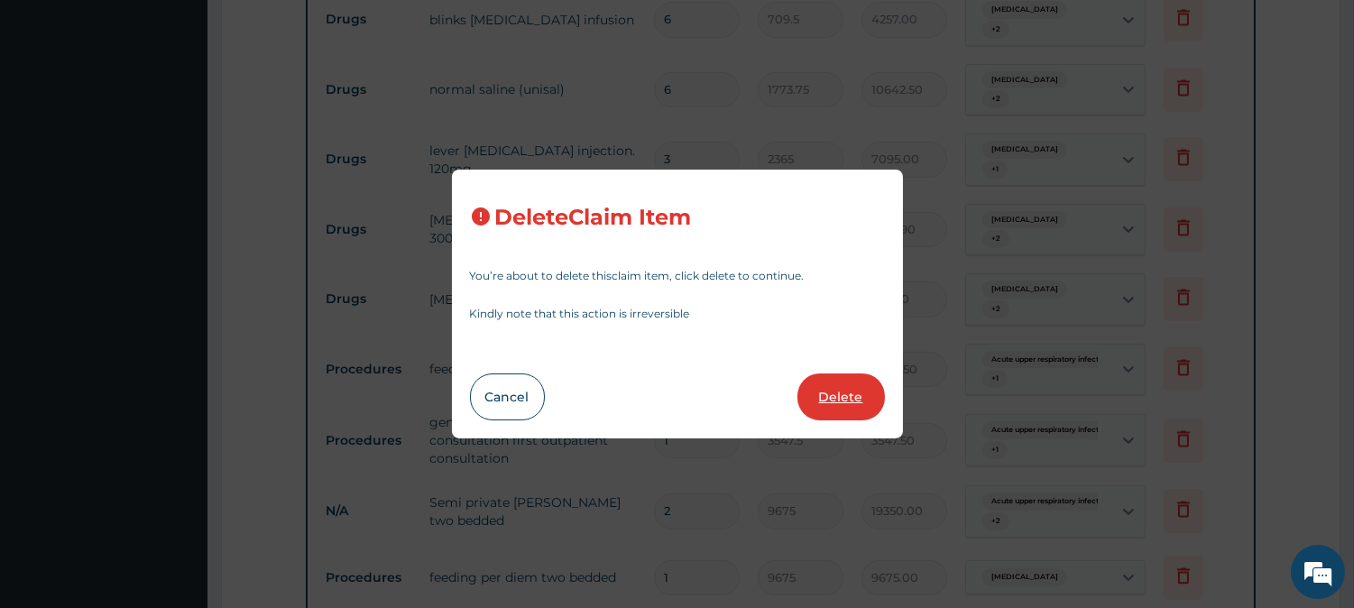
click at [849, 382] on button "Delete" at bounding box center [840, 396] width 87 height 47
type input "3547.5"
type input "3547.50"
type input "2"
type input "9675"
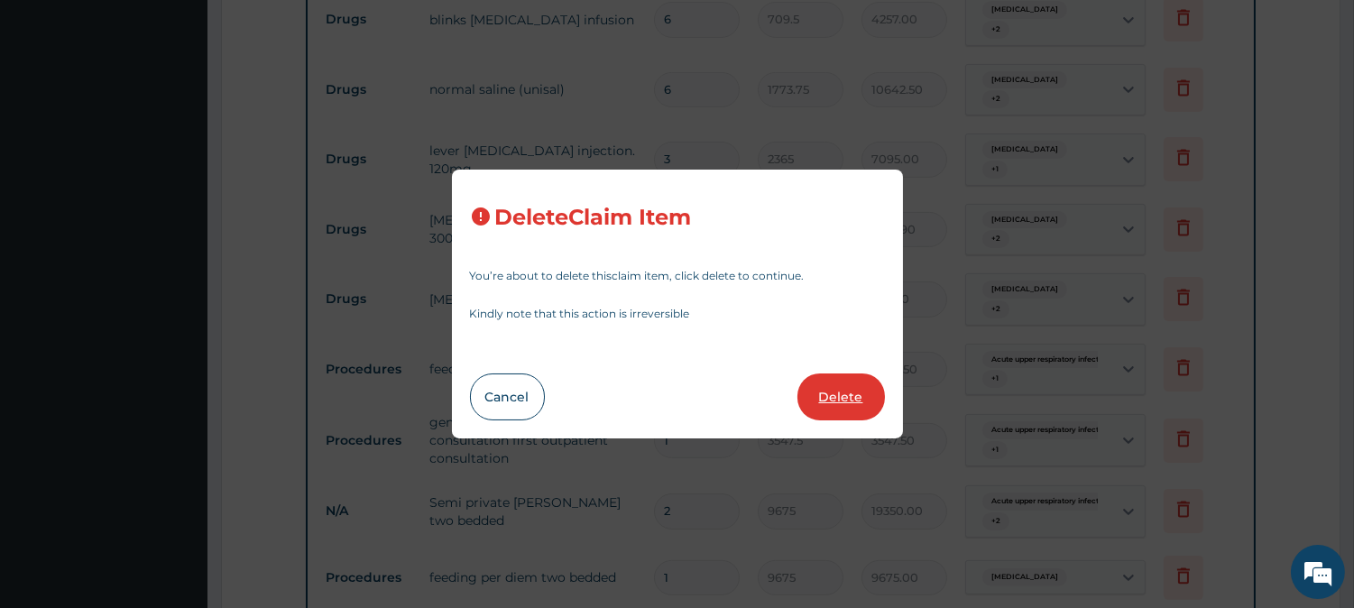
type input "19350.00"
type input "1"
type input "9675.00"
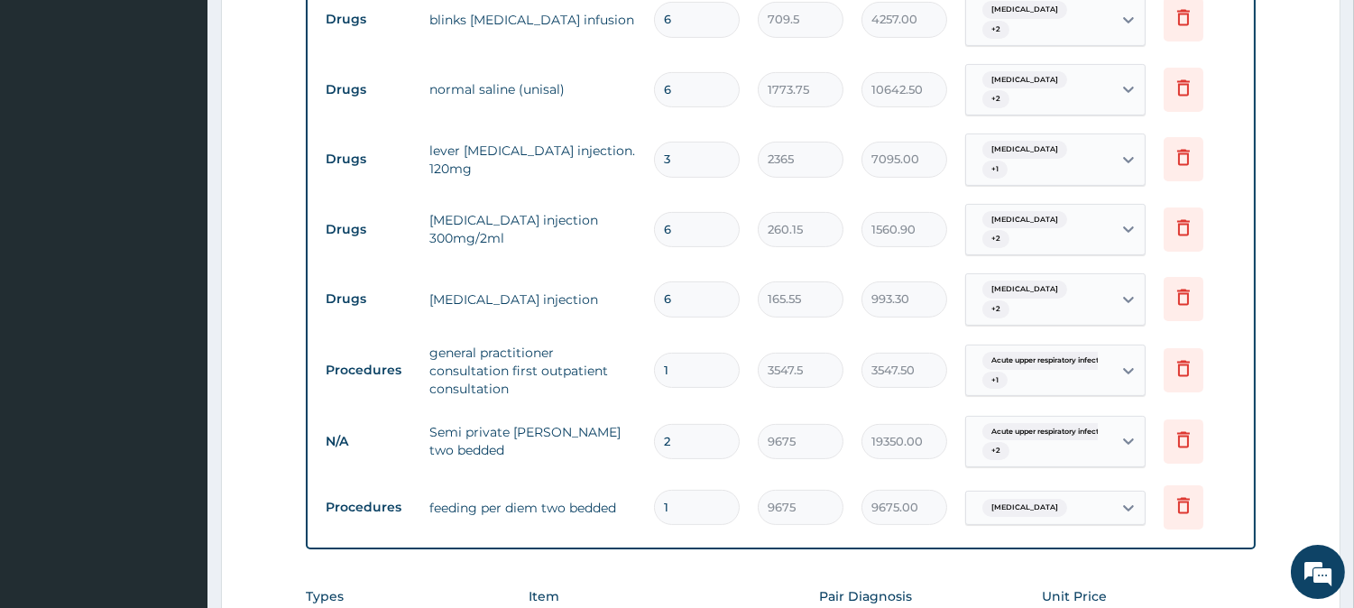
click at [699, 490] on input "1" at bounding box center [697, 507] width 86 height 35
type input "0.00"
type input "2"
type input "19350.00"
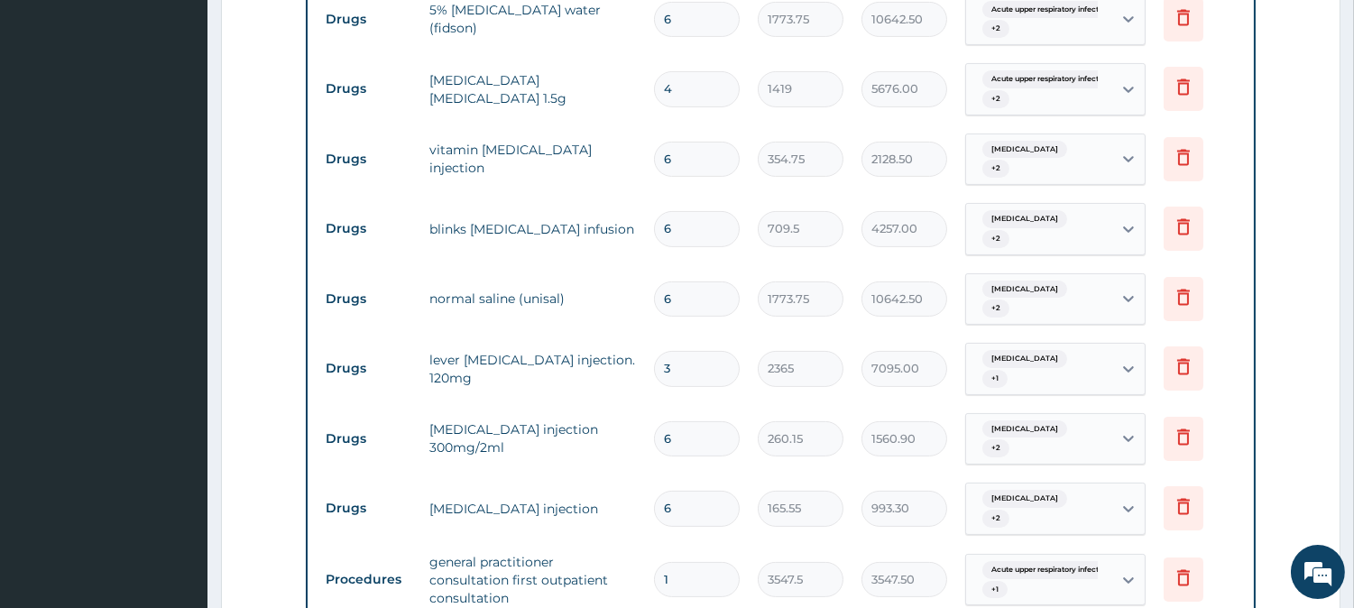
scroll to position [738, 0]
type input "2"
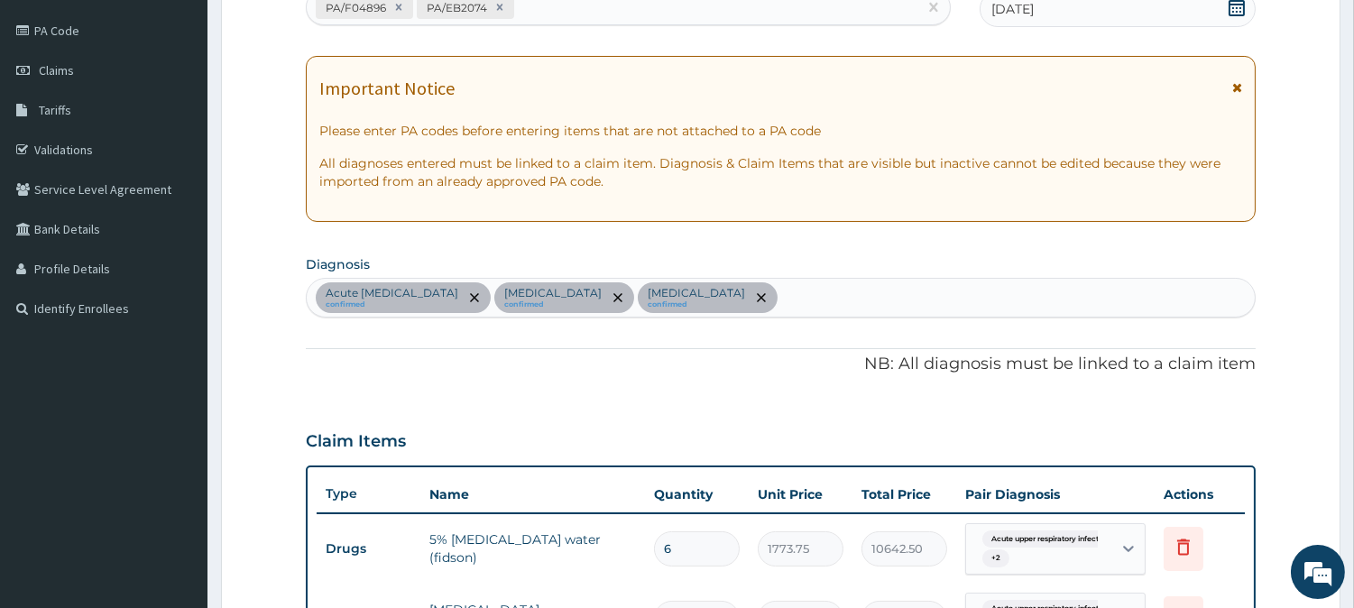
scroll to position [0, 0]
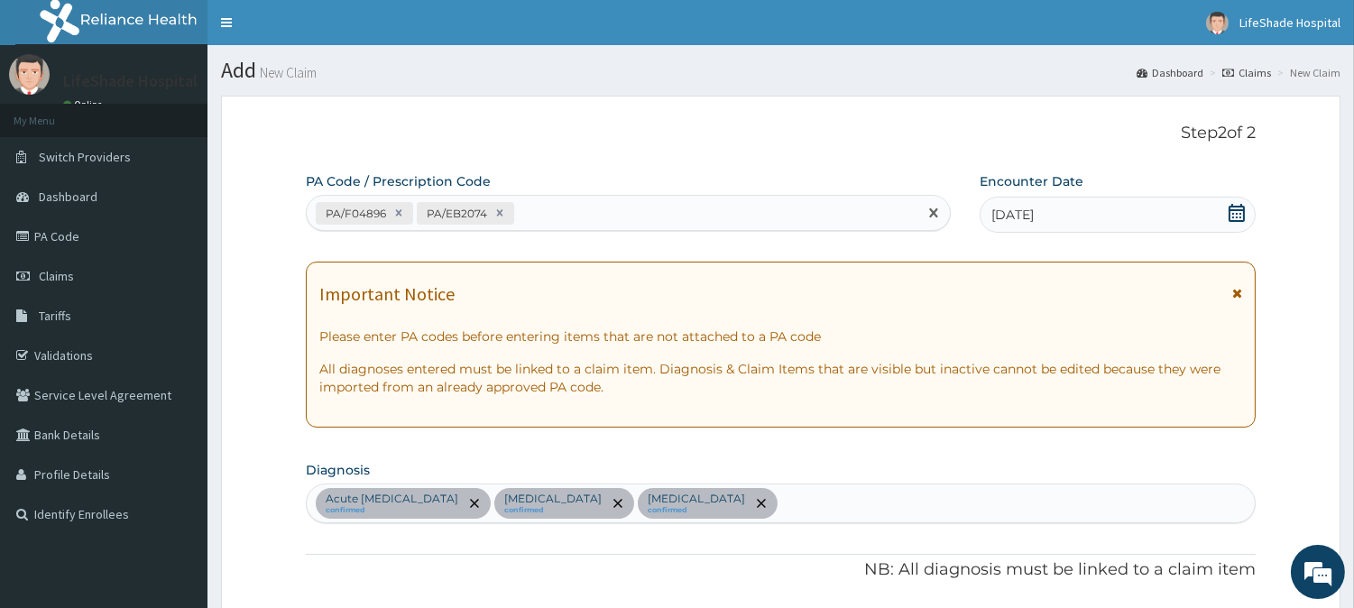
click at [539, 209] on div "PA/F04896 PA/EB2074" at bounding box center [612, 213] width 610 height 30
paste input "PA/A42CC6"
type input "PA/A42CC6"
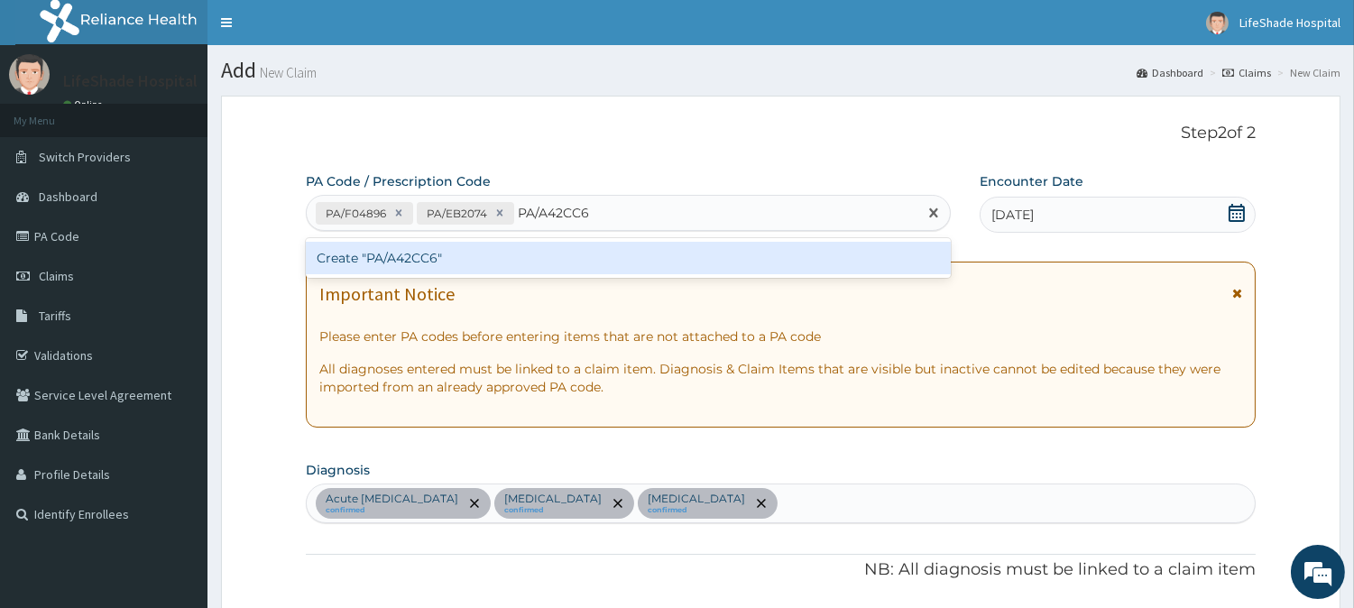
click at [465, 254] on div "Create "PA/A42CC6"" at bounding box center [628, 258] width 645 height 32
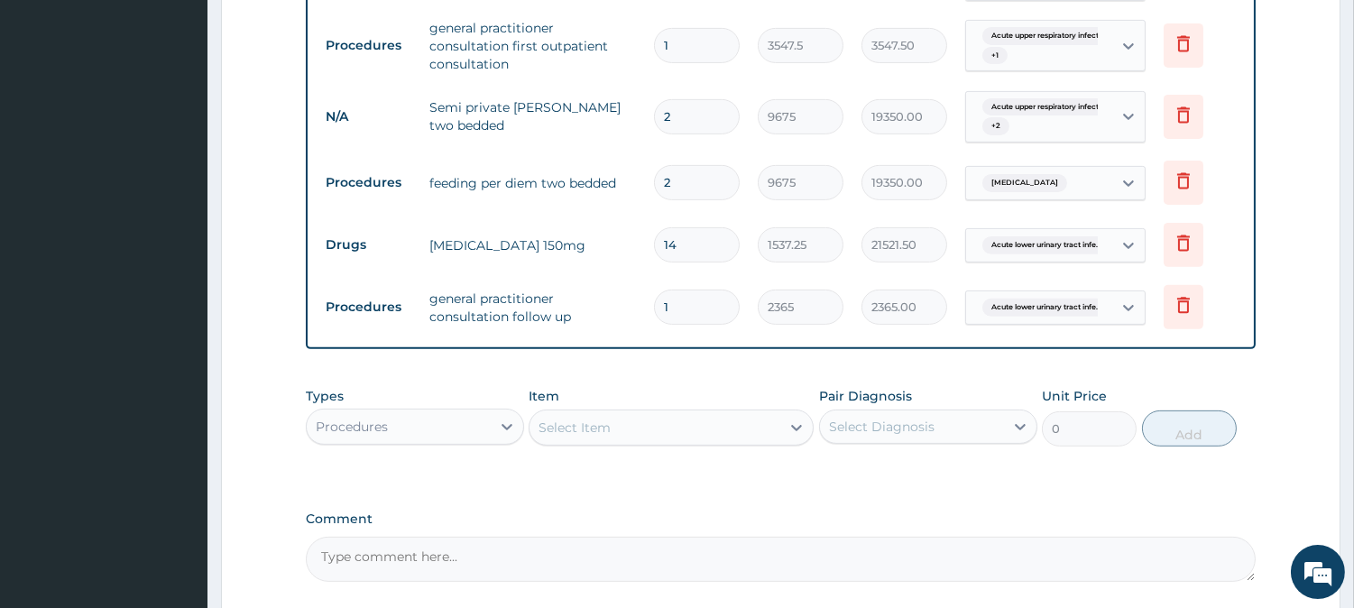
scroll to position [1279, 0]
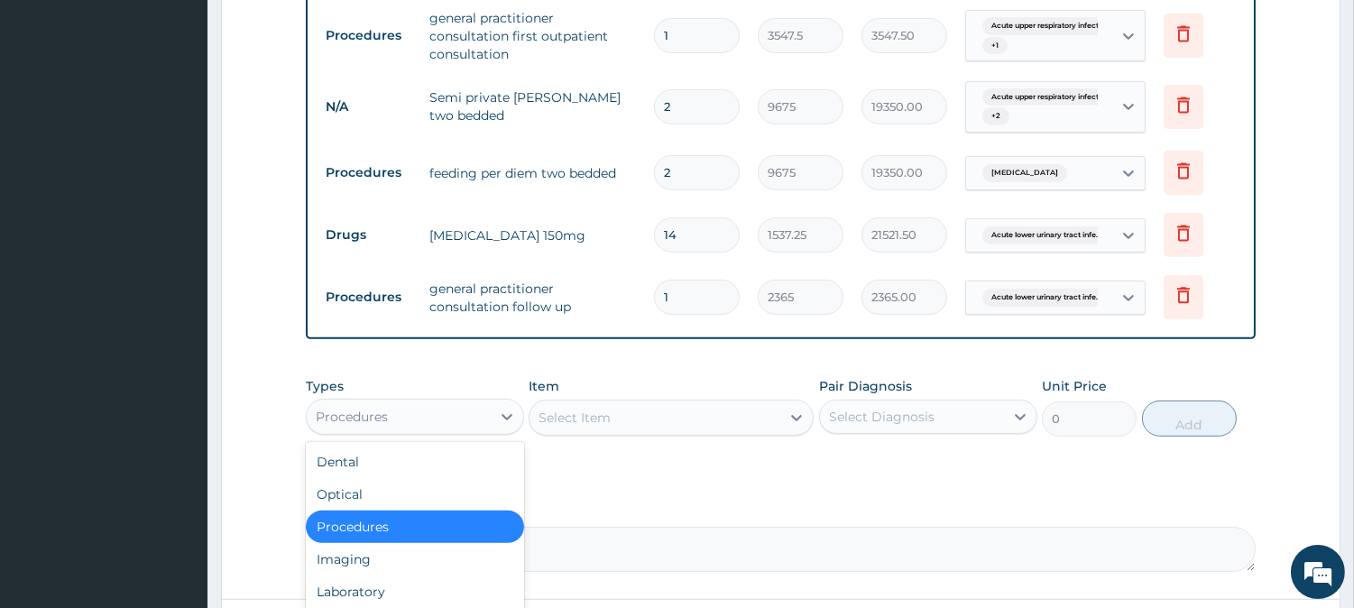
click at [401, 402] on div "Procedures" at bounding box center [399, 416] width 184 height 29
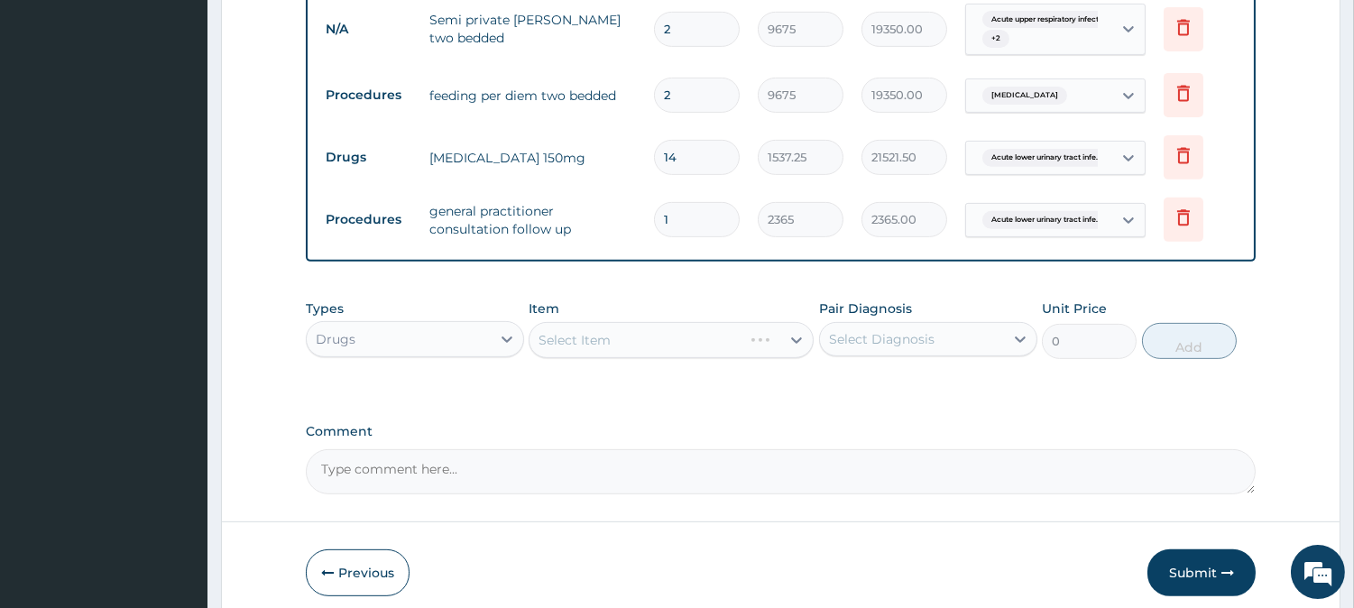
scroll to position [1363, 0]
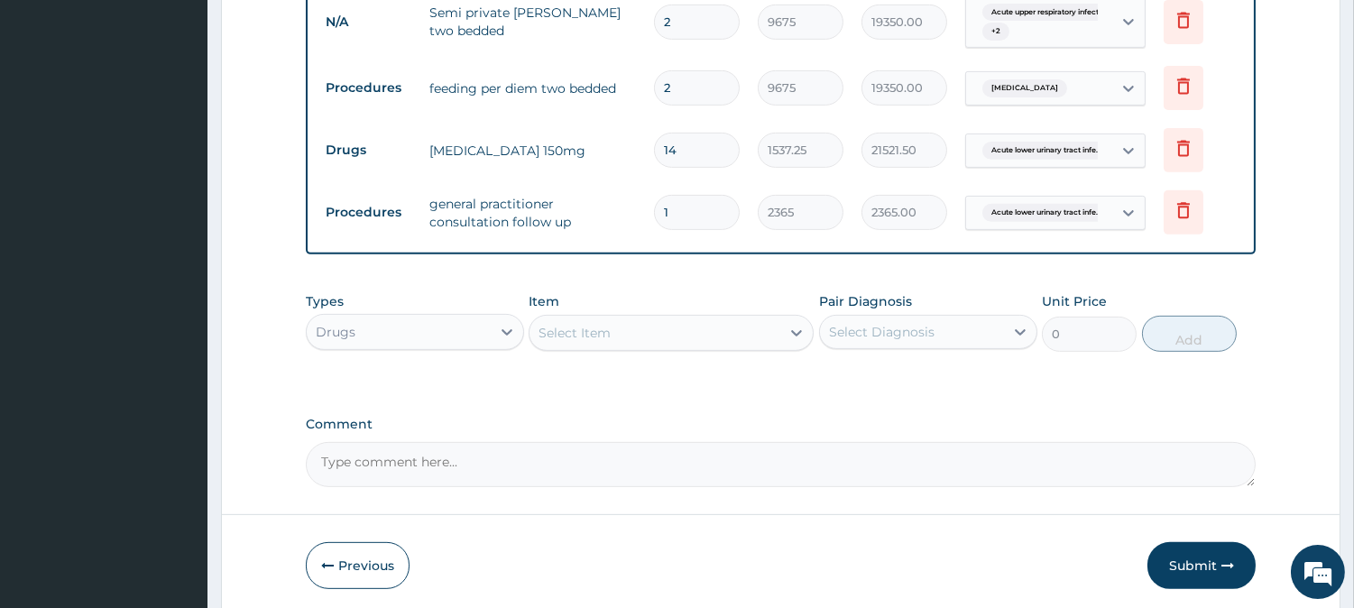
click at [619, 318] on div "Select Item" at bounding box center [654, 332] width 251 height 29
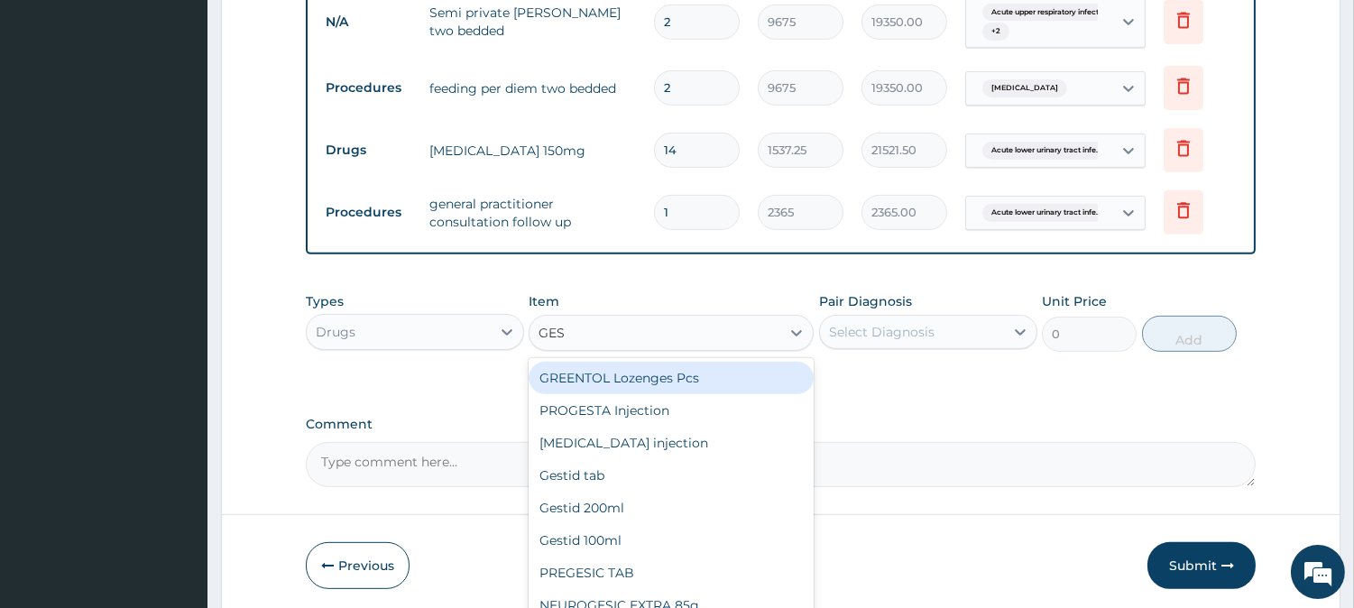
type input "GEST"
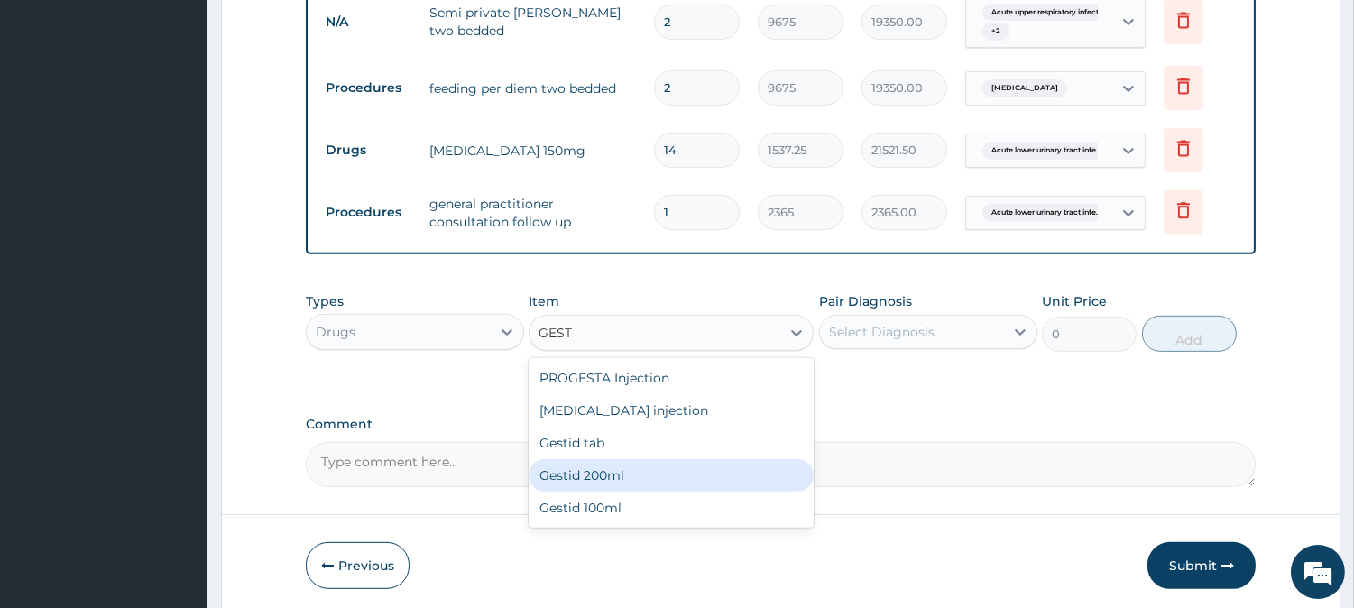
click at [588, 459] on div "Gestid 200ml" at bounding box center [670, 475] width 285 height 32
type input "1064.25"
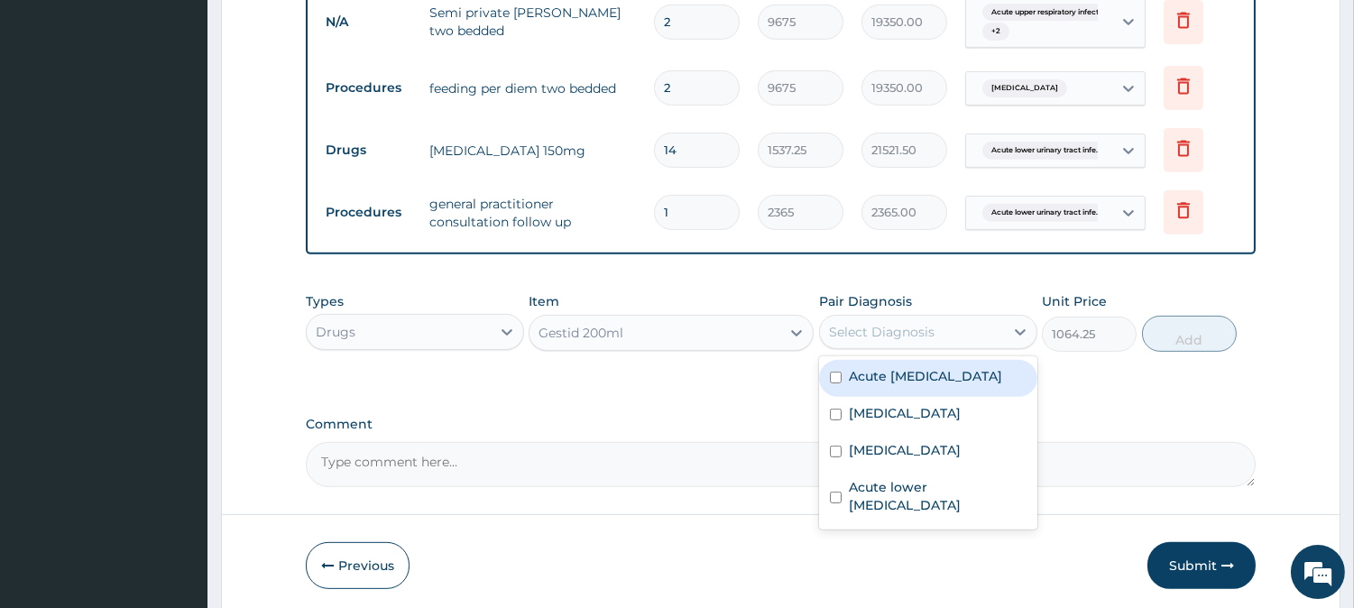
click at [913, 323] on div "Select Diagnosis" at bounding box center [882, 332] width 106 height 18
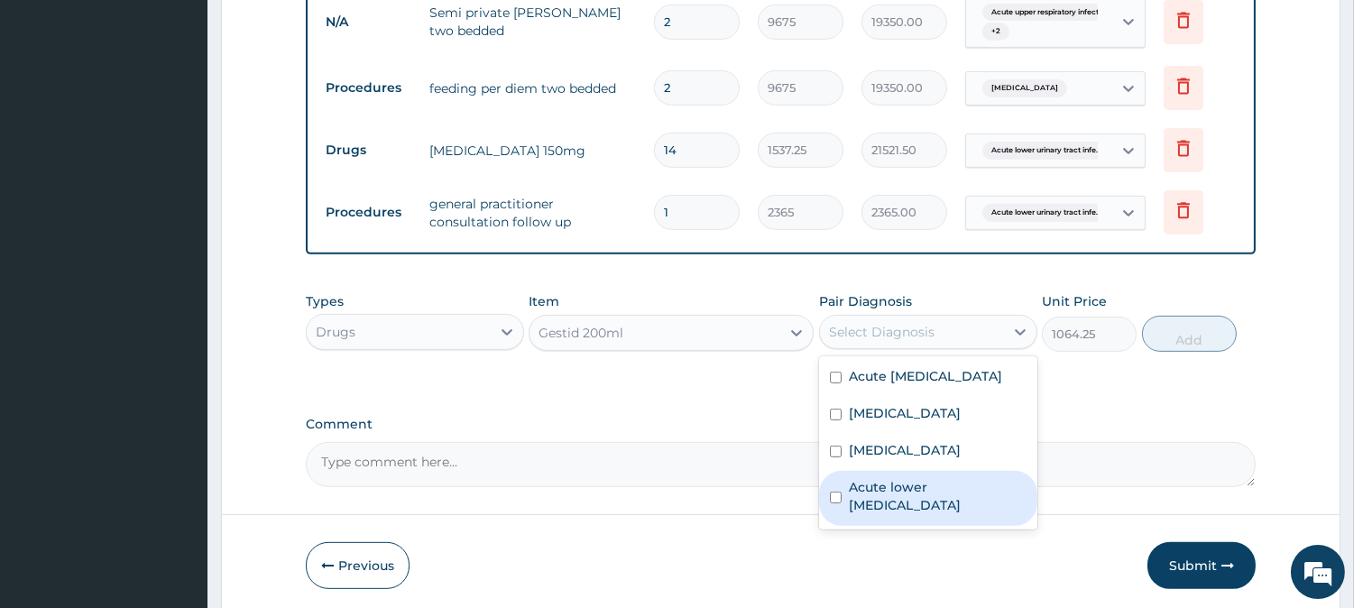
click at [834, 491] on input "checkbox" at bounding box center [836, 497] width 12 height 12
checkbox input "true"
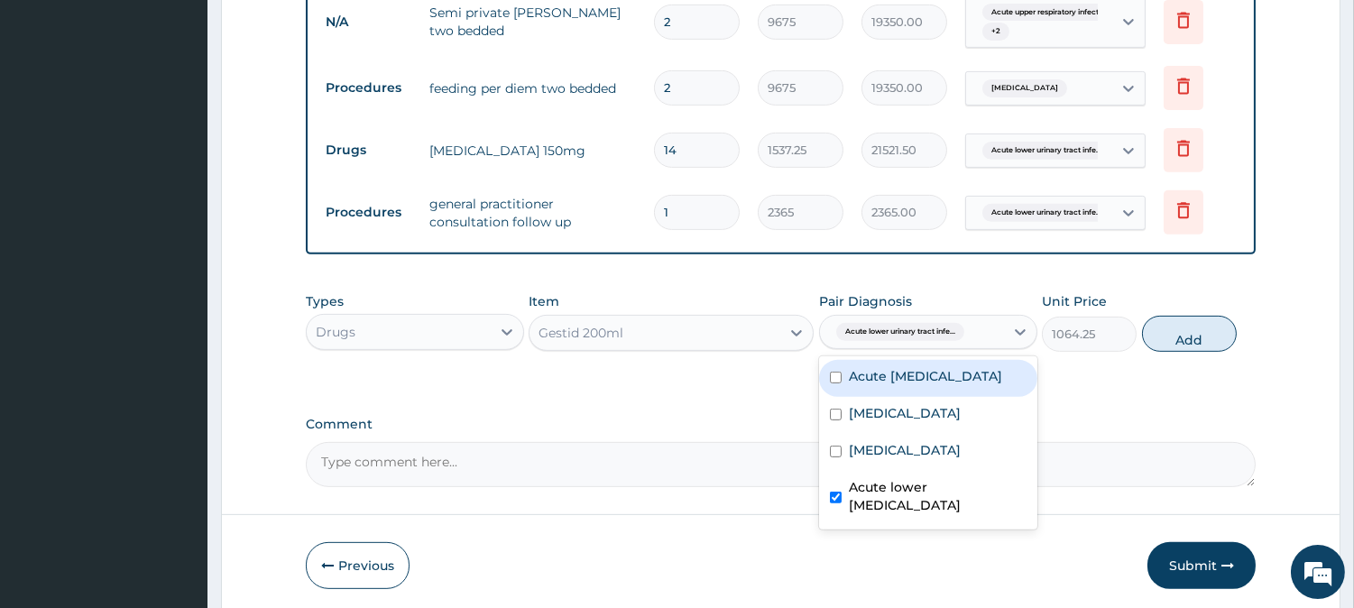
click at [833, 372] on input "checkbox" at bounding box center [836, 378] width 12 height 12
checkbox input "true"
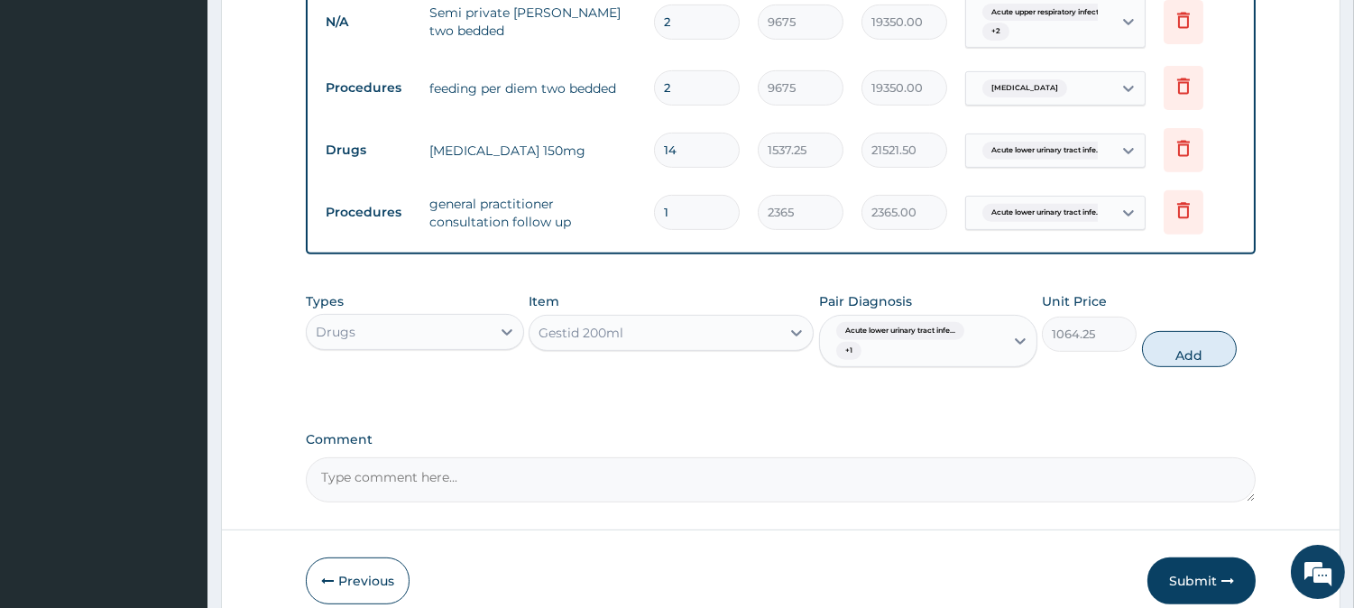
click at [882, 319] on div "Acute lower urinary tract infe... + 1" at bounding box center [909, 340] width 161 height 43
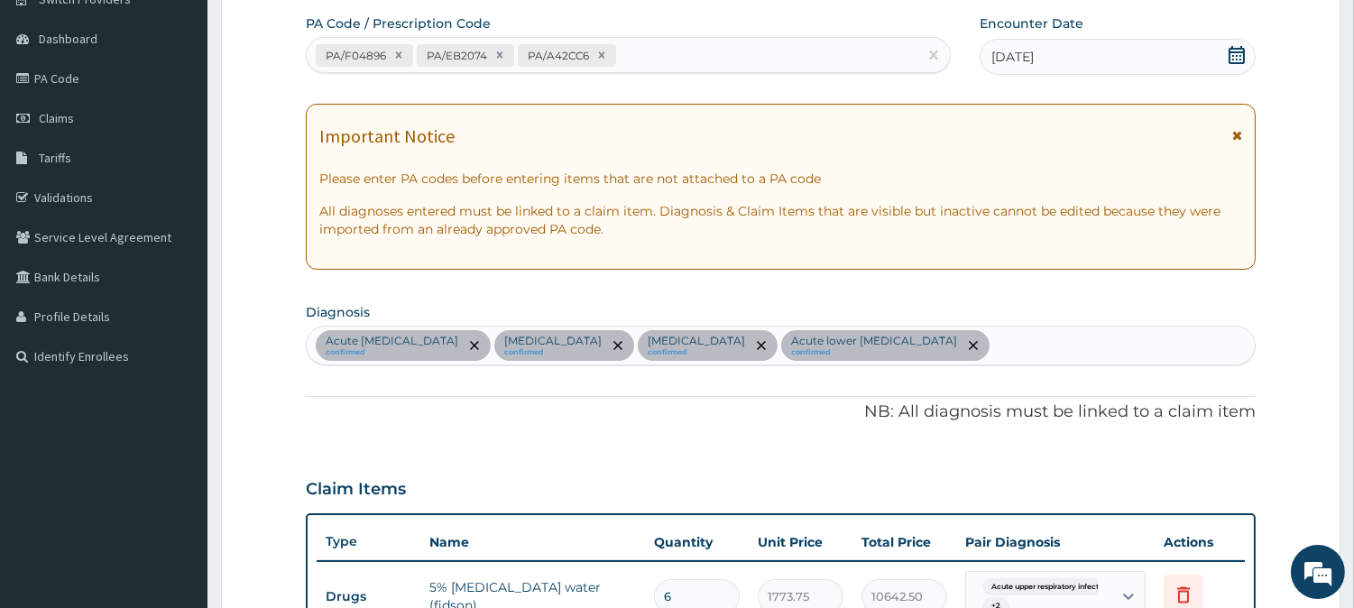
scroll to position [232, 0]
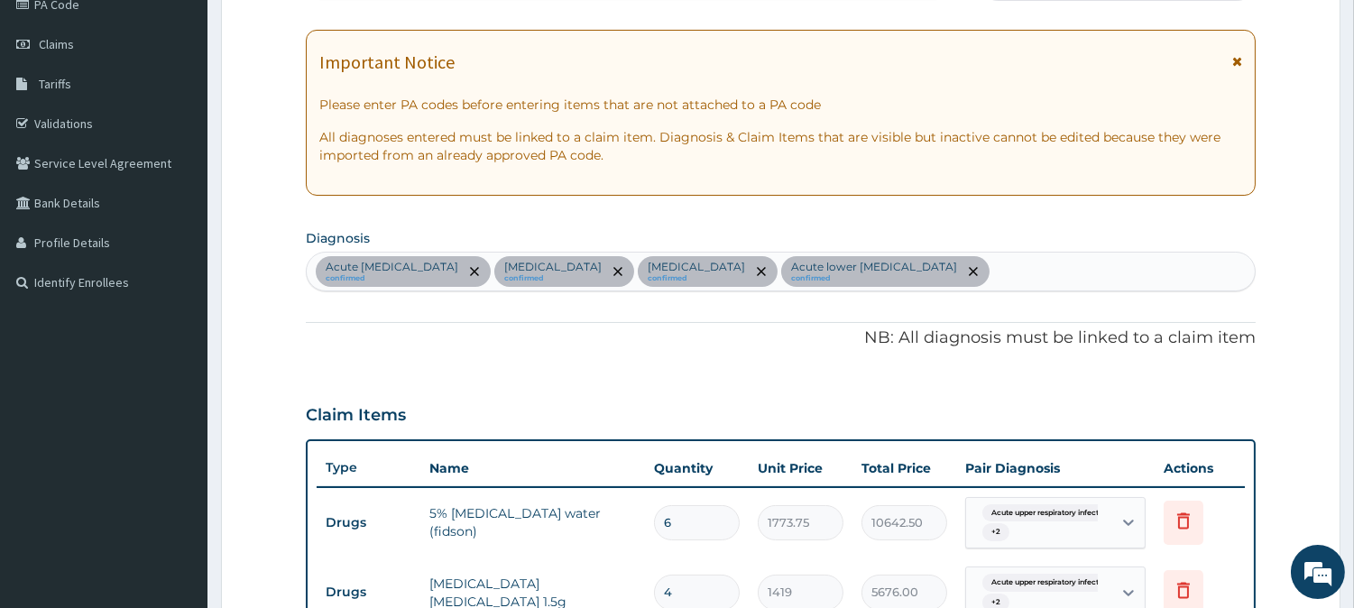
click at [1006, 275] on div "Acute [MEDICAL_DATA] confirmed [MEDICAL_DATA] confirmed [MEDICAL_DATA] confirme…" at bounding box center [781, 271] width 948 height 38
type input "PEPT"
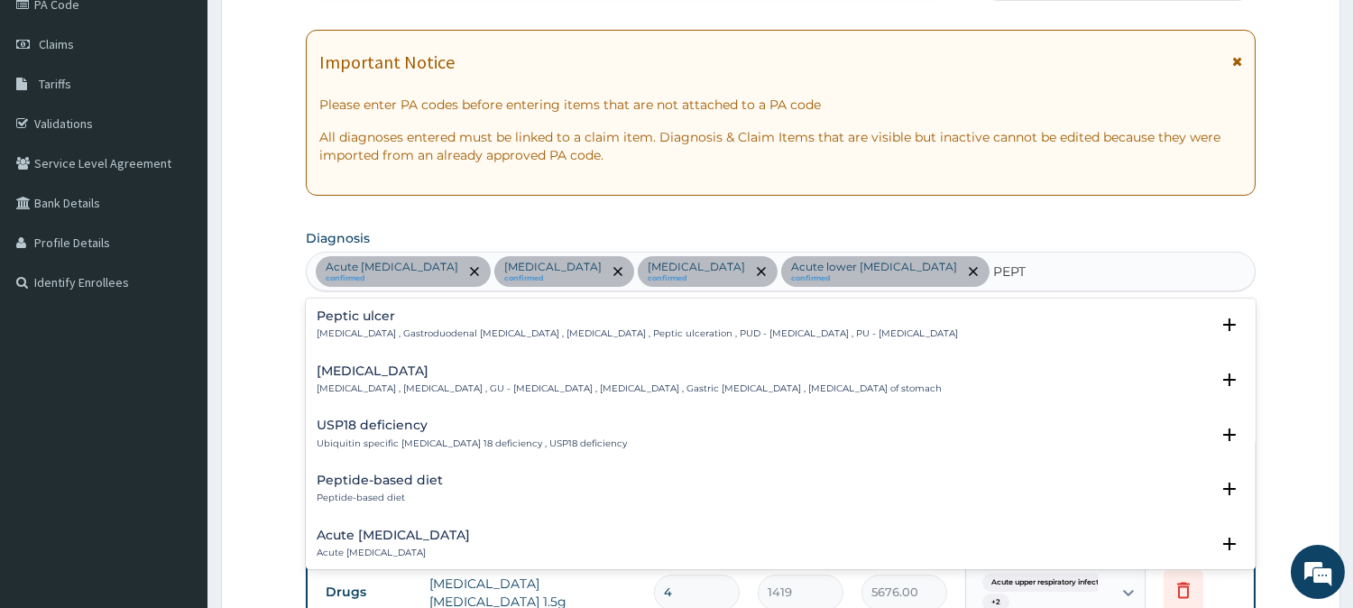
click at [370, 320] on h4 "Peptic ulcer" at bounding box center [637, 316] width 641 height 14
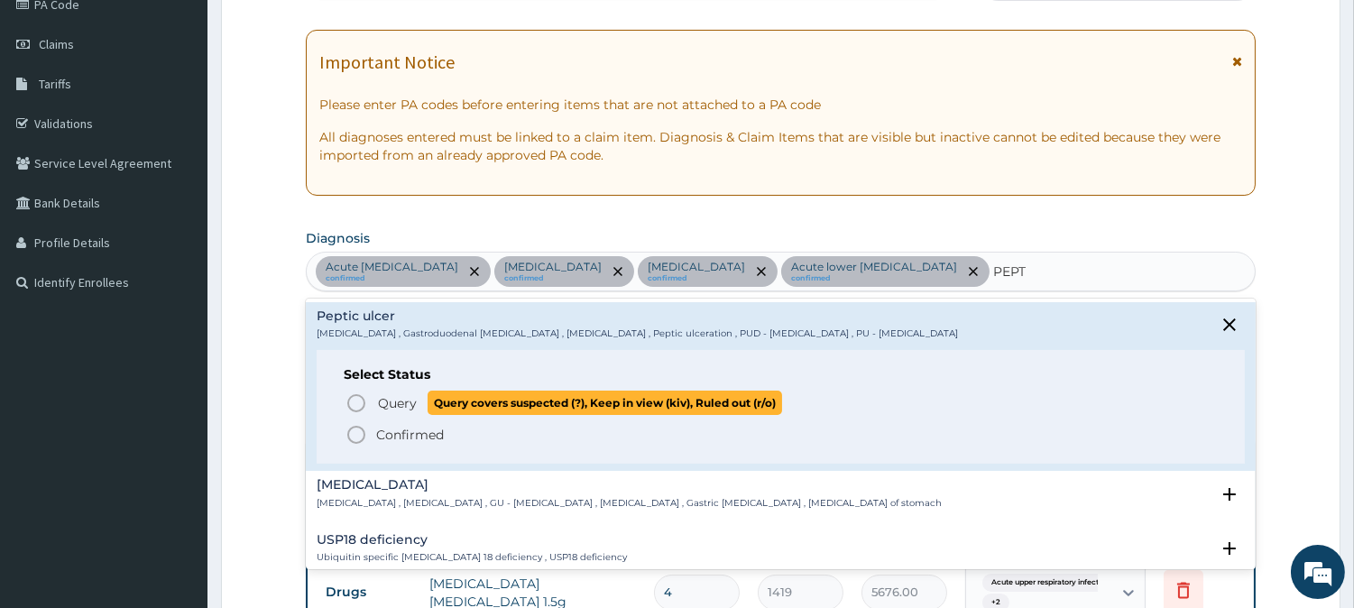
click at [354, 397] on icon "status option query" at bounding box center [356, 403] width 22 height 22
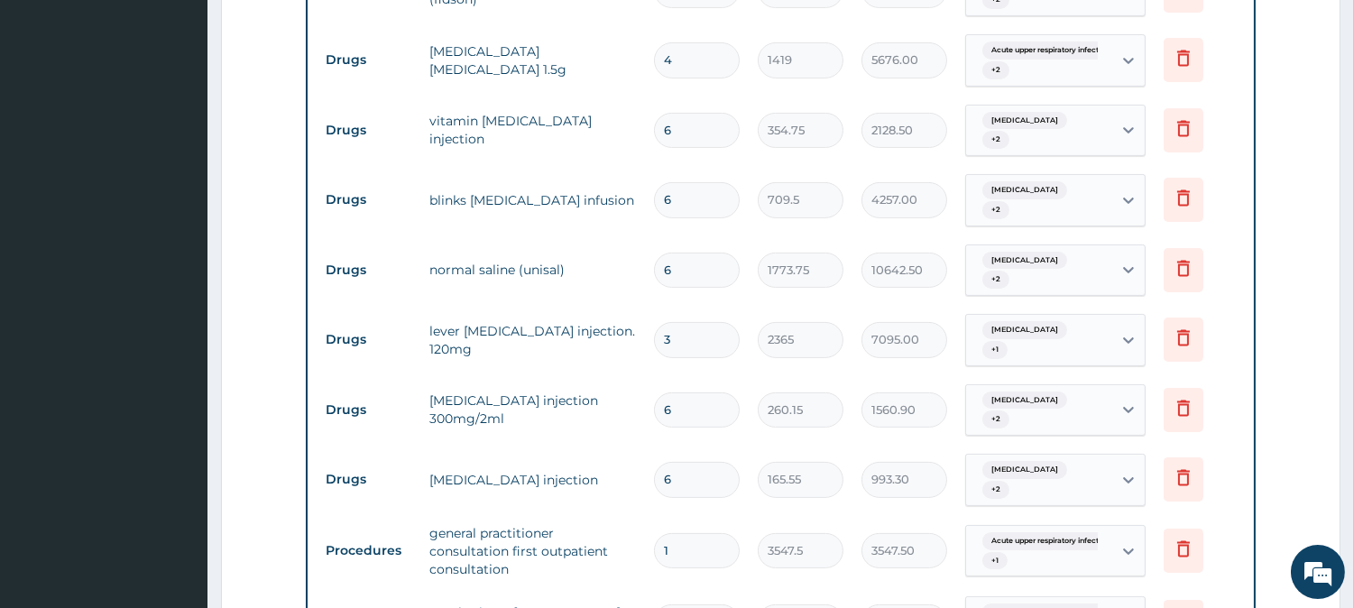
scroll to position [1296, 0]
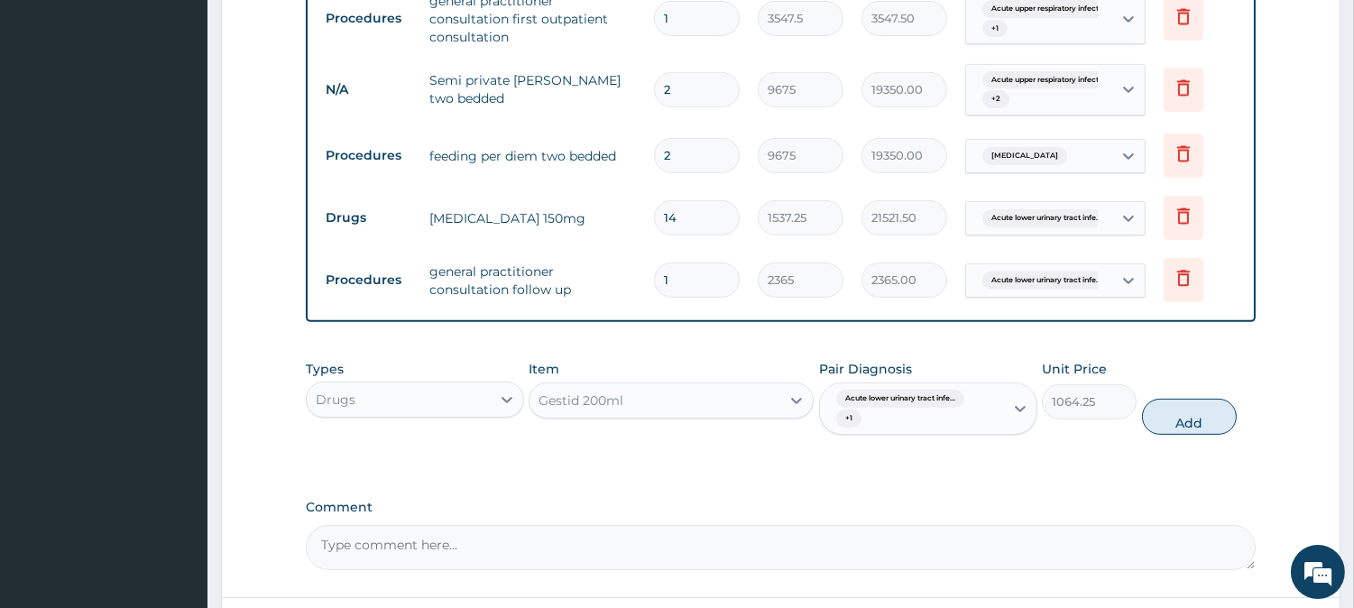
click at [947, 387] on div "Acute lower urinary tract infe... + 1" at bounding box center [909, 408] width 161 height 43
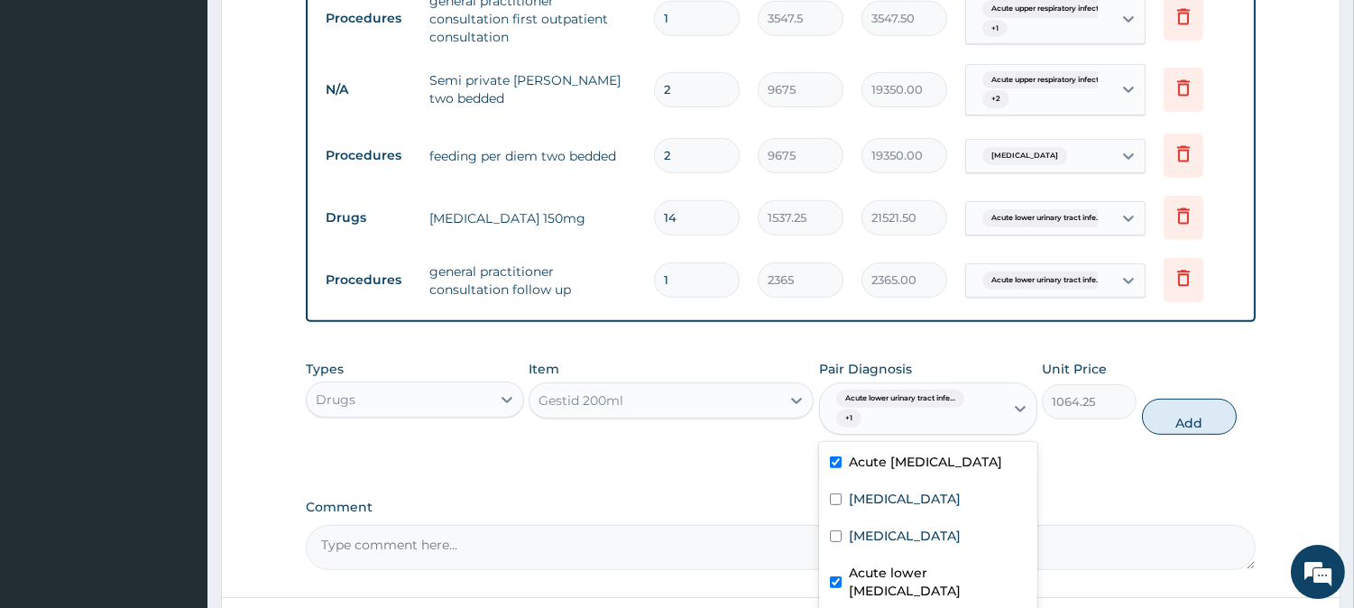
checkbox input "true"
click at [1194, 399] on button "Add" at bounding box center [1189, 417] width 95 height 36
type input "0"
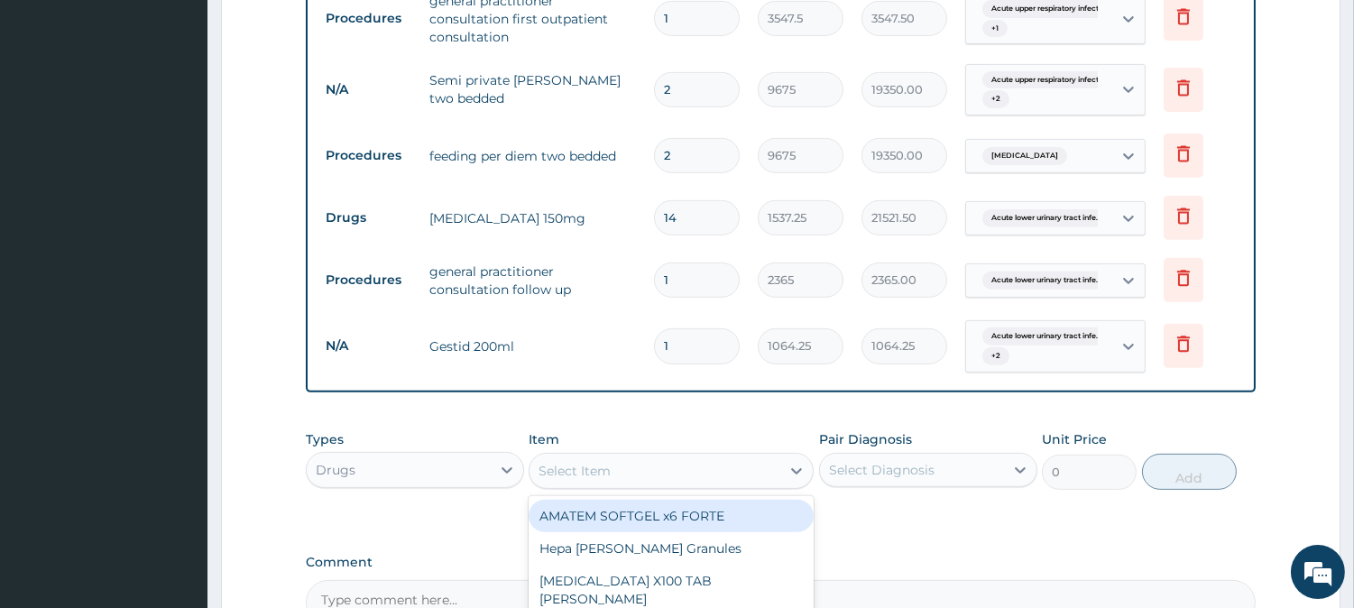
click at [606, 462] on div "Select Item" at bounding box center [574, 471] width 72 height 18
type input "PARACE"
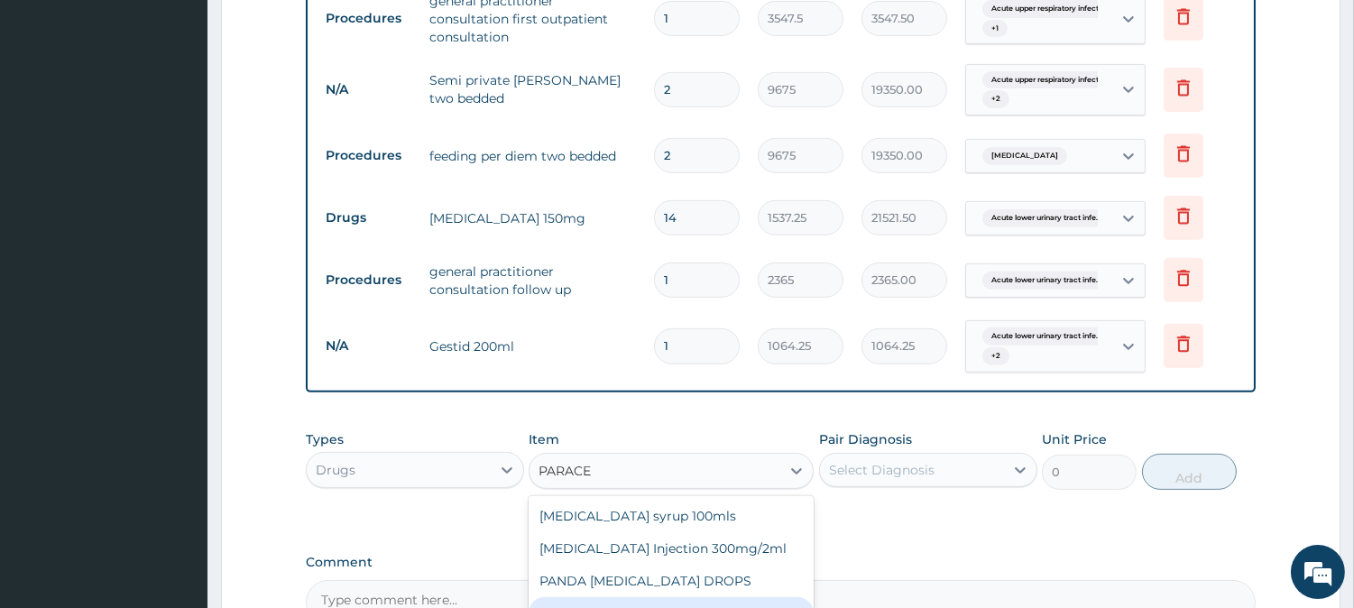
click at [721, 597] on div "EMZOR [MEDICAL_DATA] 500mg" at bounding box center [670, 613] width 285 height 32
type input "23.65"
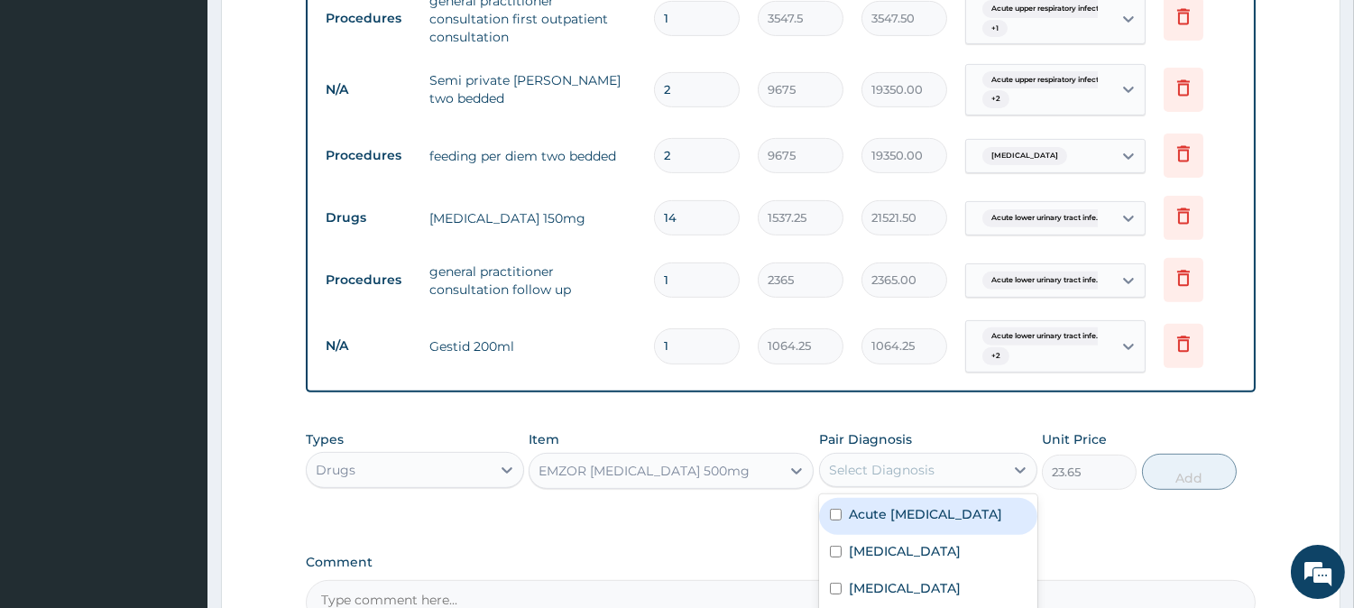
click at [894, 461] on div "Select Diagnosis" at bounding box center [882, 470] width 106 height 18
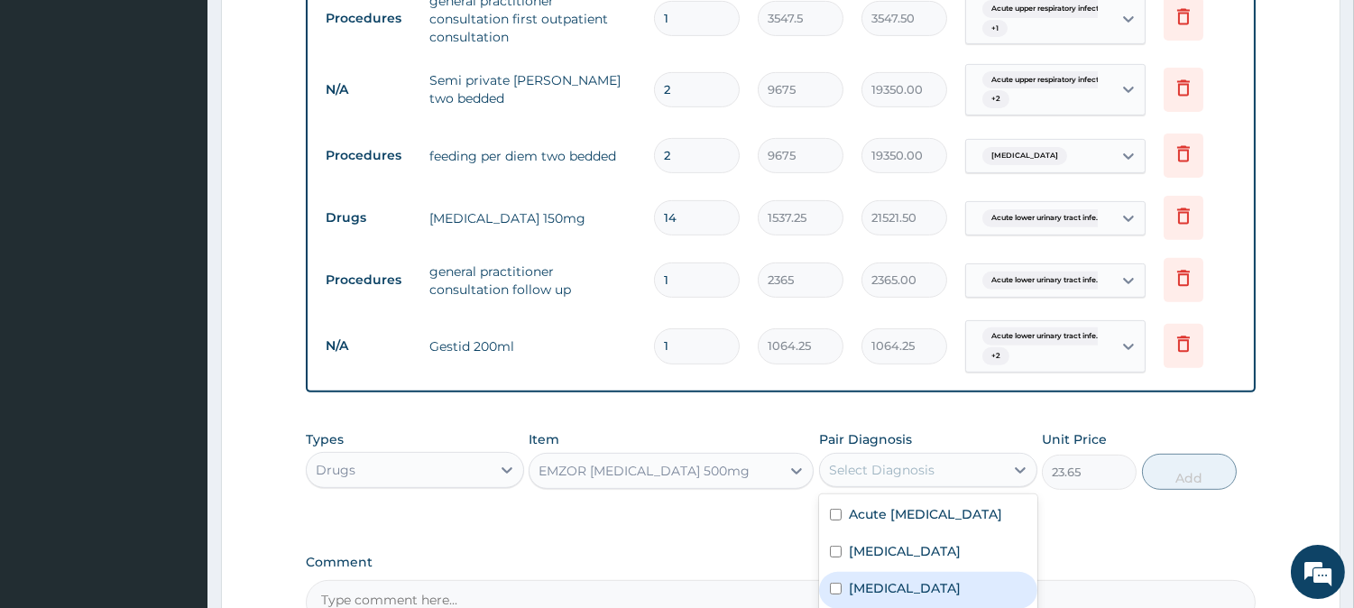
click at [831, 583] on input "checkbox" at bounding box center [836, 589] width 12 height 12
checkbox input "true"
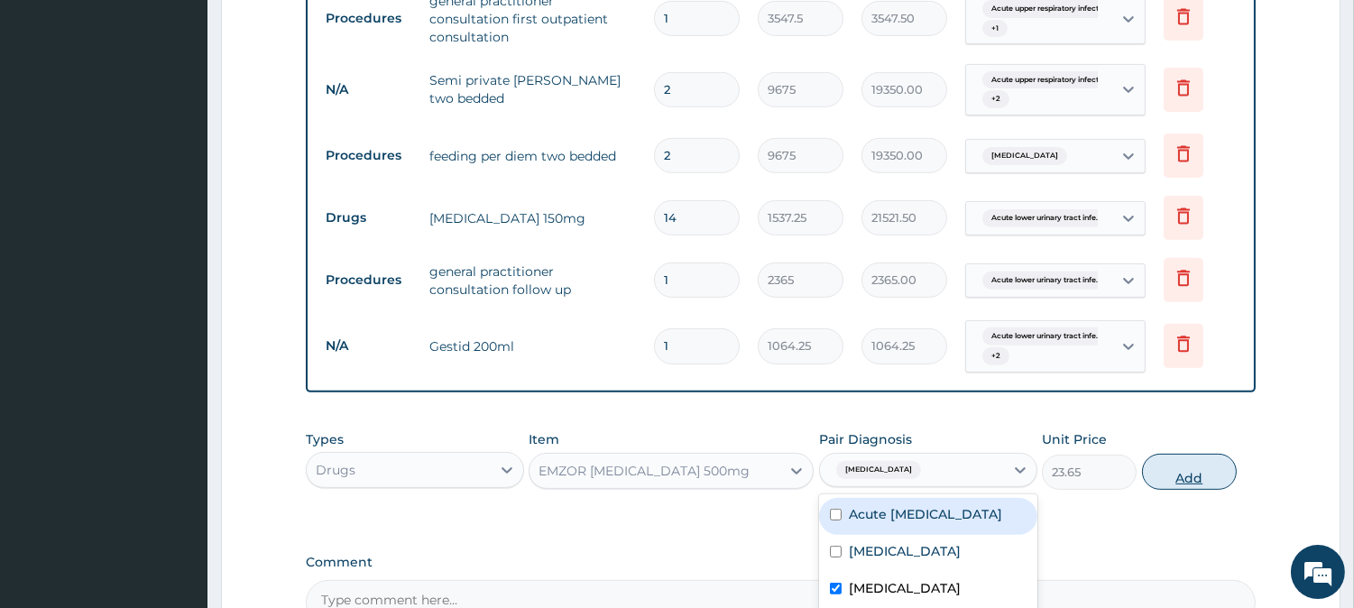
click at [1175, 454] on button "Add" at bounding box center [1189, 472] width 95 height 36
type input "0"
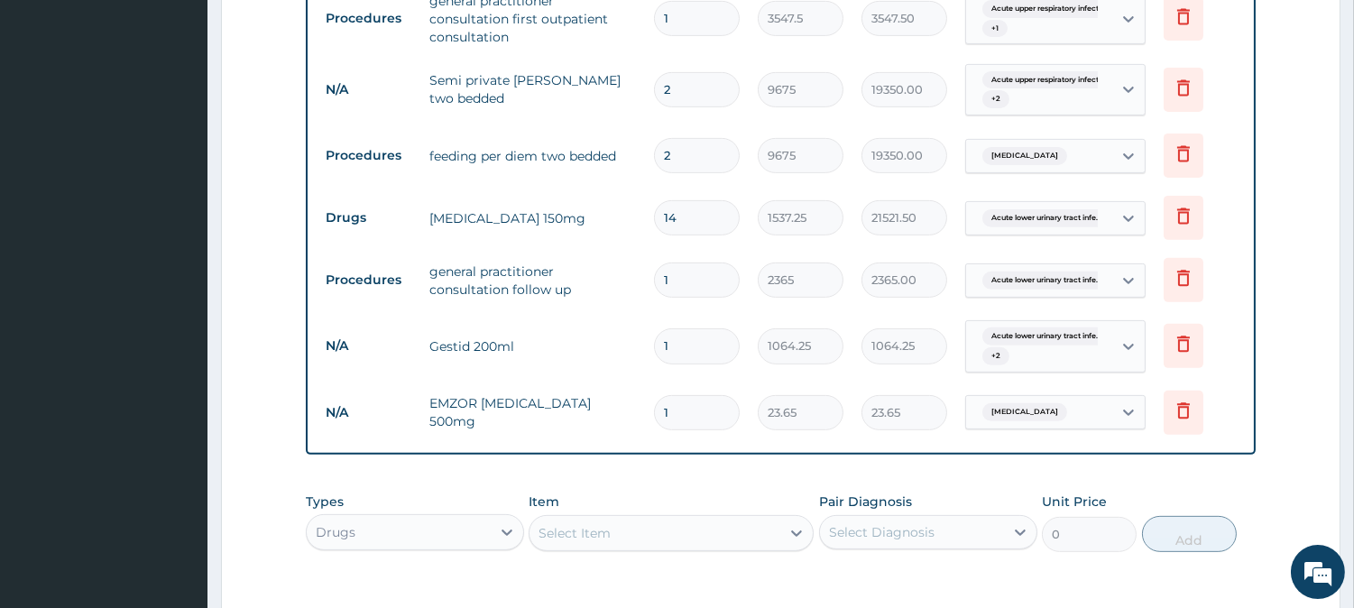
type input "18"
type input "425.70"
type input "18"
click at [627, 519] on div "Select Item" at bounding box center [654, 533] width 251 height 29
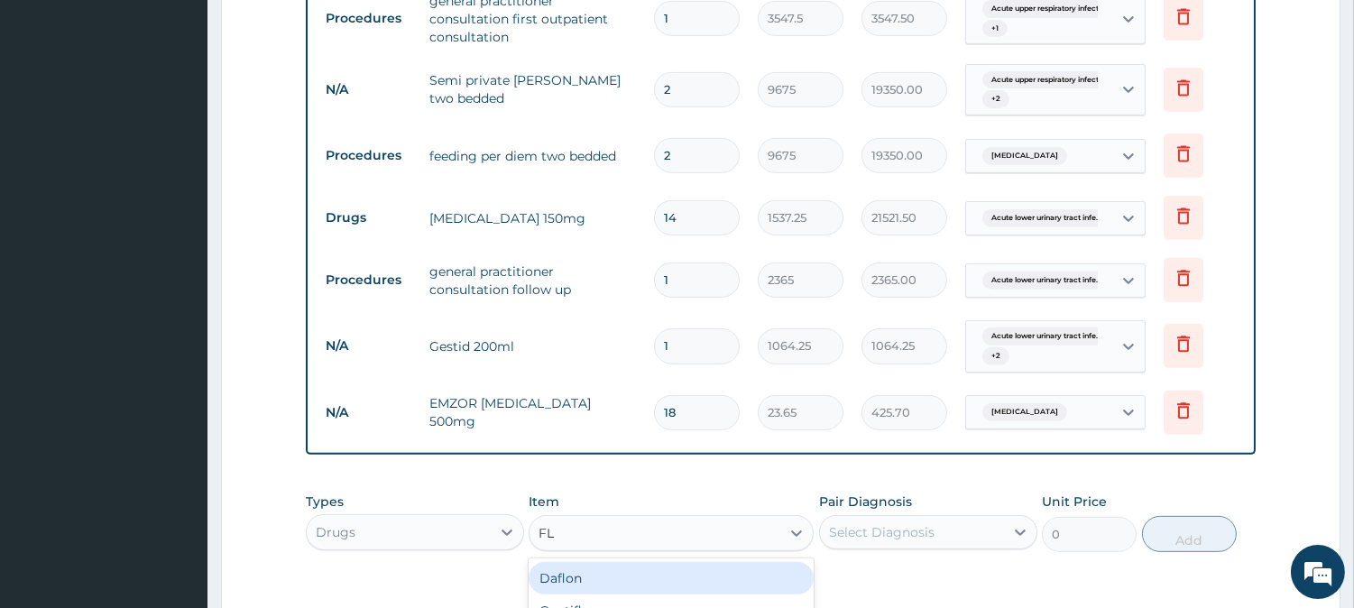
type input "FLA"
click at [632, 562] on div "FLAGLY 400 SANOFI" at bounding box center [670, 578] width 285 height 32
type input "70.95"
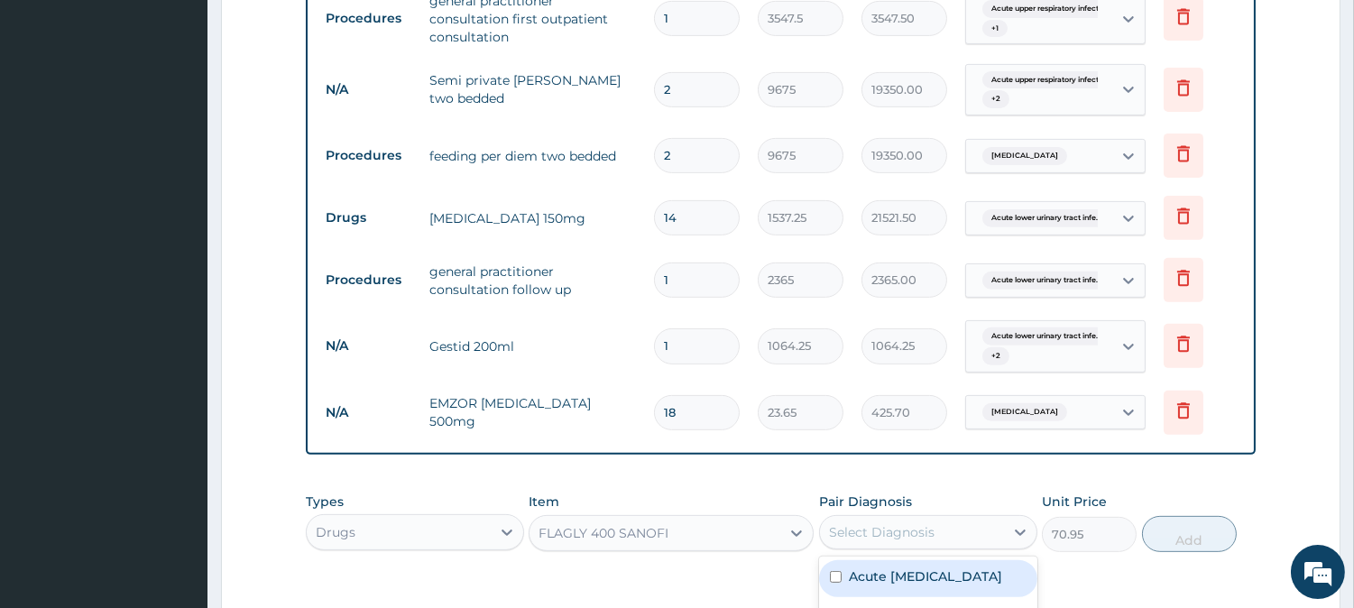
click at [906, 523] on div "Select Diagnosis" at bounding box center [882, 532] width 106 height 18
click at [830, 571] on input "checkbox" at bounding box center [836, 577] width 12 height 12
checkbox input "true"
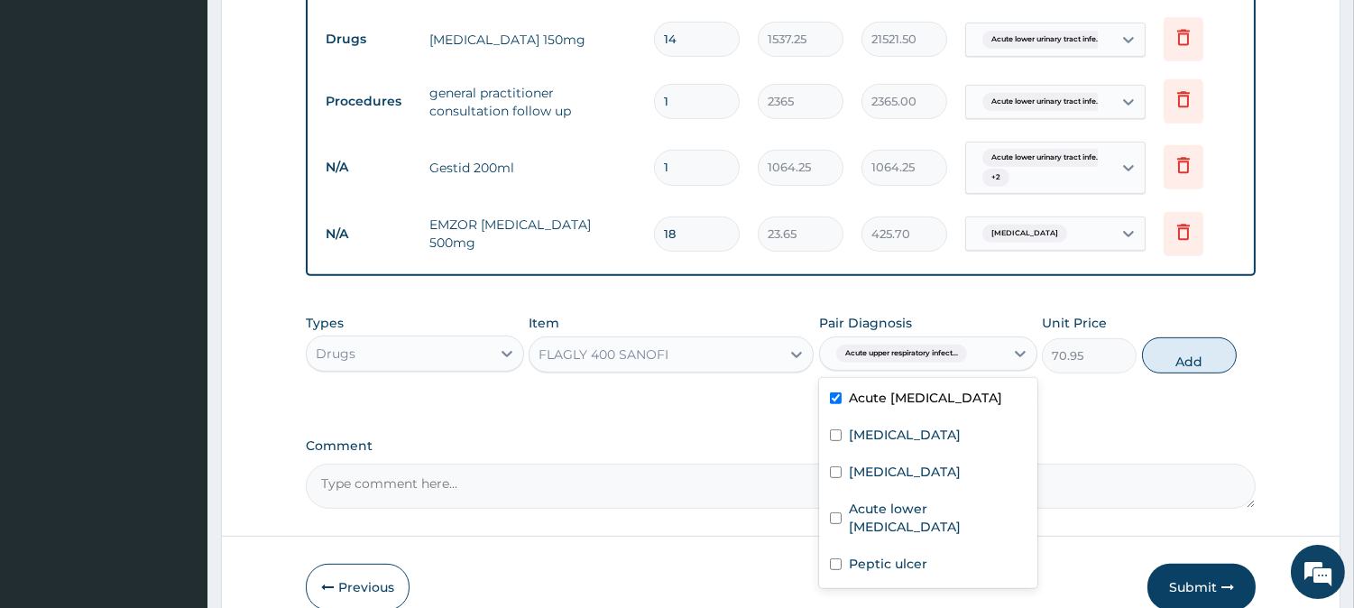
scroll to position [1490, 0]
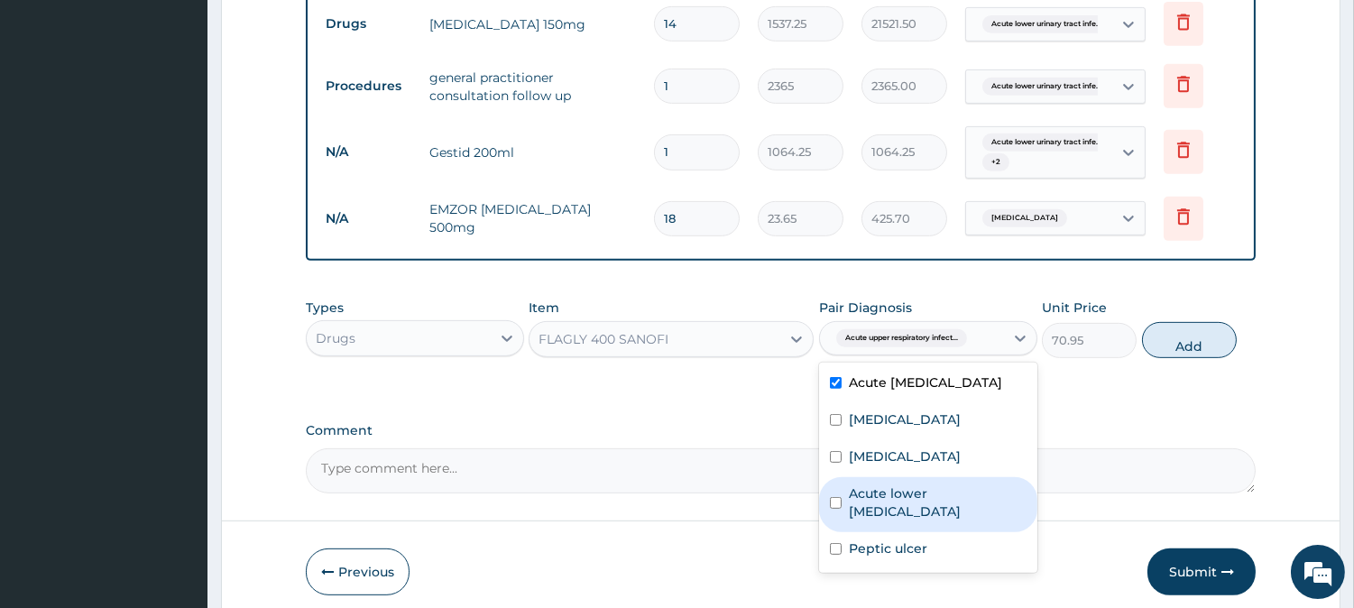
click at [830, 497] on input "checkbox" at bounding box center [836, 503] width 12 height 12
checkbox input "true"
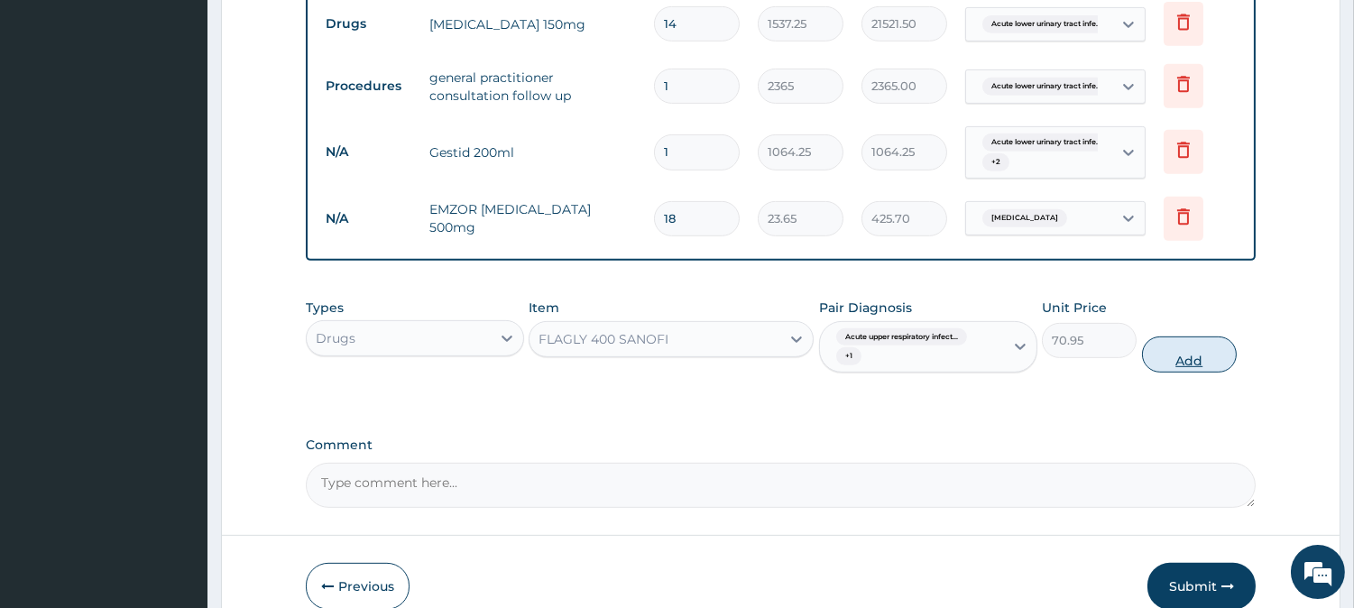
click at [1181, 336] on button "Add" at bounding box center [1189, 354] width 95 height 36
type input "0"
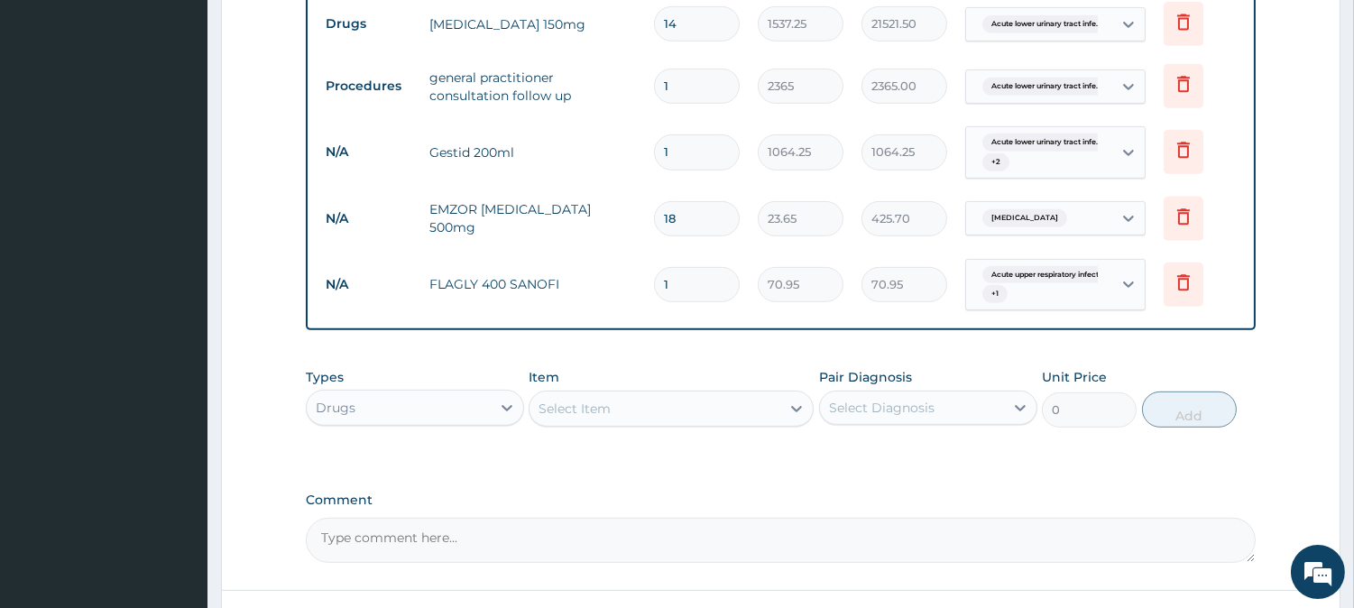
type input "15"
type input "1064.25"
type input "15"
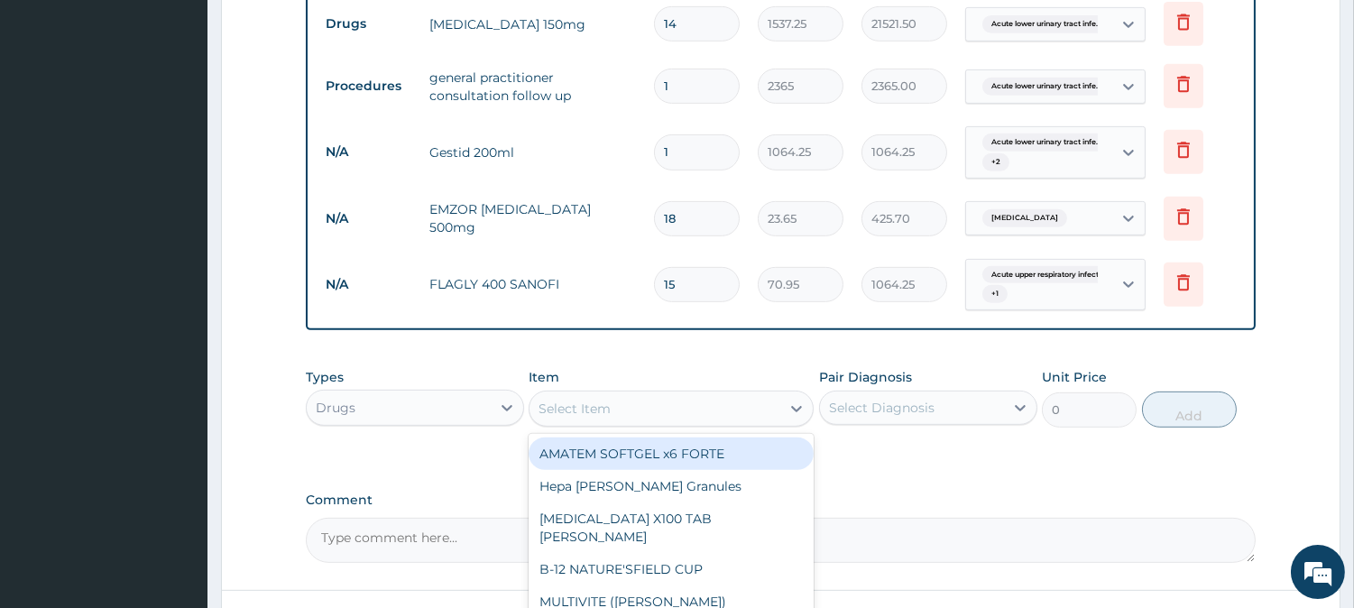
click at [582, 399] on div "Select Item" at bounding box center [574, 408] width 72 height 18
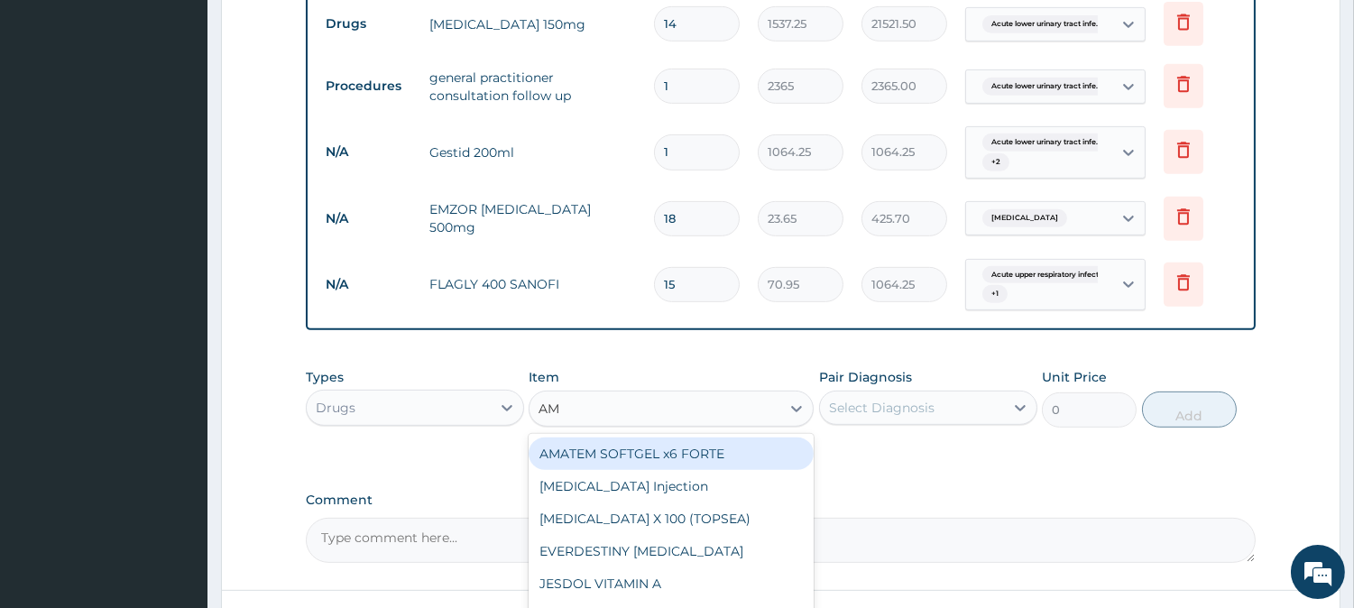
type input "AMO"
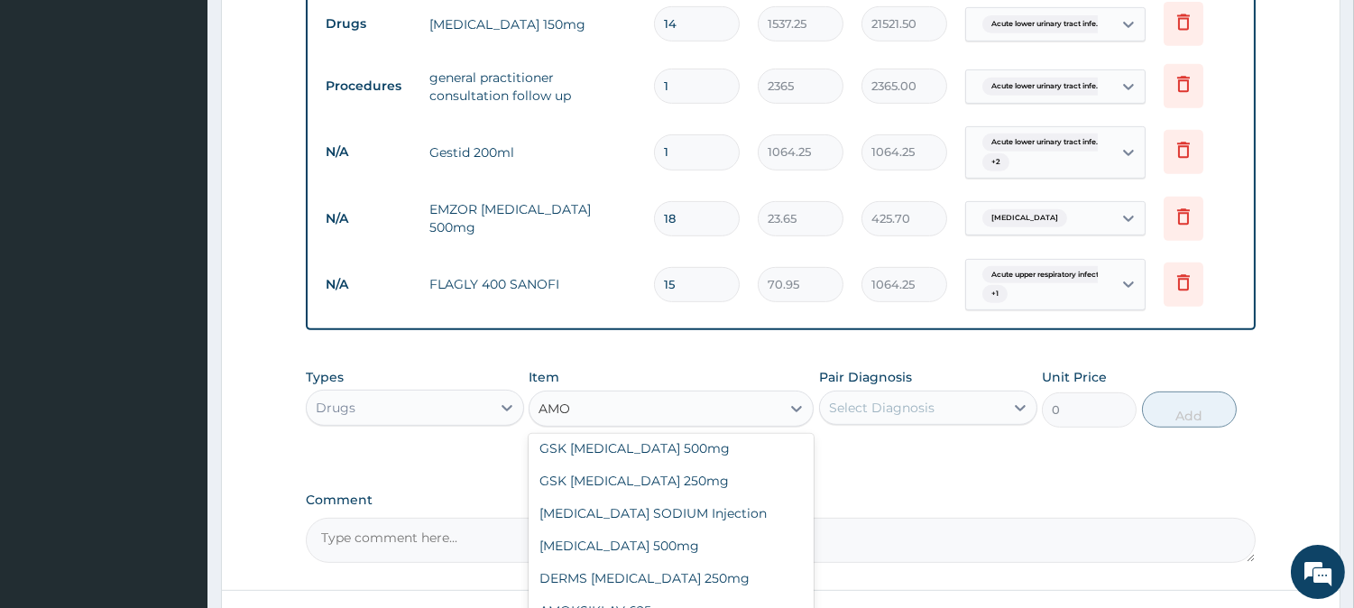
scroll to position [407, 0]
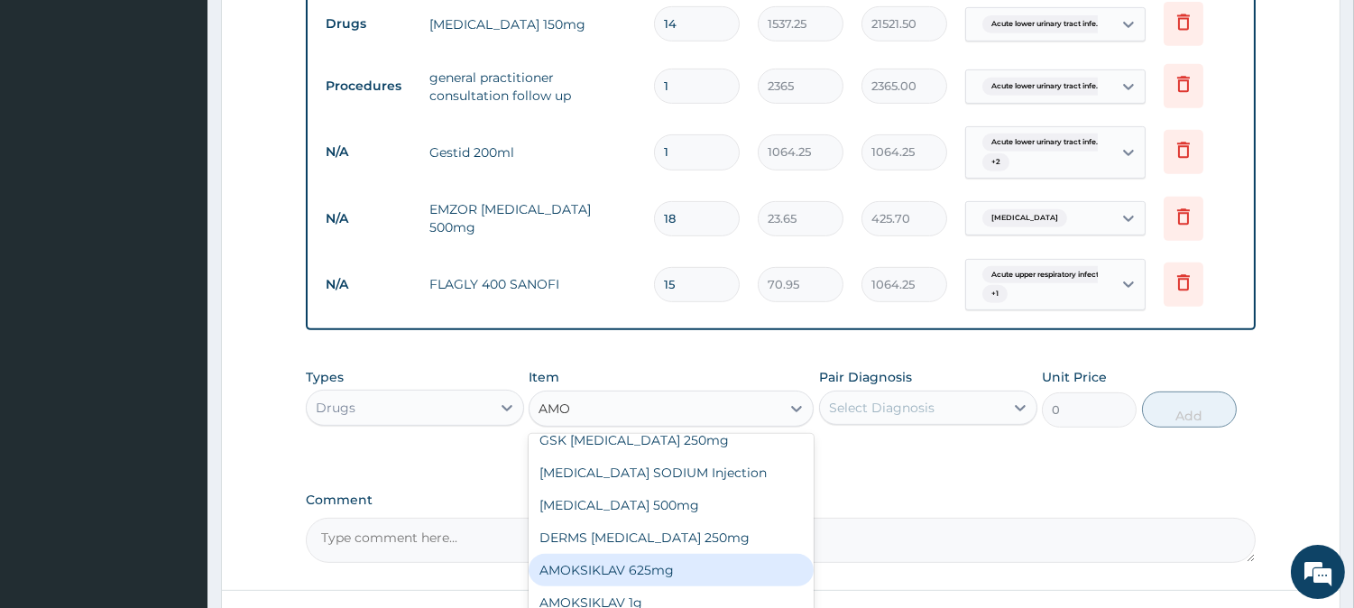
click at [696, 554] on div "AMOKSIKLAV 625mg" at bounding box center [670, 570] width 285 height 32
type input "650.375"
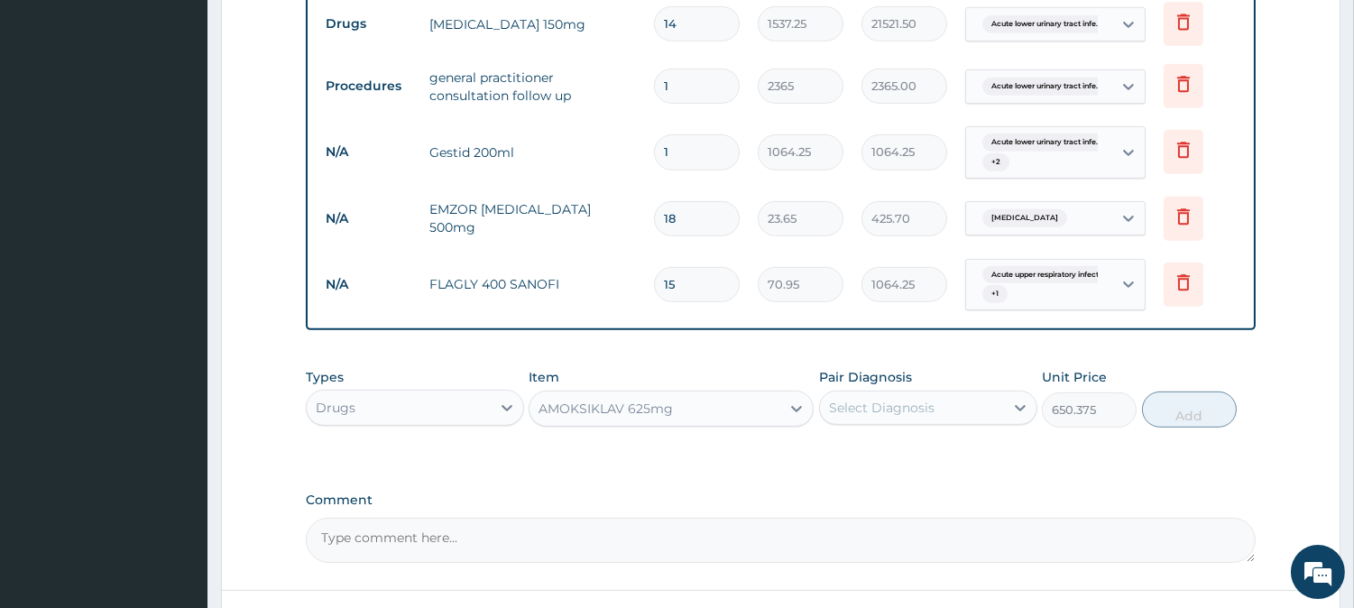
click at [902, 390] on div "Select Diagnosis" at bounding box center [928, 407] width 218 height 34
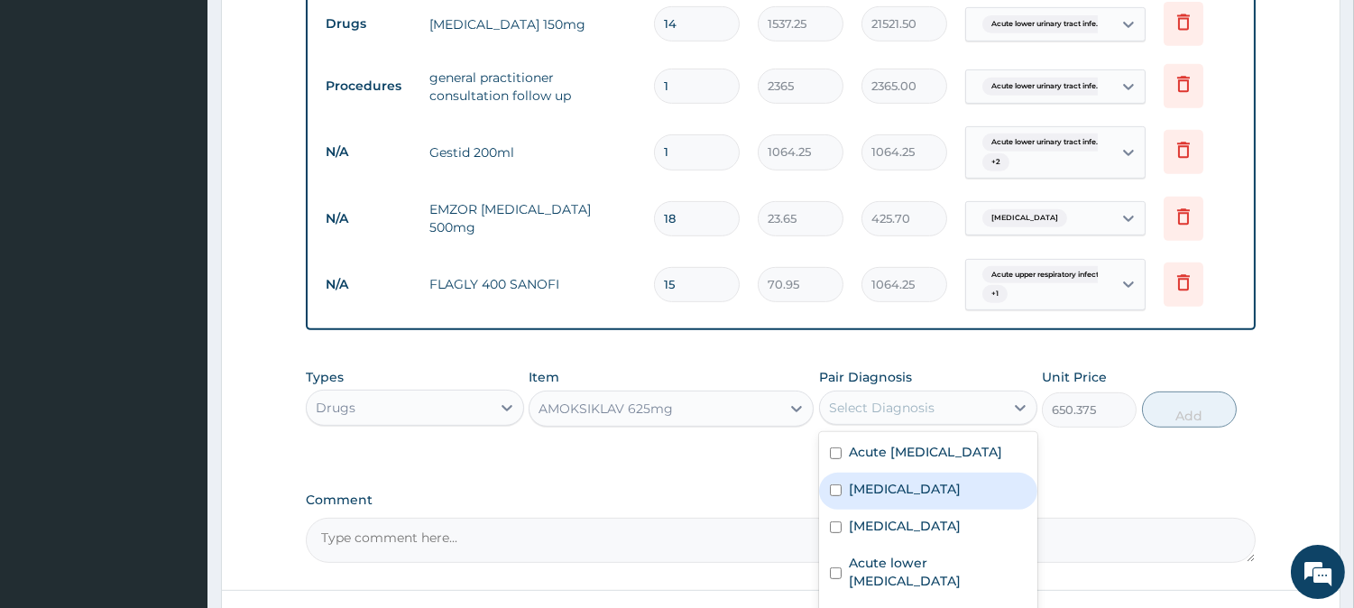
click at [832, 484] on input "checkbox" at bounding box center [836, 490] width 12 height 12
checkbox input "true"
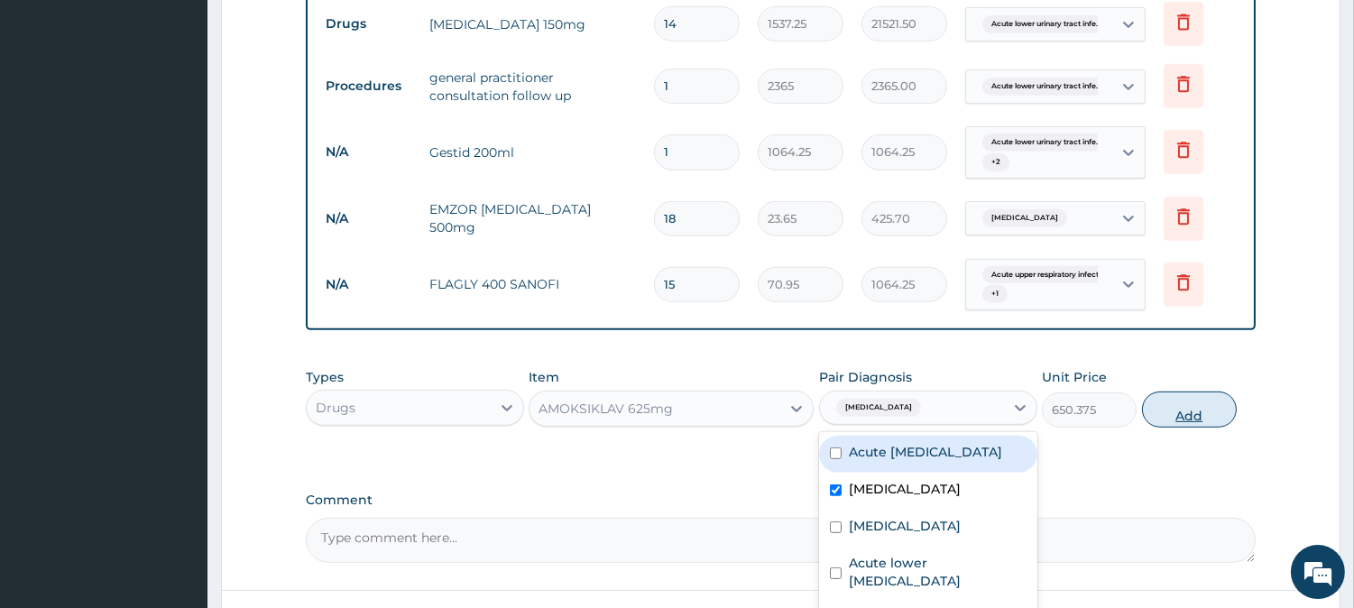
click at [1167, 391] on button "Add" at bounding box center [1189, 409] width 95 height 36
type input "0"
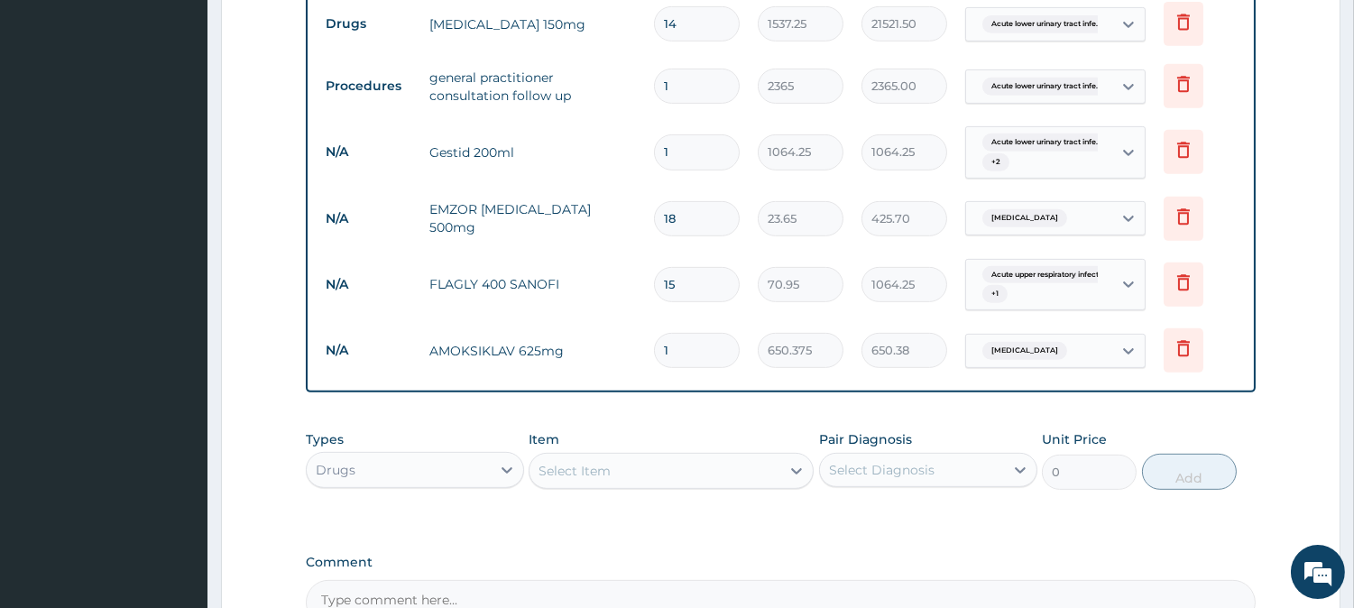
type input "10"
type input "6503.75"
type input "10"
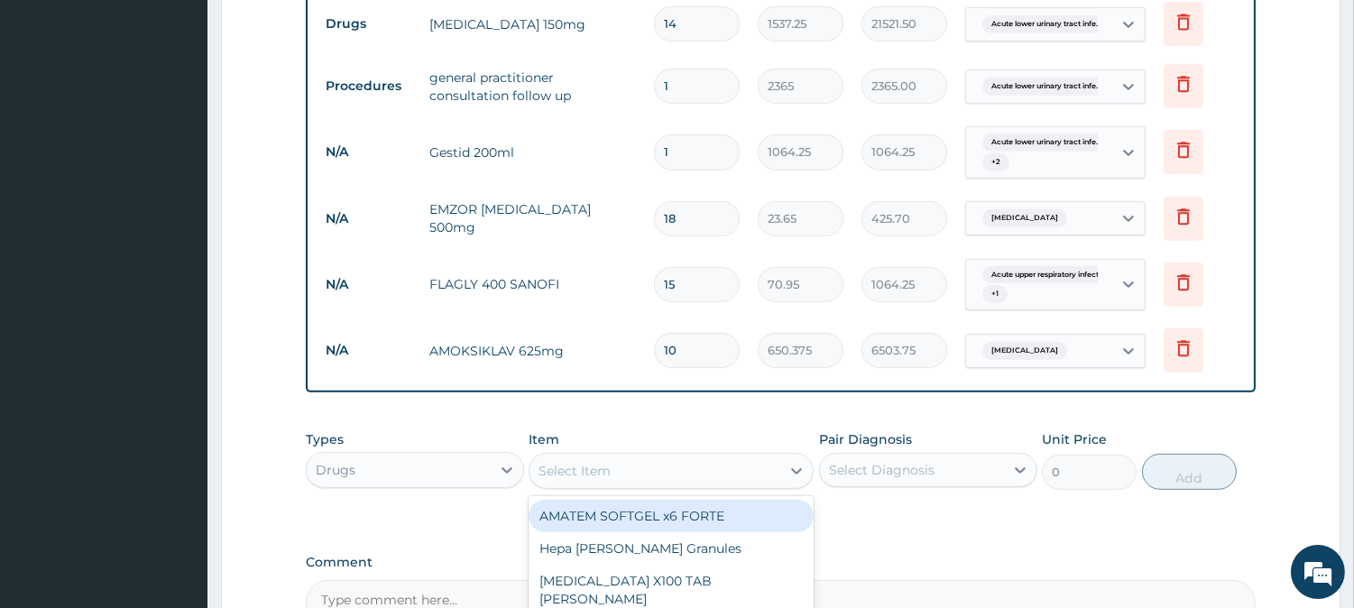
click at [632, 456] on div "Select Item" at bounding box center [654, 470] width 251 height 29
type input "LORAT"
click at [604, 500] on div "[PERSON_NAME][MEDICAL_DATA] 10mg" at bounding box center [670, 516] width 285 height 32
type input "88.6875"
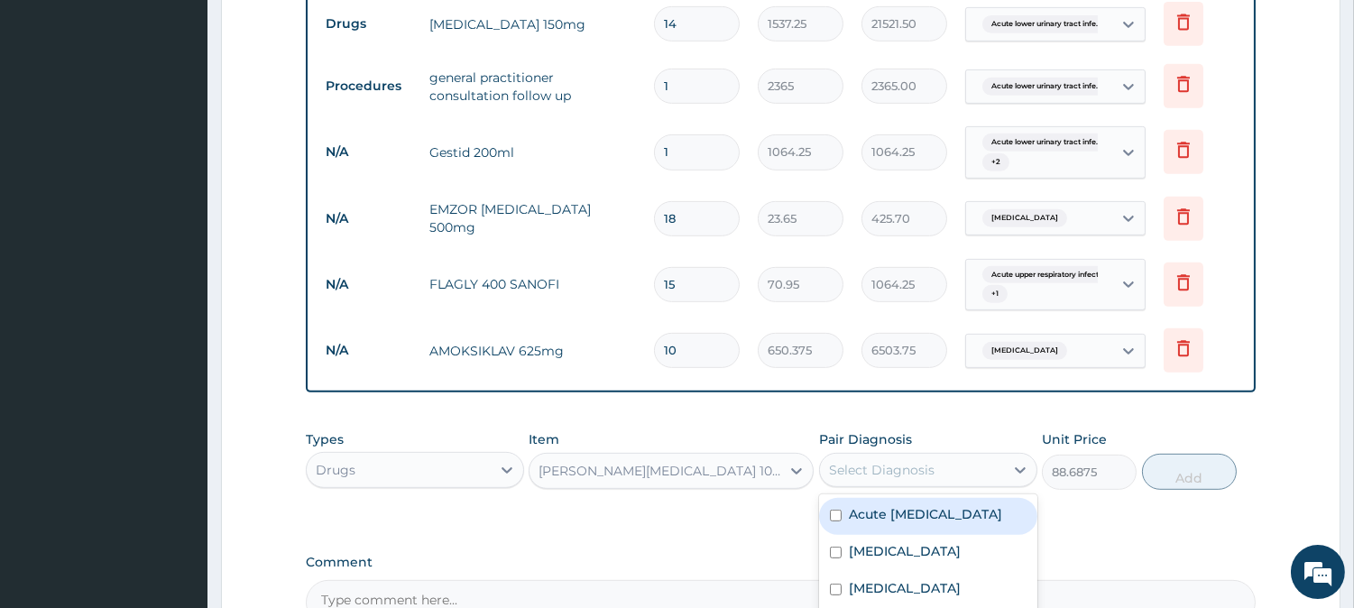
click at [873, 461] on div "Select Diagnosis" at bounding box center [882, 470] width 106 height 18
click at [840, 509] on input "checkbox" at bounding box center [836, 515] width 12 height 12
checkbox input "true"
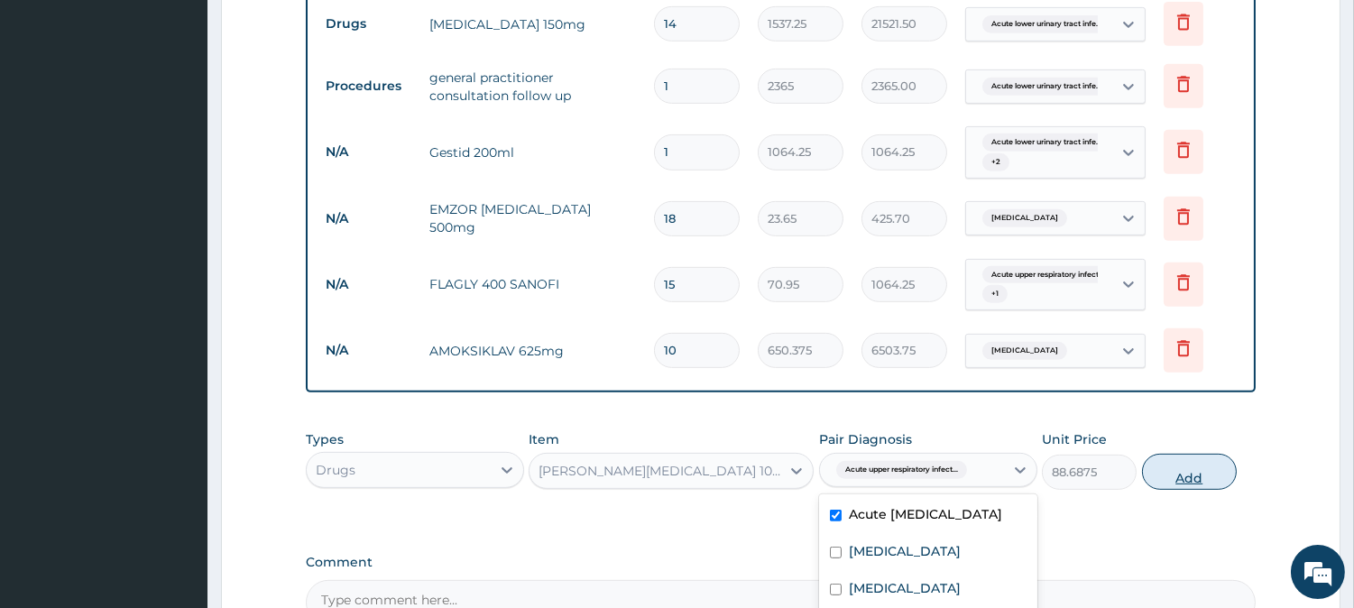
click at [1195, 454] on button "Add" at bounding box center [1189, 472] width 95 height 36
type input "0"
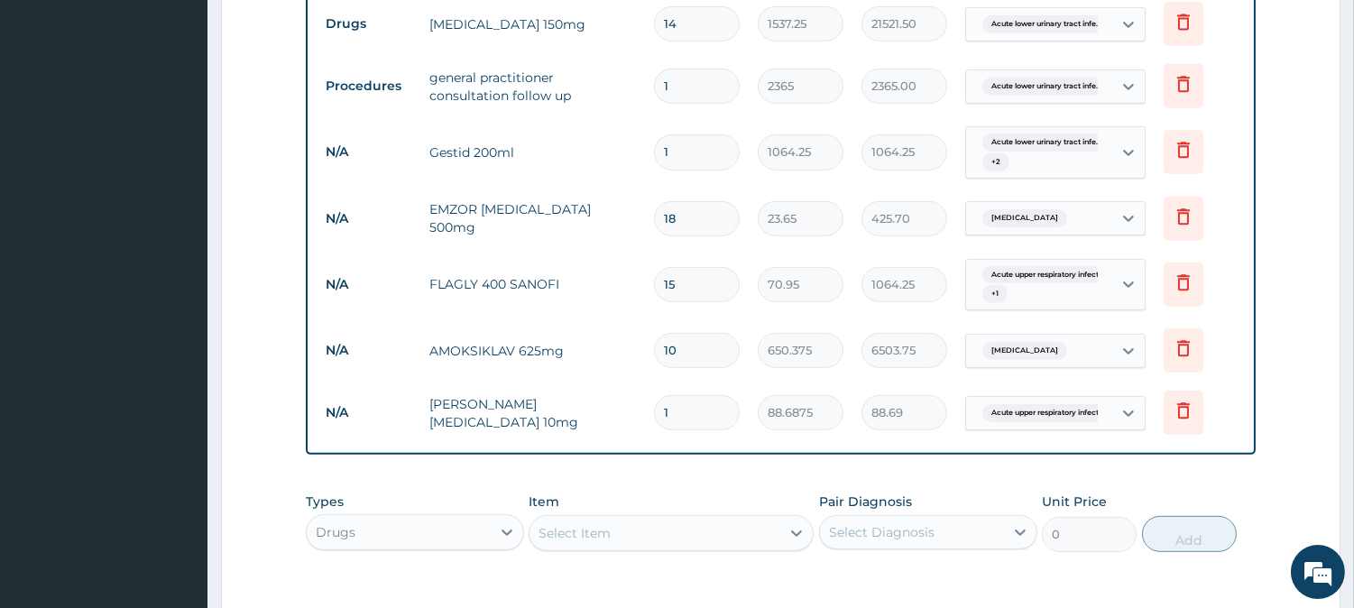
type input "10"
type input "886.88"
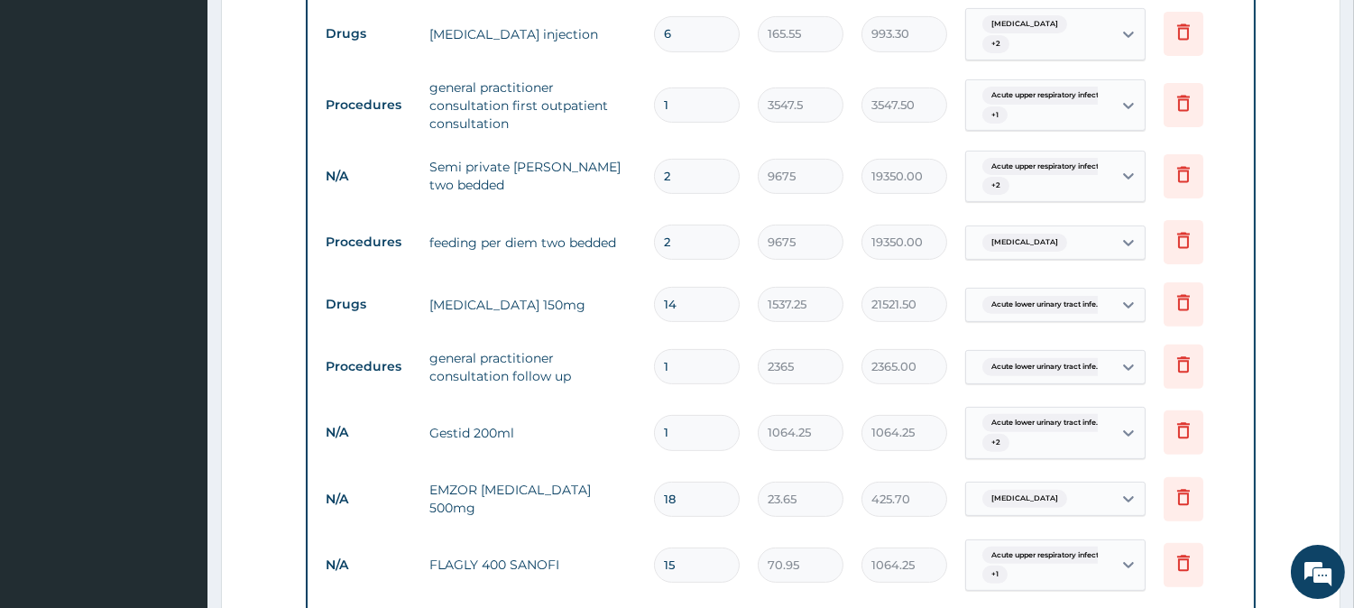
scroll to position [1213, 0]
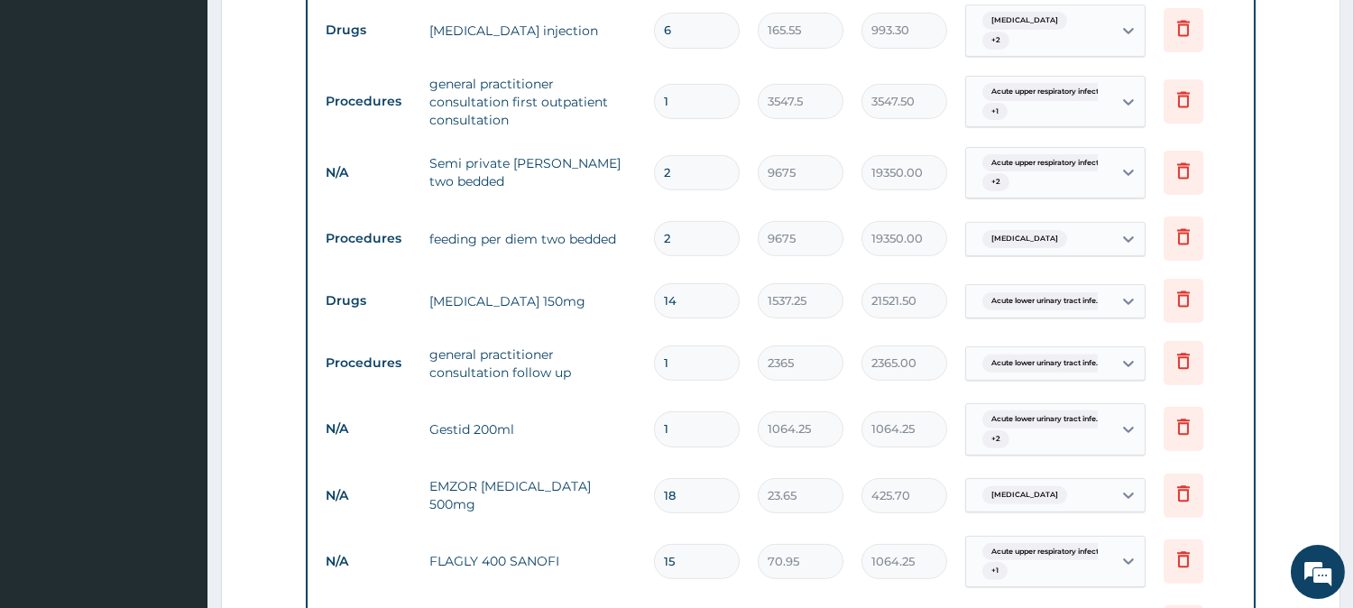
type input "10"
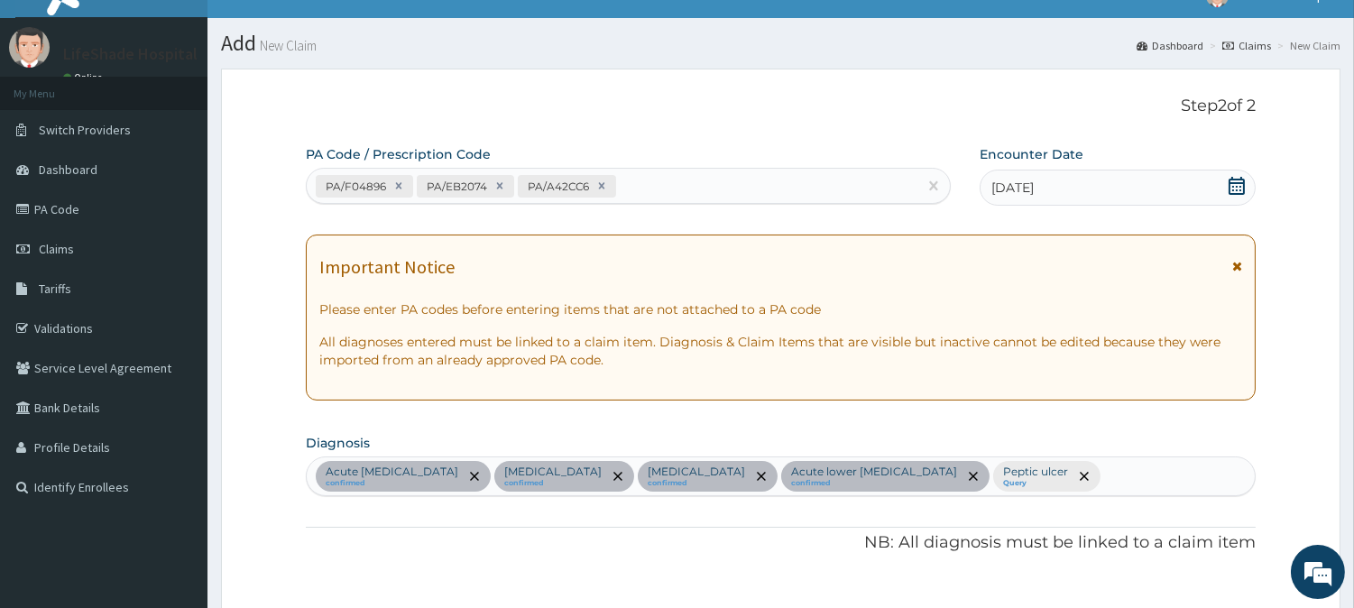
scroll to position [0, 0]
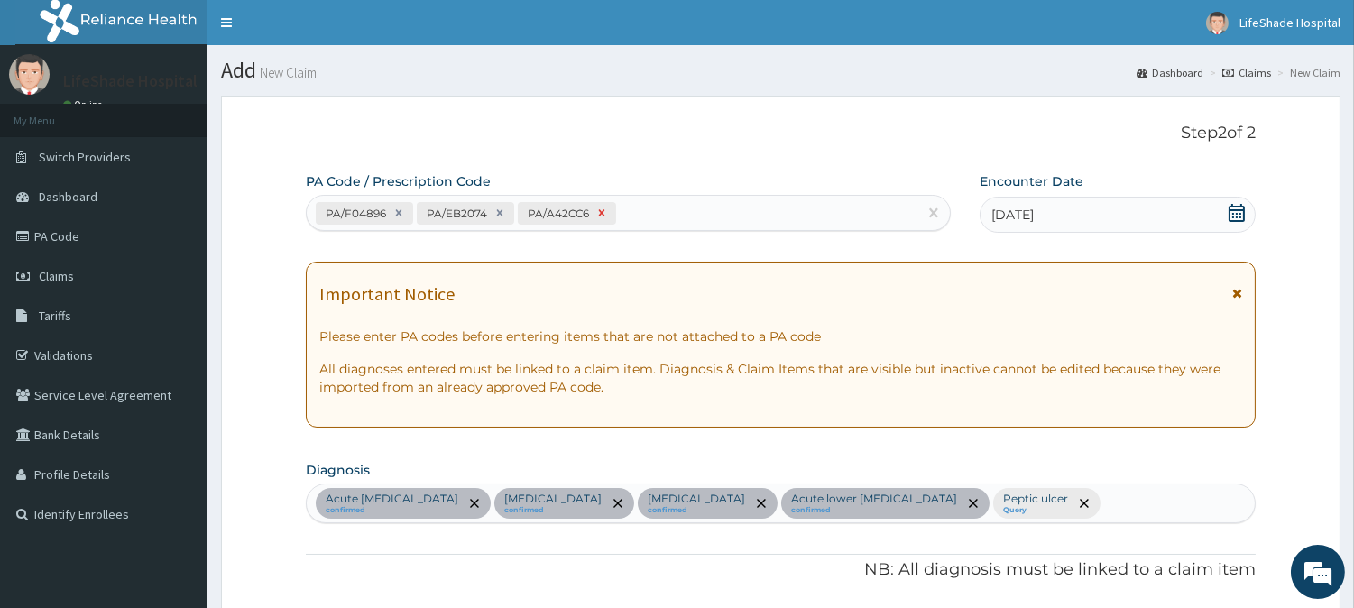
click at [599, 212] on icon at bounding box center [602, 213] width 6 height 6
type input "1"
type input "1064.25"
type input "18"
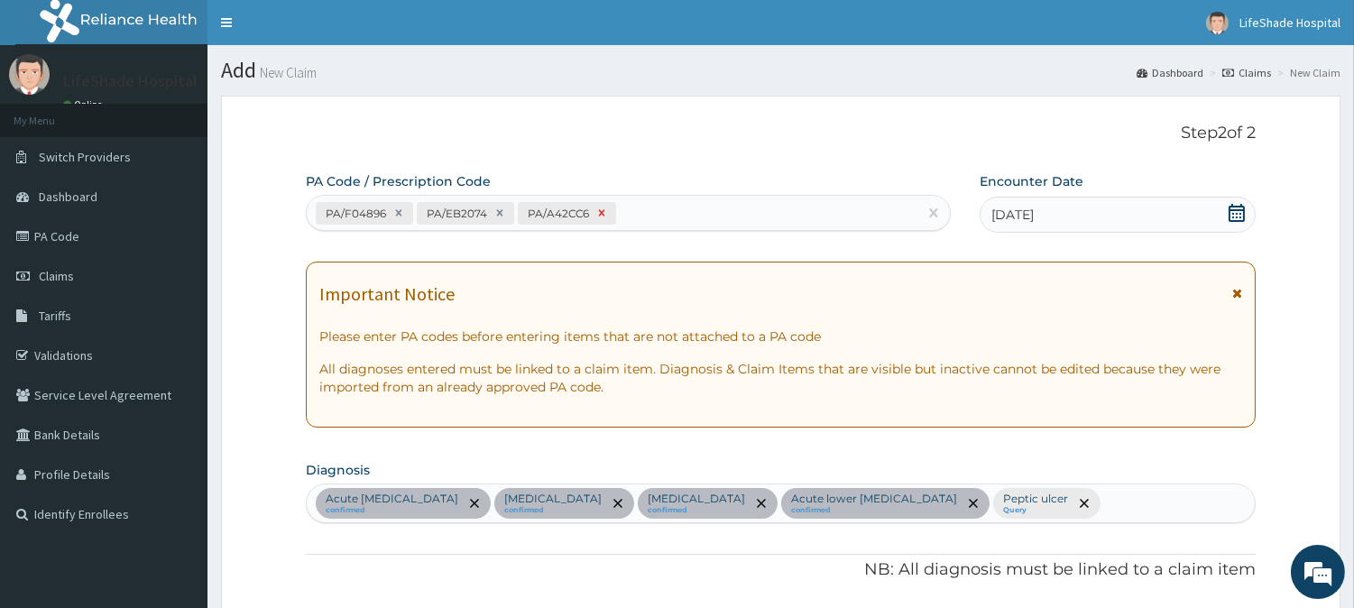
type input "23.65"
type input "425.70"
type input "15"
type input "70.95"
type input "10"
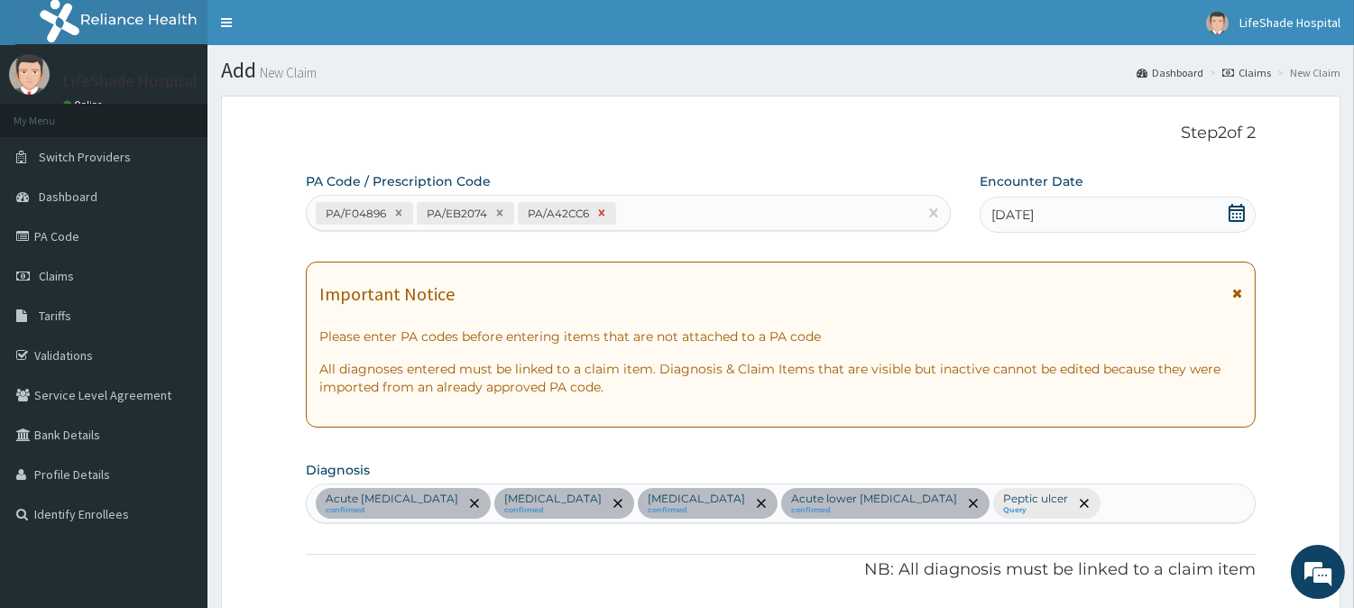
type input "650.375"
type input "6503.75"
type input "10"
type input "88.6875"
type input "886.88"
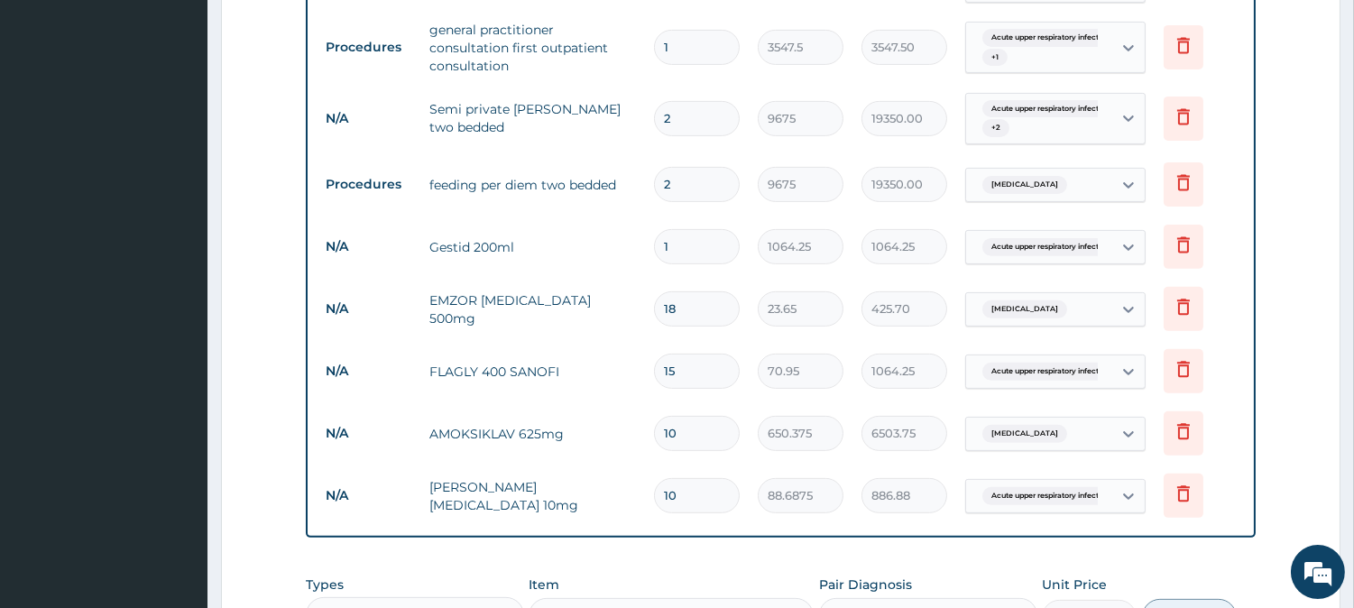
scroll to position [1543, 0]
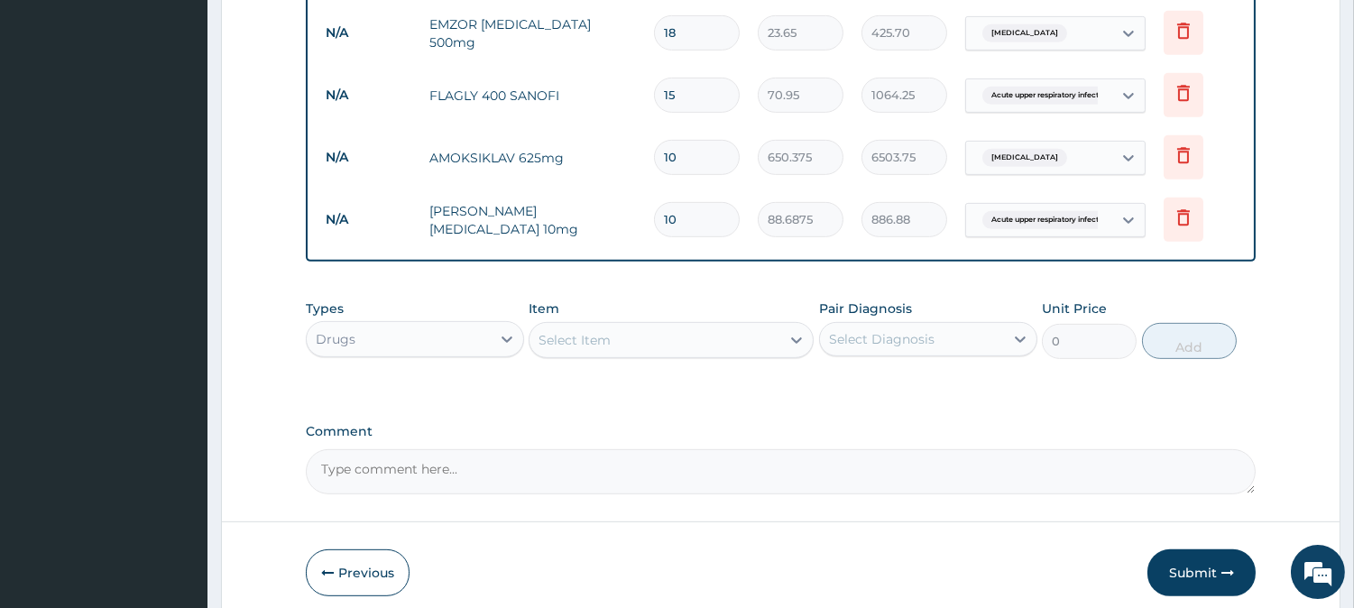
click at [638, 326] on div "Select Item" at bounding box center [654, 340] width 251 height 29
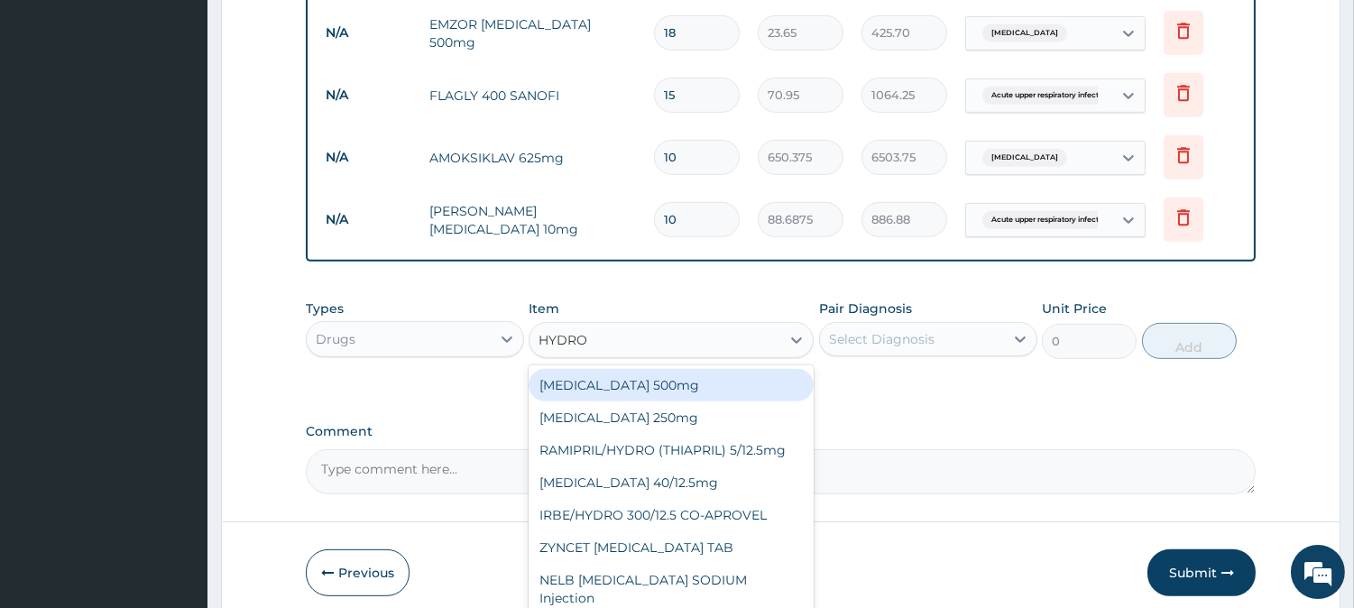
type input "HYDROC"
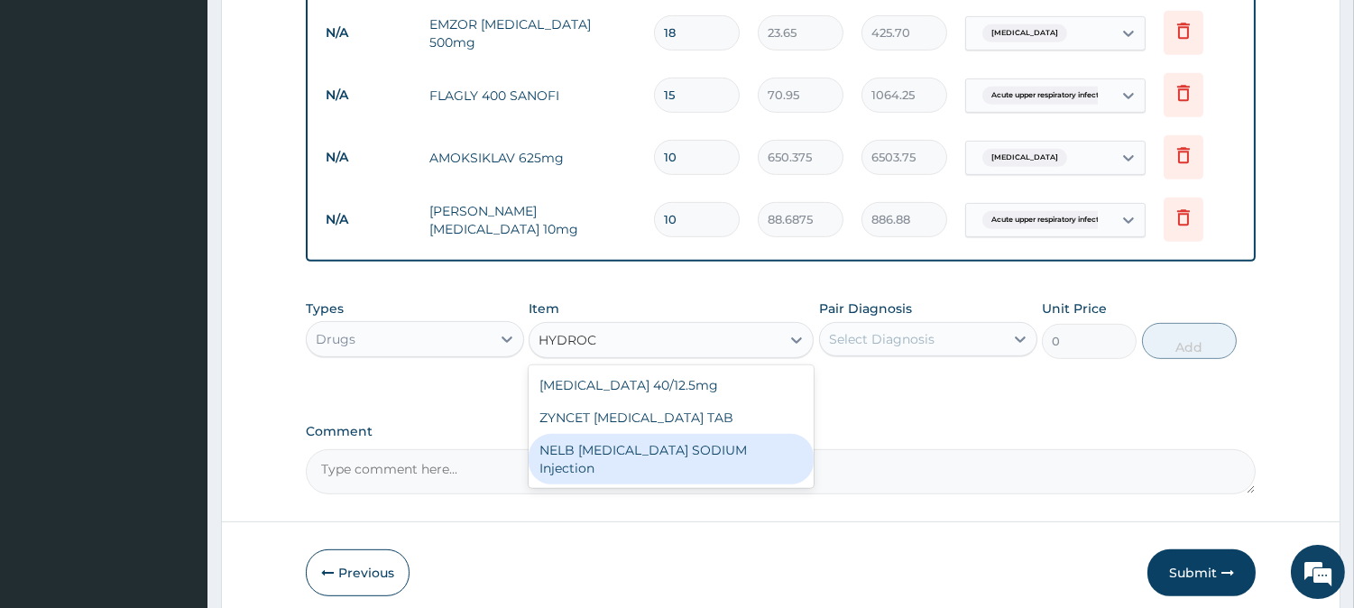
click at [619, 451] on div "NELB [MEDICAL_DATA] SODIUM Injection" at bounding box center [670, 459] width 285 height 50
type input "591.25"
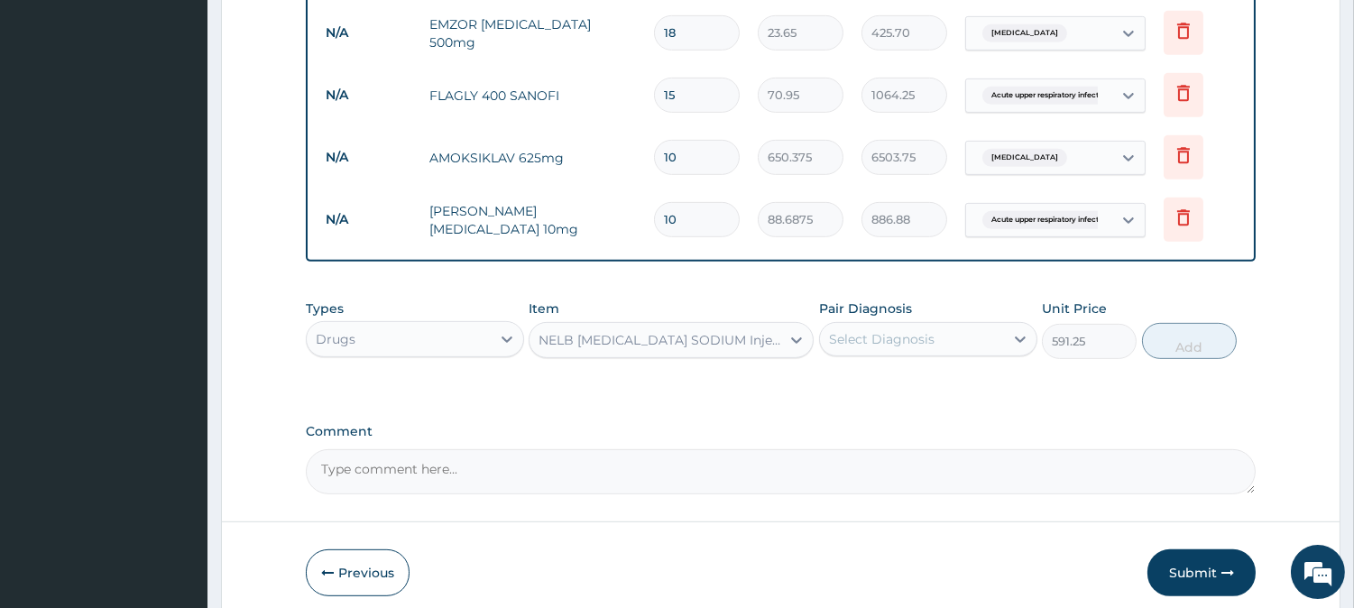
click at [864, 325] on div "Select Diagnosis" at bounding box center [912, 339] width 184 height 29
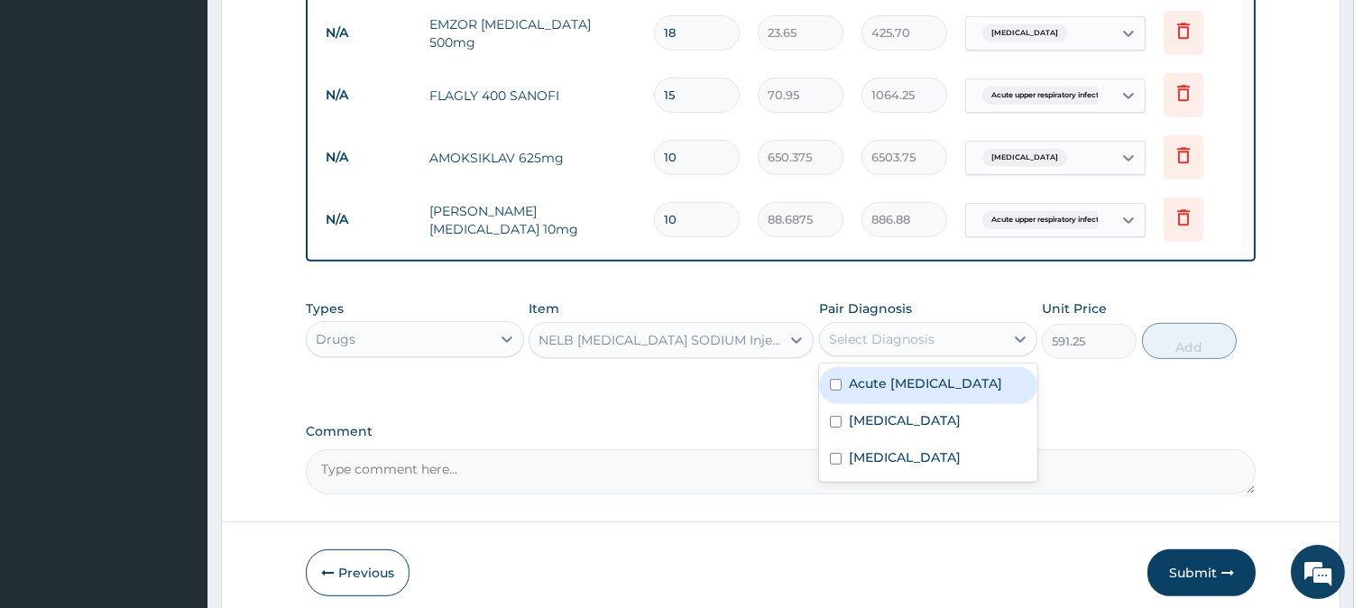
click at [833, 379] on input "checkbox" at bounding box center [836, 385] width 12 height 12
checkbox input "true"
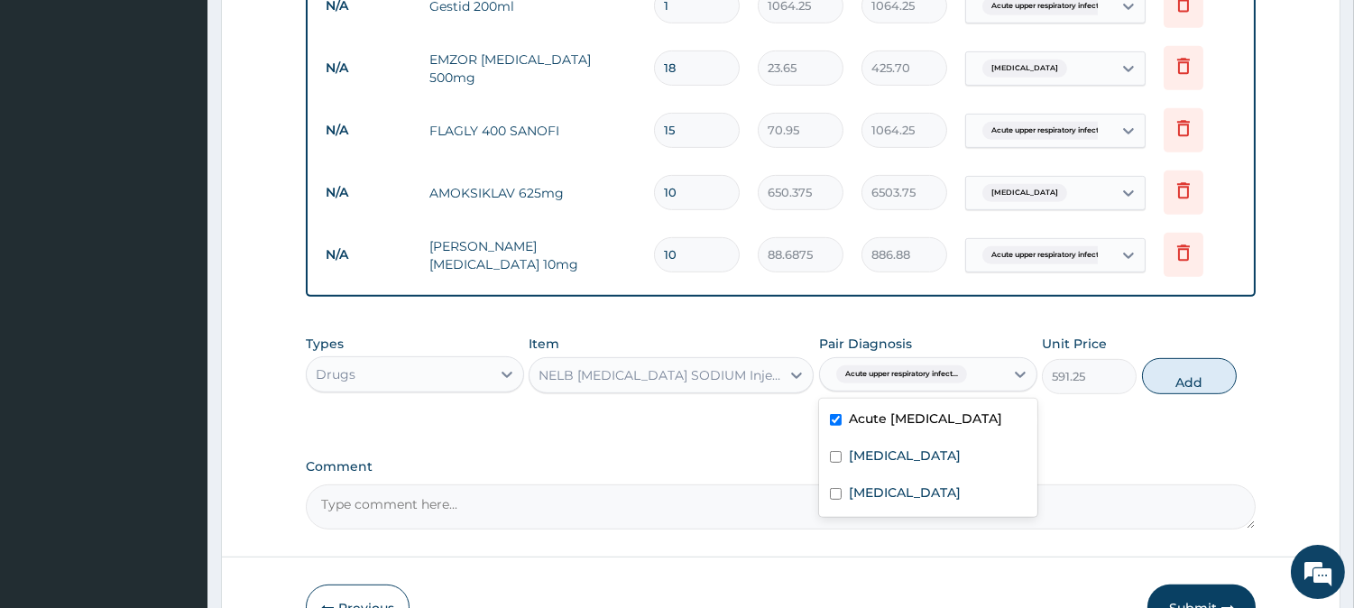
scroll to position [1516, 0]
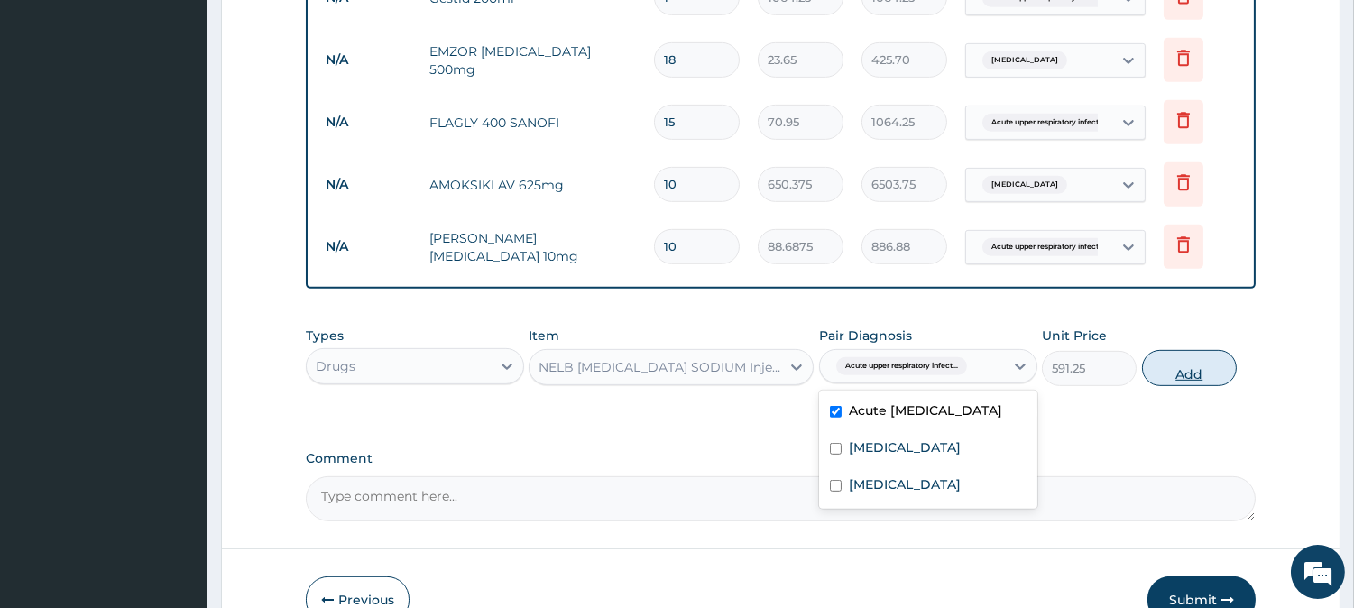
click at [1187, 350] on button "Add" at bounding box center [1189, 368] width 95 height 36
type input "0"
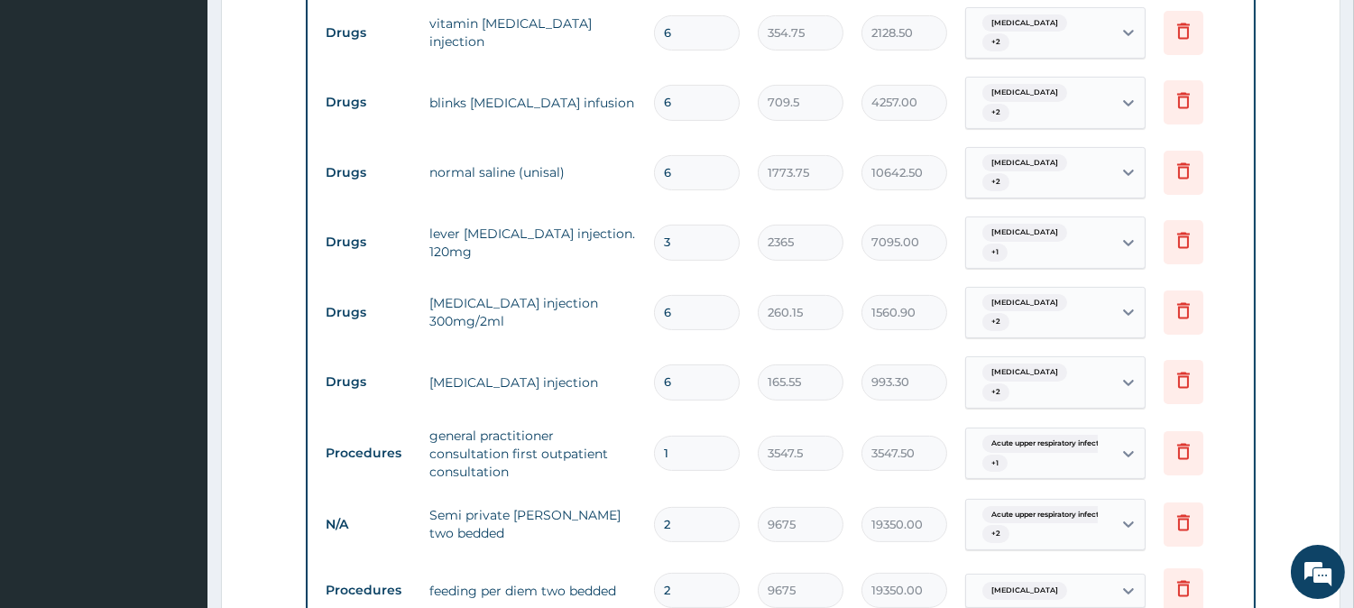
scroll to position [1638, 0]
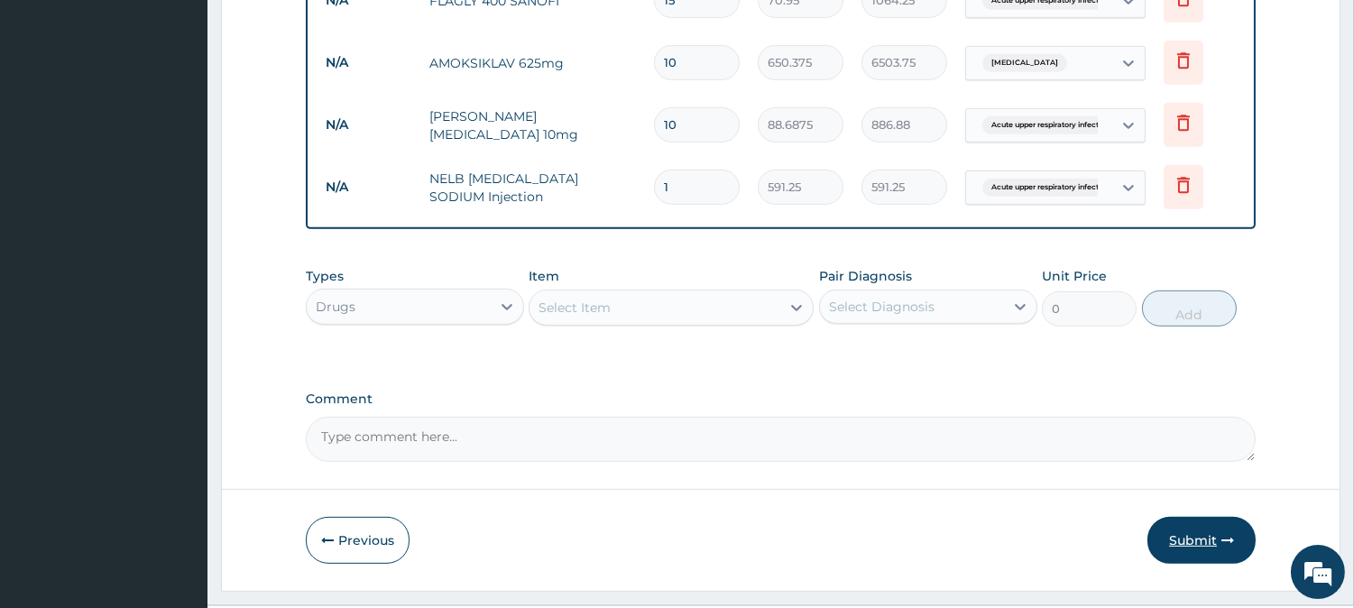
click at [1192, 517] on button "Submit" at bounding box center [1201, 540] width 108 height 47
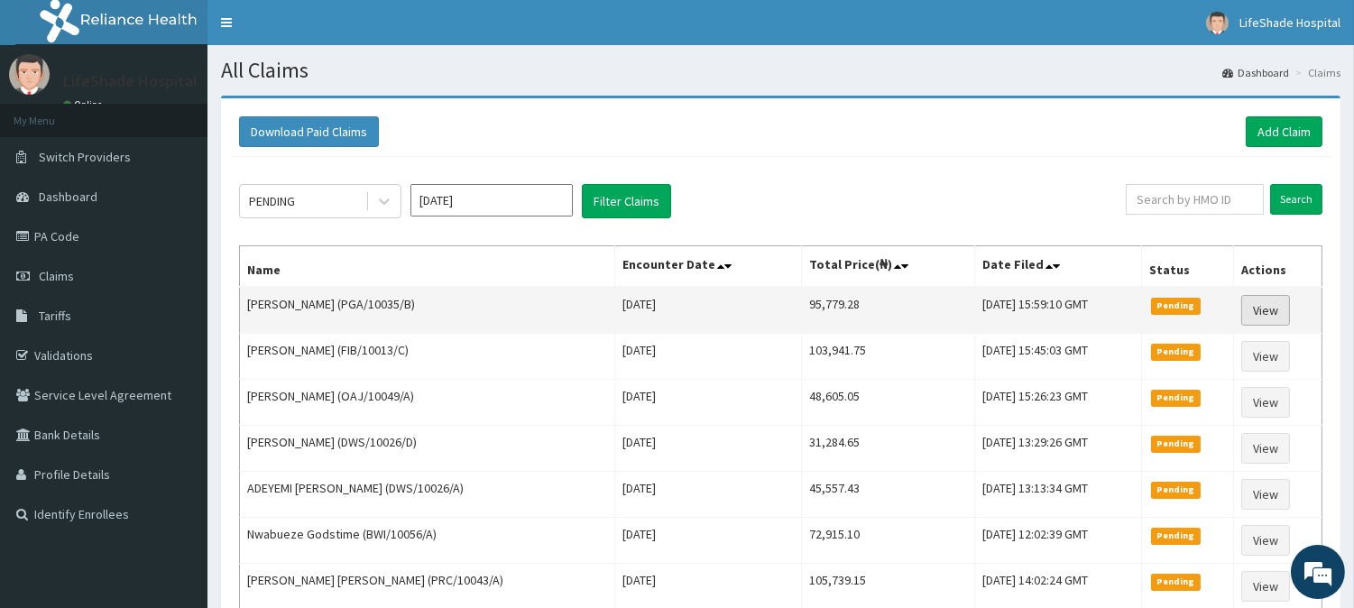
click at [1279, 304] on link "View" at bounding box center [1265, 310] width 49 height 31
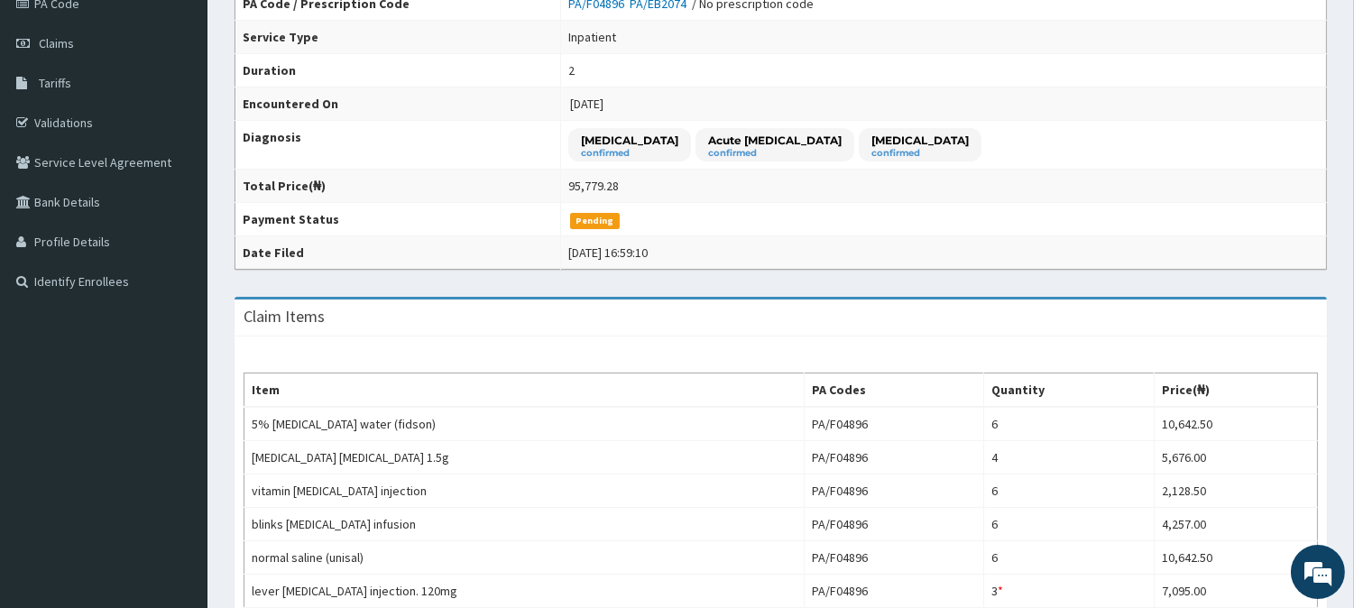
scroll to position [765, 0]
